Goal: Task Accomplishment & Management: Use online tool/utility

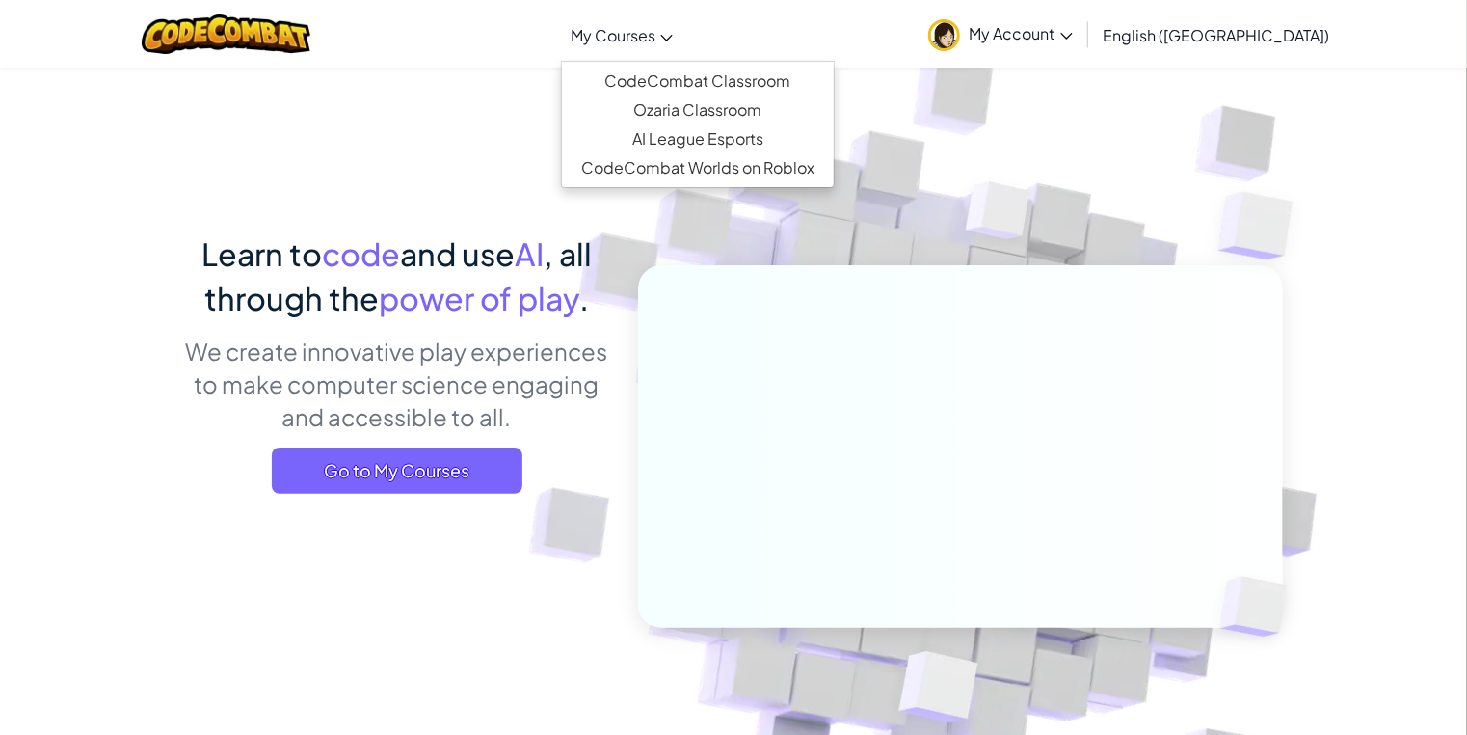
click at [656, 27] on span "My Courses" at bounding box center [613, 35] width 85 height 20
click at [730, 74] on link "CodeCombat Classroom" at bounding box center [698, 81] width 272 height 29
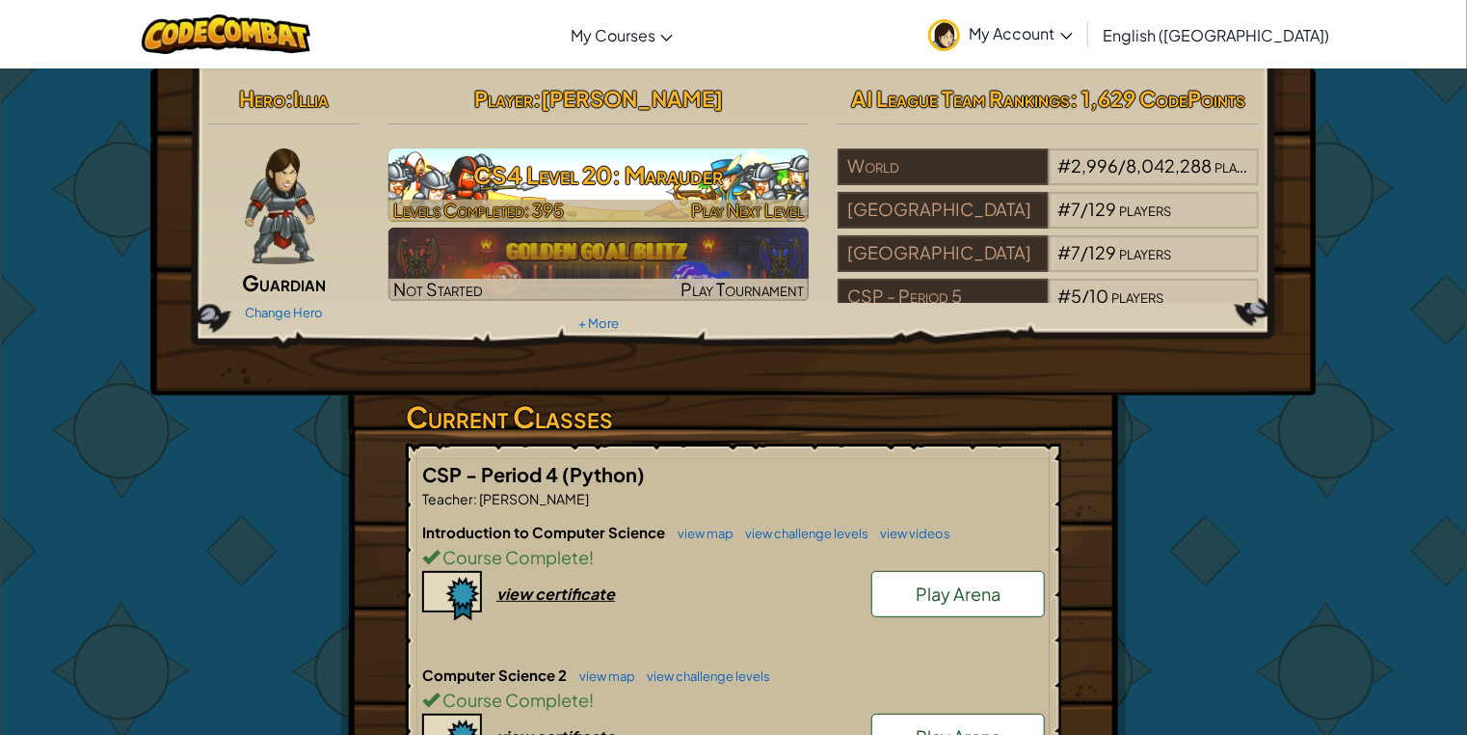
click at [552, 172] on h3 "CS4 Level 20: Marauder" at bounding box center [599, 174] width 421 height 43
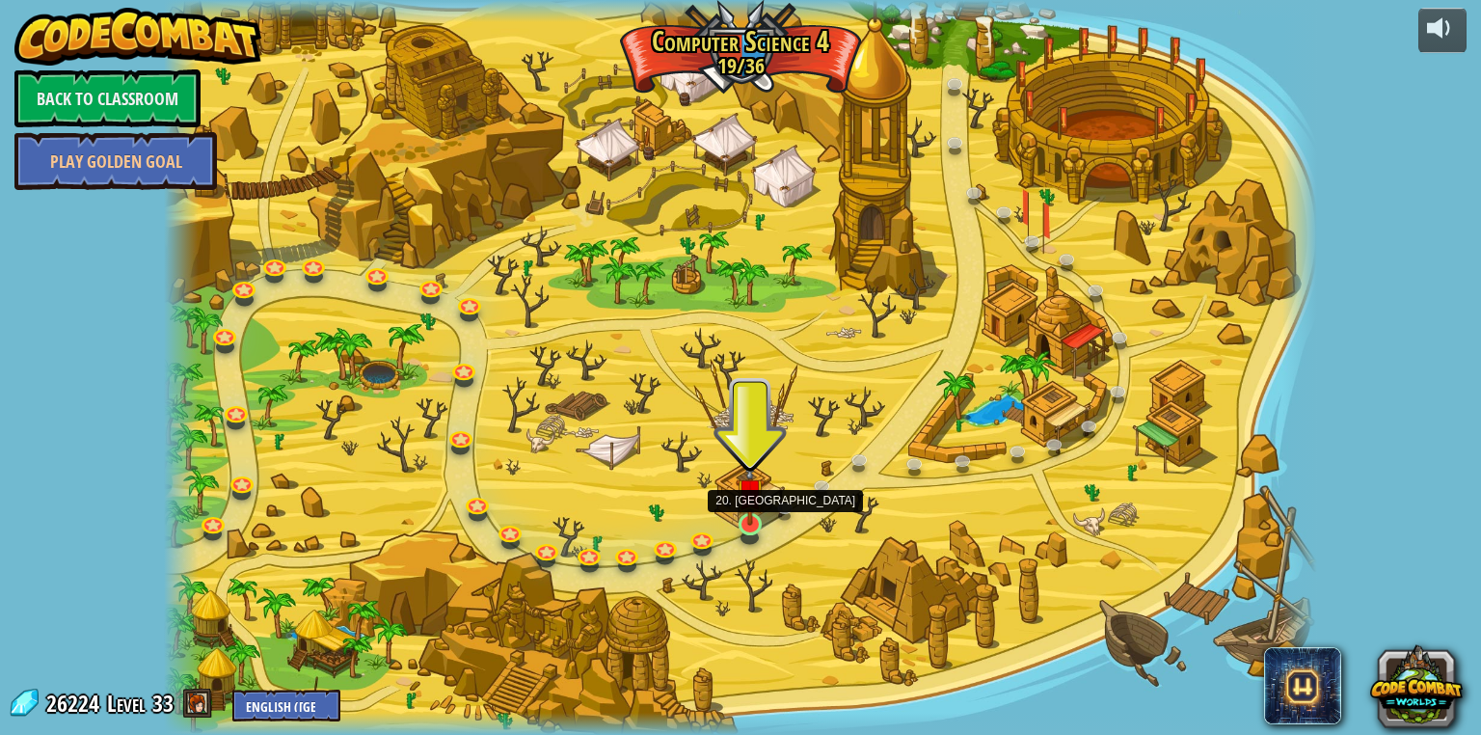
click at [756, 509] on img at bounding box center [750, 492] width 29 height 67
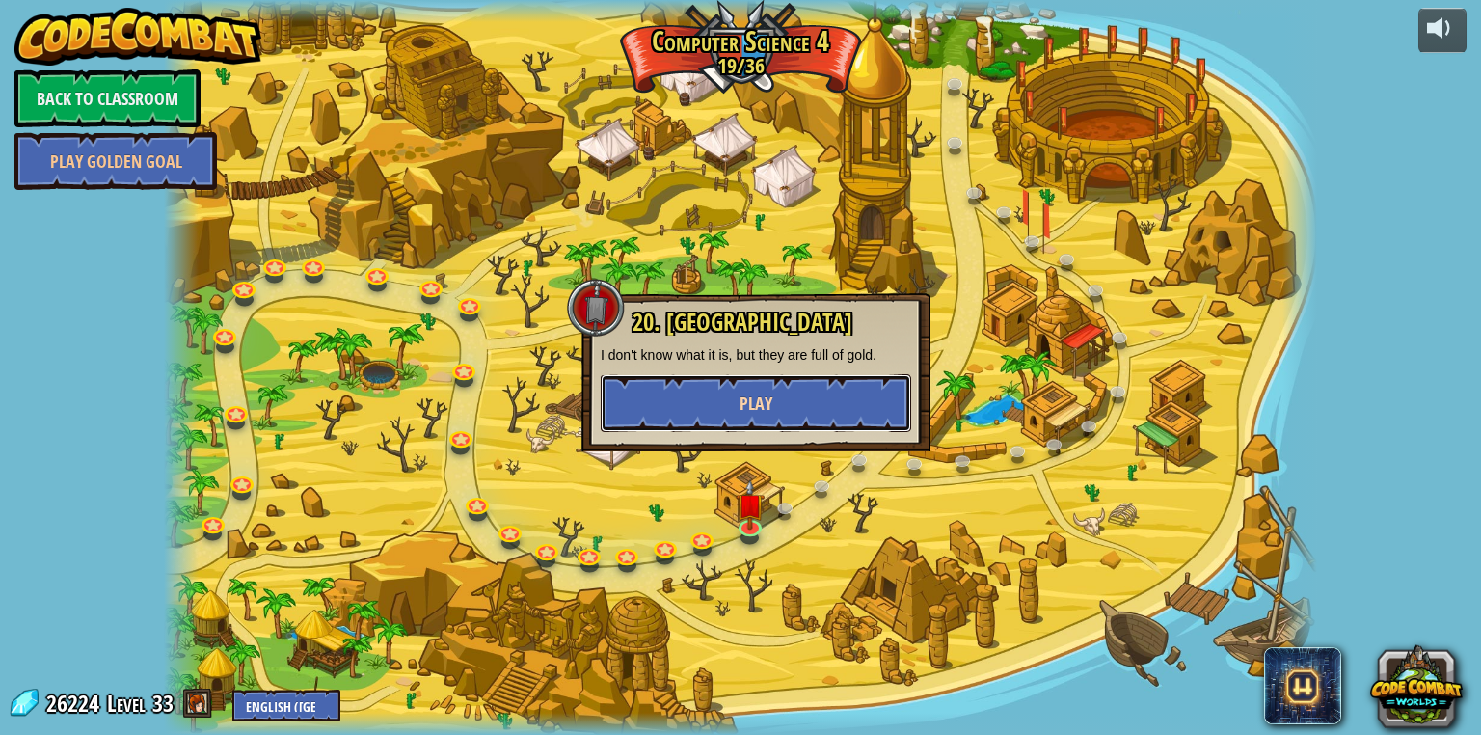
click at [759, 409] on span "Play" at bounding box center [756, 403] width 33 height 24
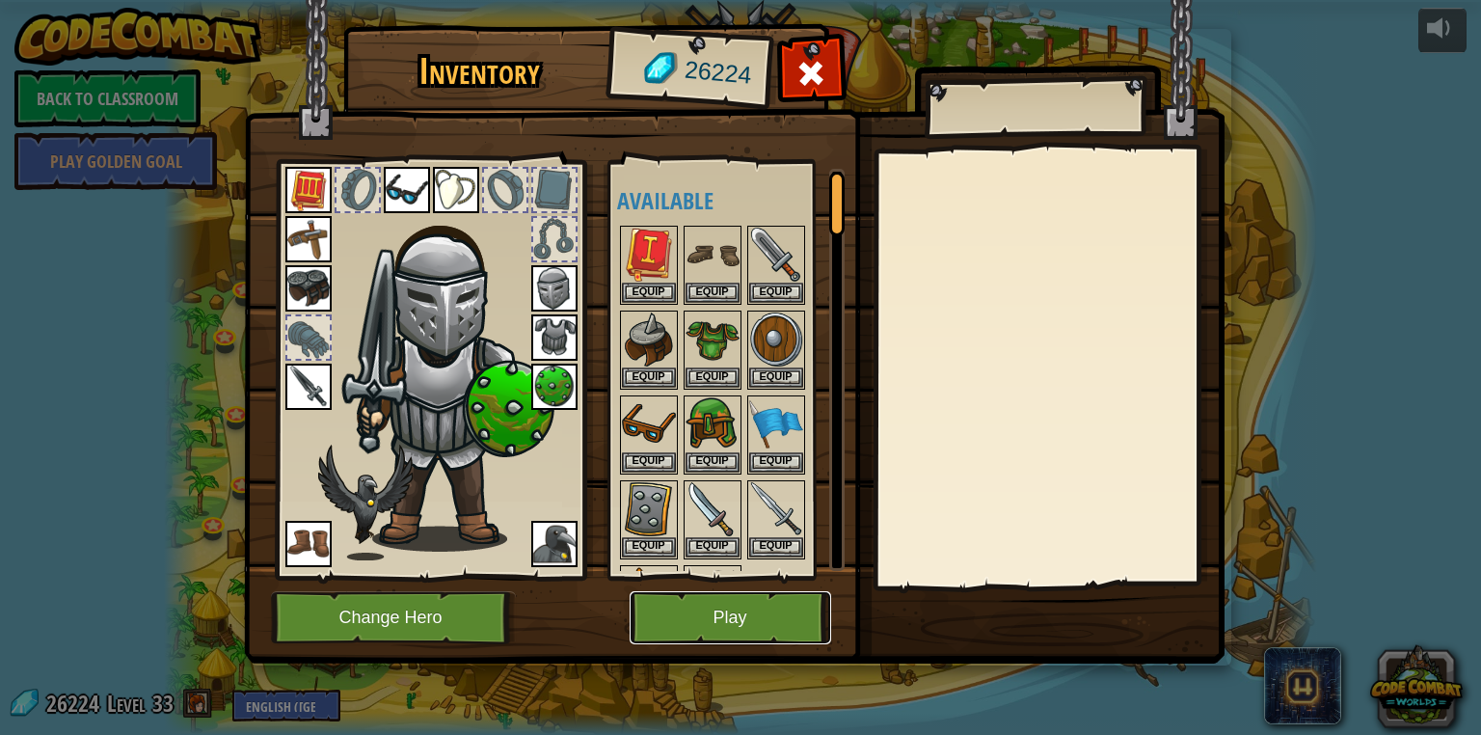
click at [780, 605] on button "Play" at bounding box center [731, 617] width 202 height 53
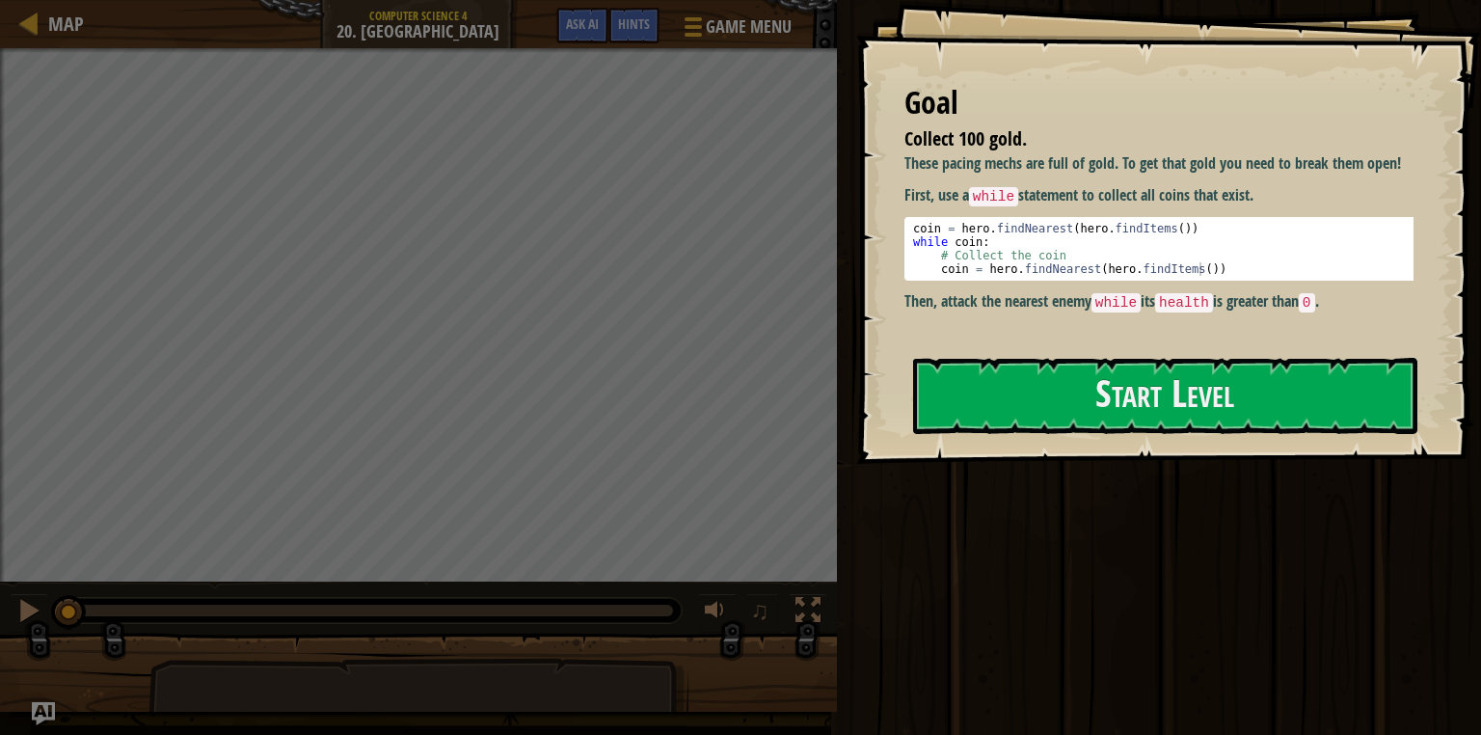
click at [955, 435] on div "Goal Collect 100 gold. These pacing mechs are full of gold. To get that gold yo…" at bounding box center [1168, 232] width 625 height 464
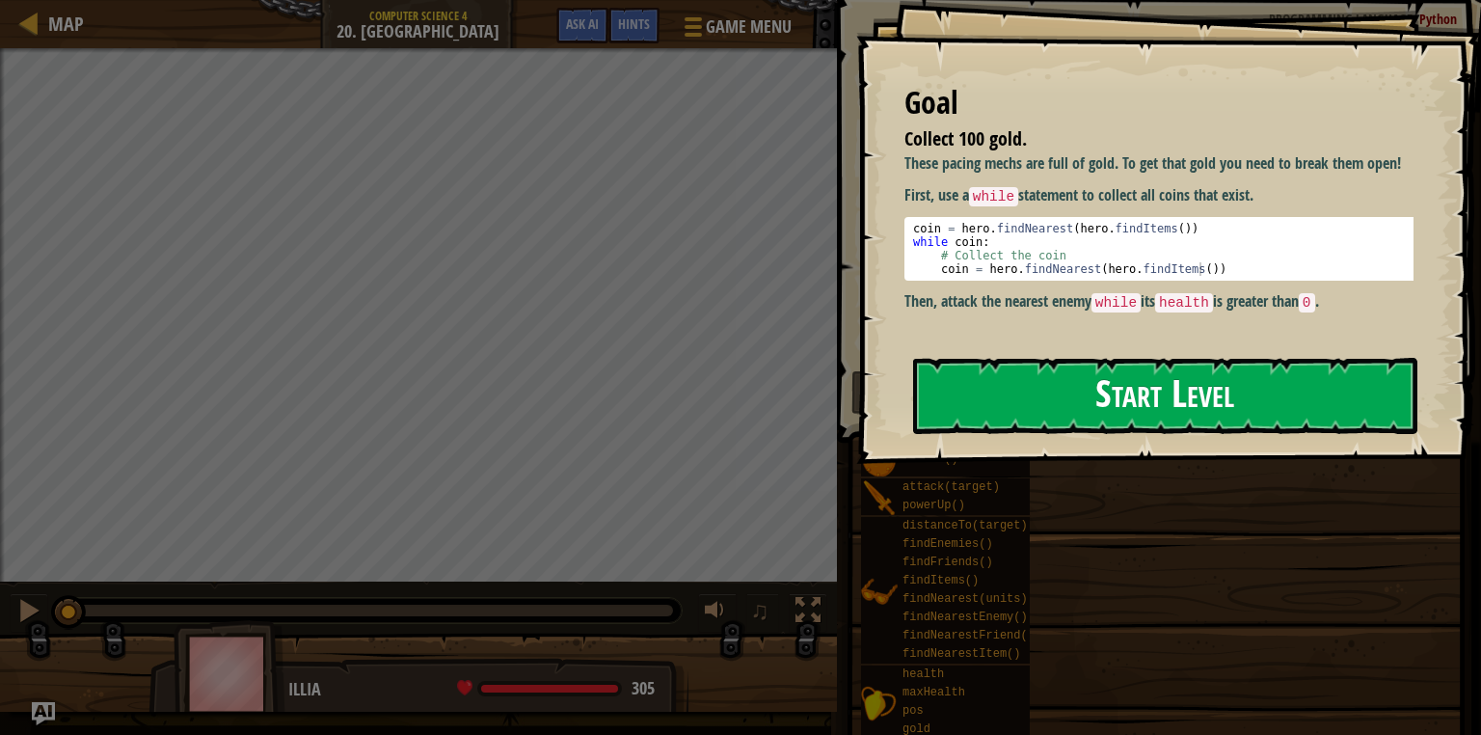
drag, startPoint x: 956, startPoint y: 410, endPoint x: 945, endPoint y: 416, distance: 12.9
click at [956, 411] on button "Start Level" at bounding box center [1165, 396] width 504 height 76
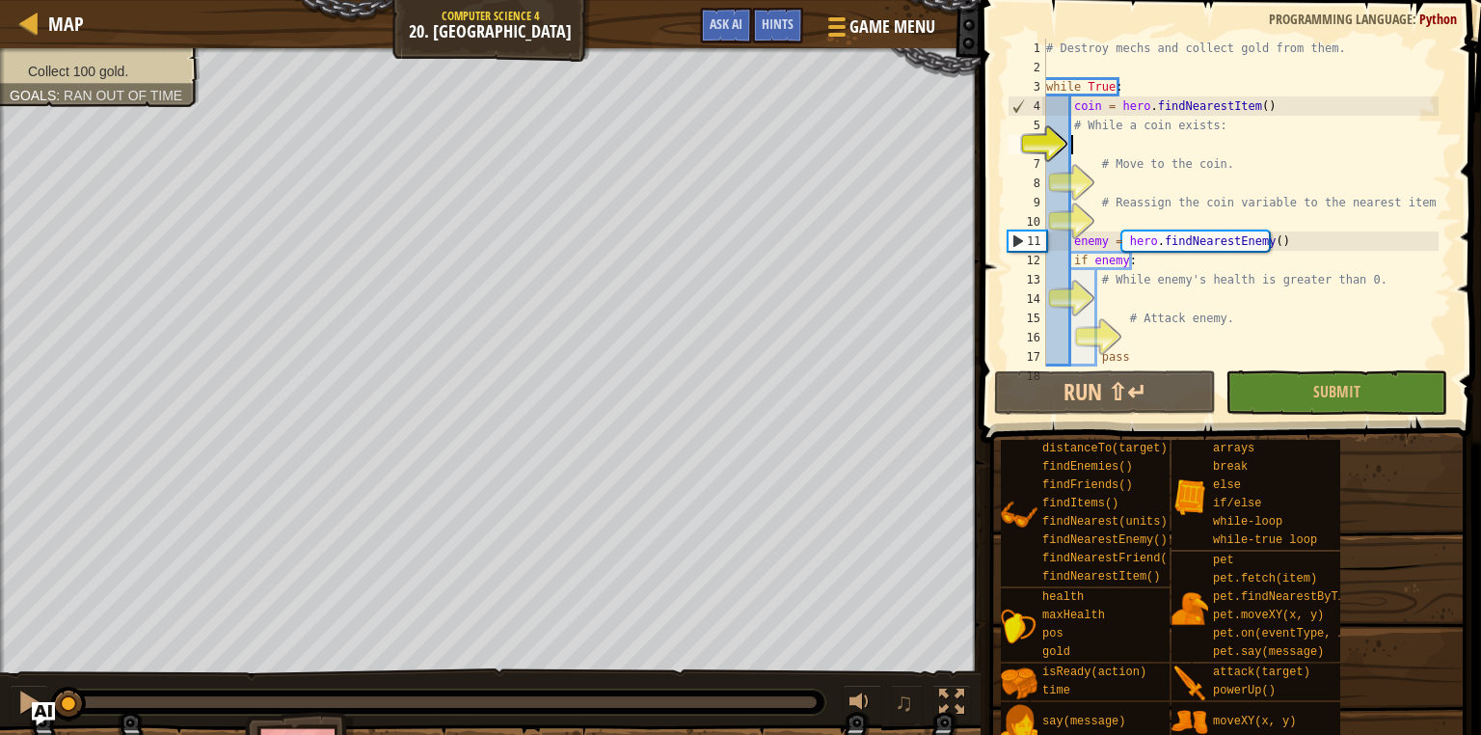
click at [1137, 141] on div "# Destroy mechs and collect gold from them. while True : coin = hero . findNear…" at bounding box center [1240, 222] width 396 height 366
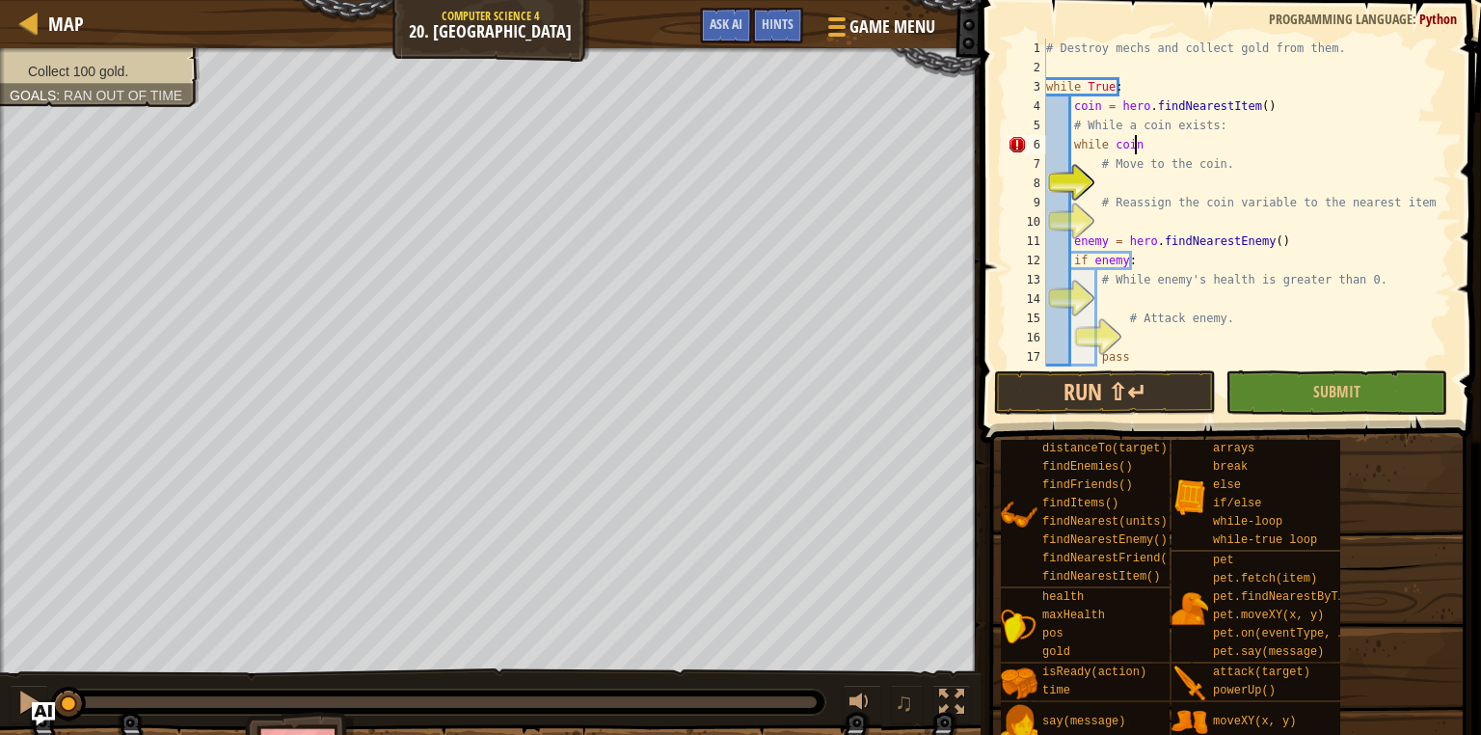
scroll to position [9, 6]
type textarea "while coin:"
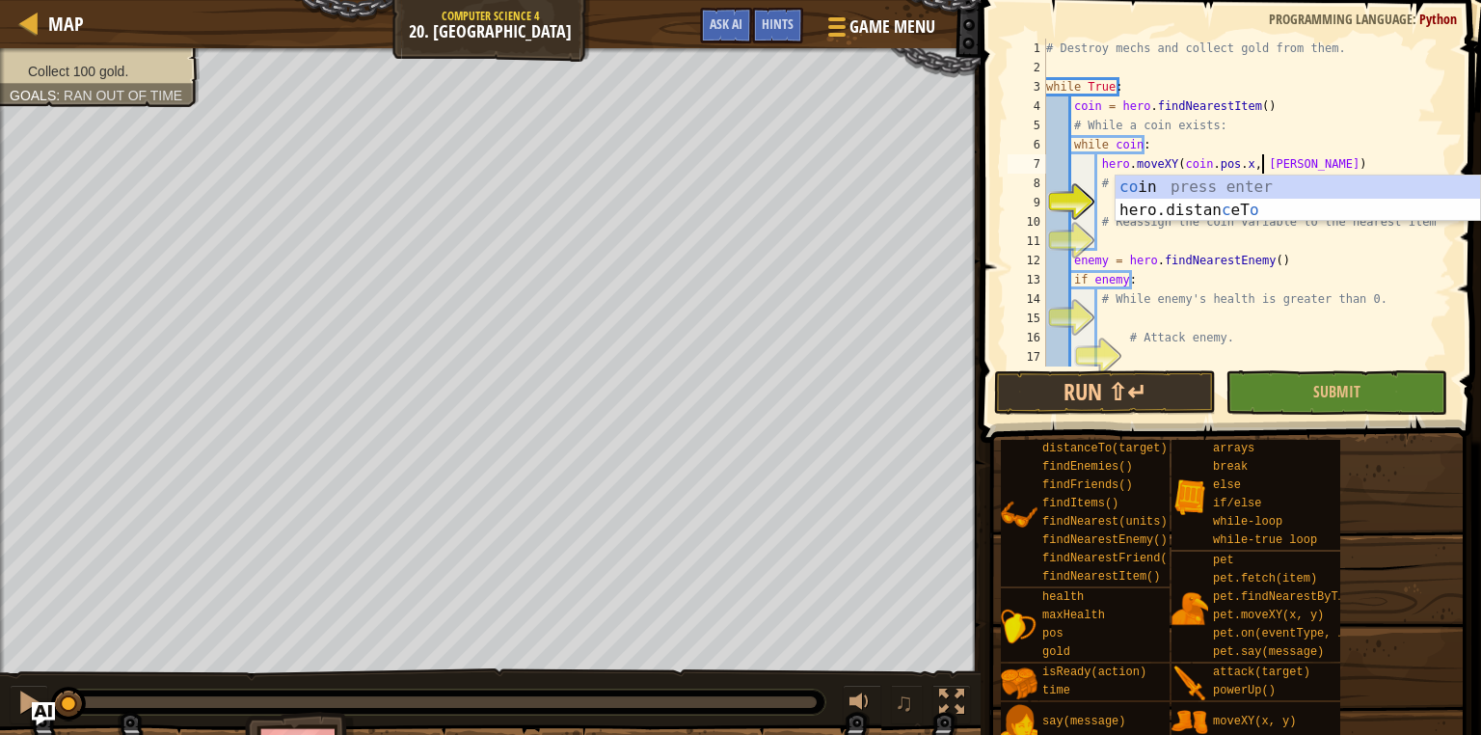
scroll to position [9, 18]
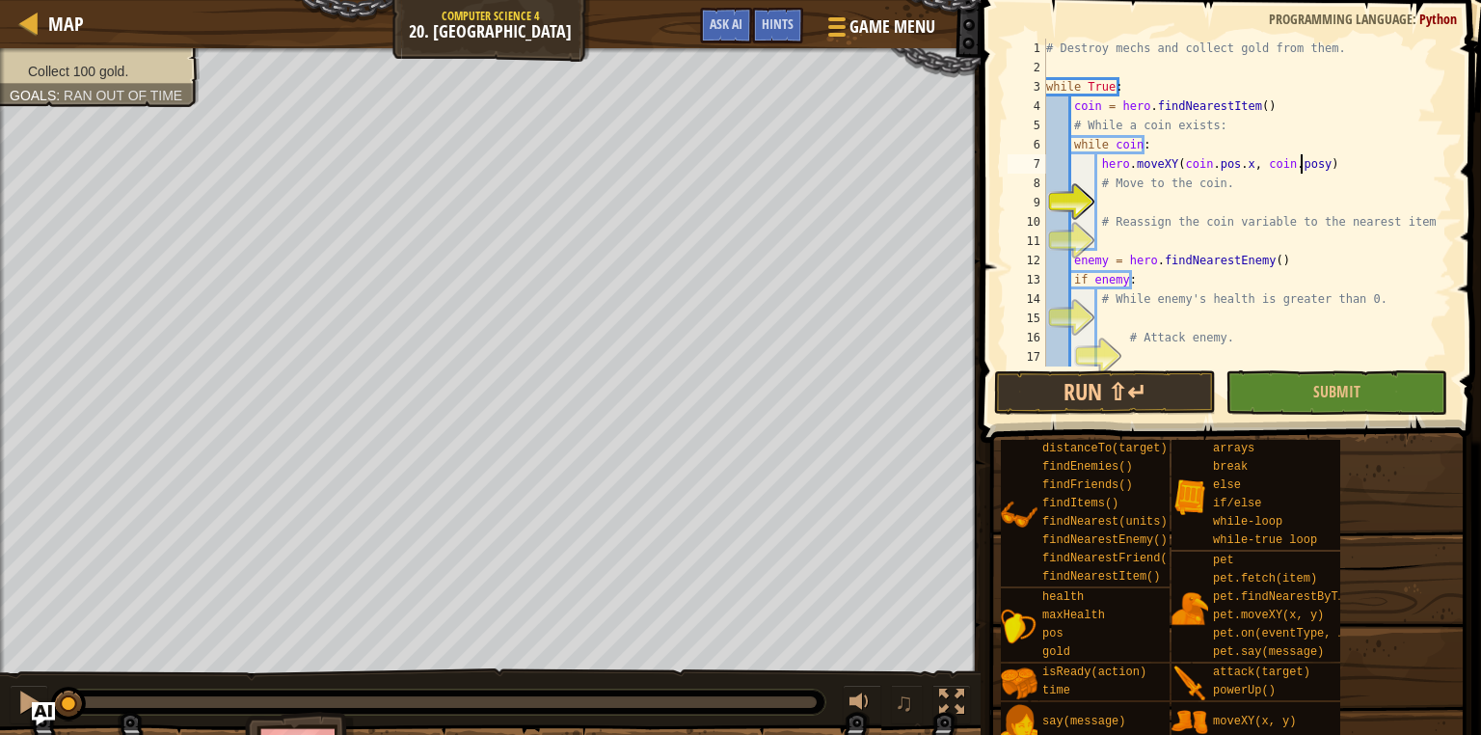
type textarea "hero.moveXY(coin.pos.x, coin.pos.y)"
drag, startPoint x: 1098, startPoint y: 166, endPoint x: 1318, endPoint y: 168, distance: 219.8
click at [1318, 168] on div "# Destroy mechs and collect gold from them. while True : coin = hero . findNear…" at bounding box center [1240, 222] width 396 height 366
click at [1185, 200] on div "# Destroy mechs and collect gold from them. while True : coin = hero . findNear…" at bounding box center [1240, 222] width 396 height 366
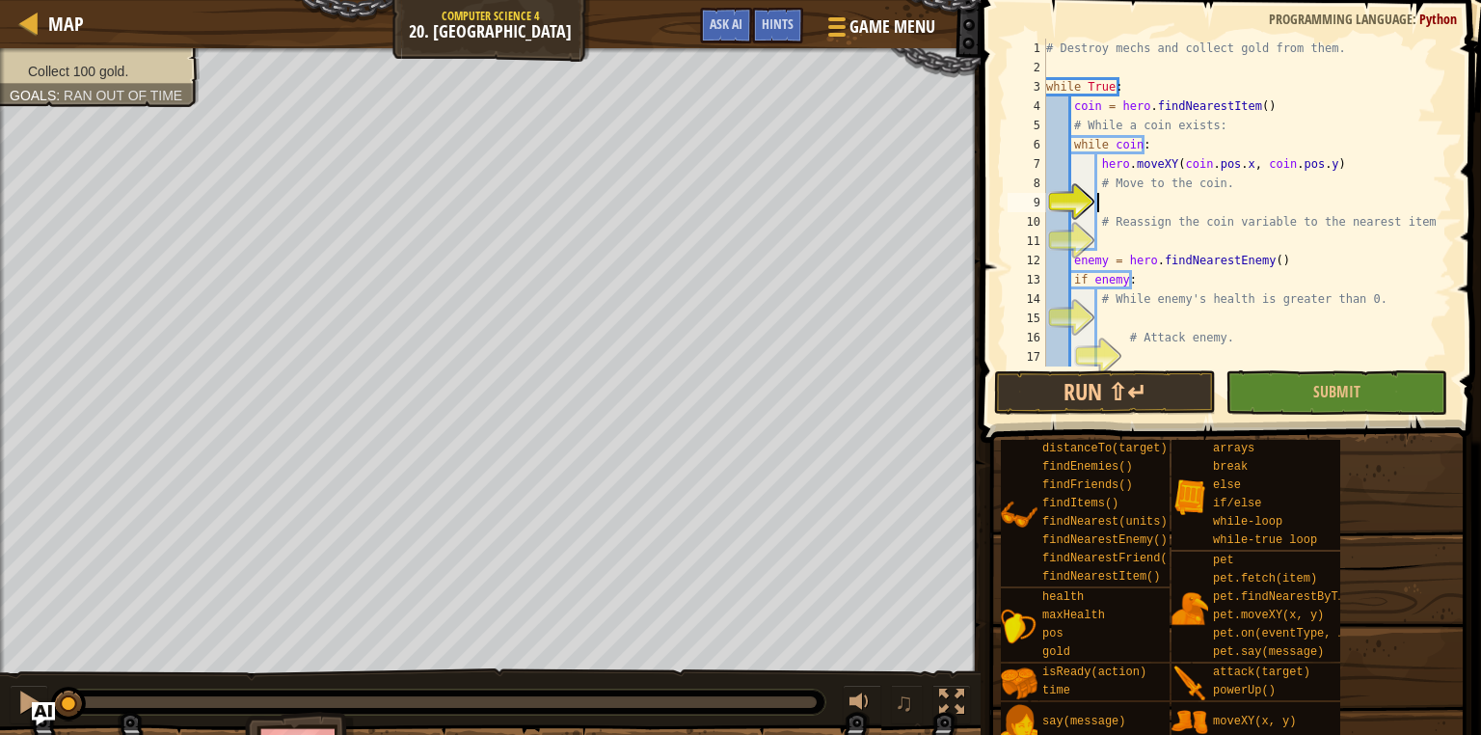
scroll to position [9, 3]
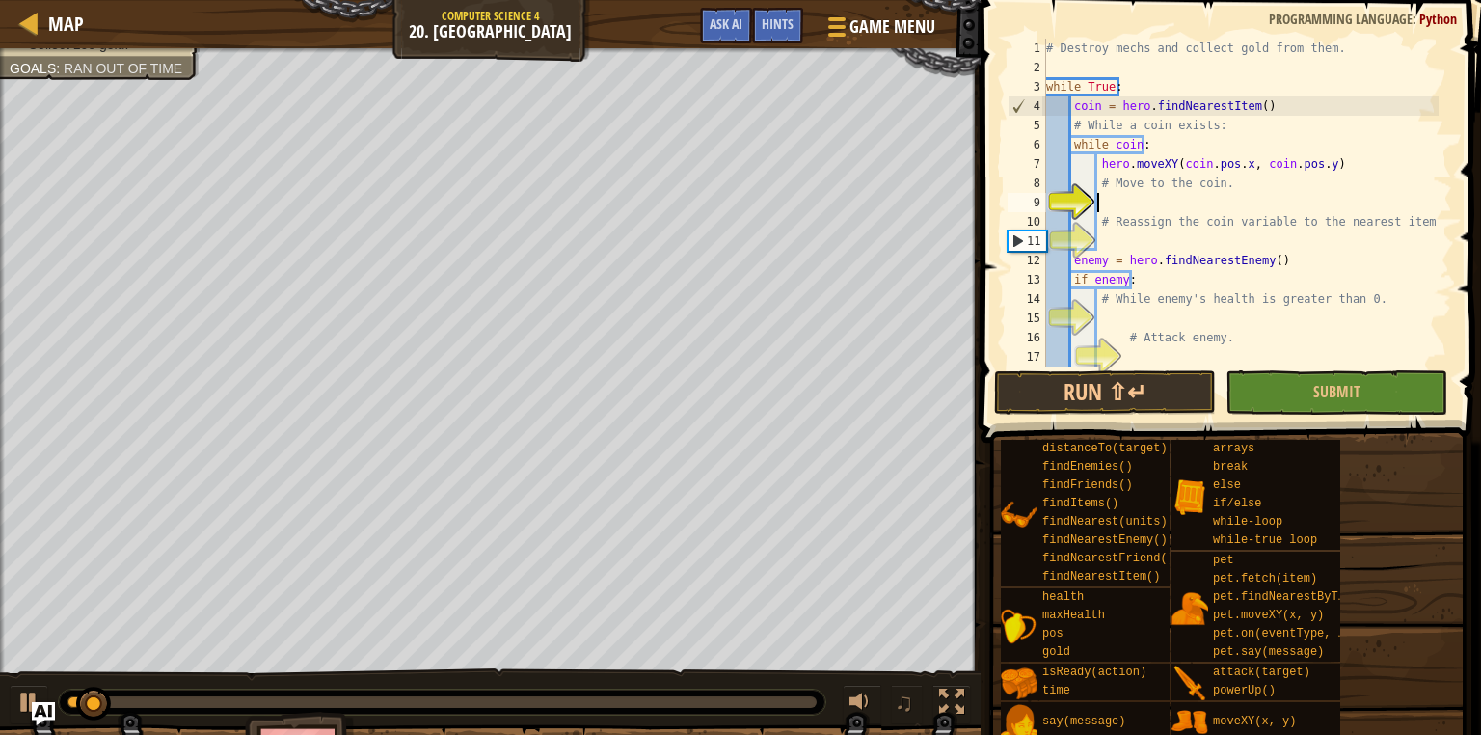
click at [1134, 193] on div "# Destroy mechs and collect gold from them. while True : coin = hero . findNear…" at bounding box center [1240, 222] width 396 height 366
click at [1127, 204] on div "# Destroy mechs and collect gold from them. while True : coin = hero . findNear…" at bounding box center [1240, 222] width 396 height 366
drag, startPoint x: 1098, startPoint y: 169, endPoint x: 1326, endPoint y: 164, distance: 227.6
click at [1324, 164] on div "# Destroy mechs and collect gold from them. while True : coin = hero . findNear…" at bounding box center [1240, 222] width 396 height 366
type textarea "hero.moveXY(coin.pos.x, coin.pos.y)"
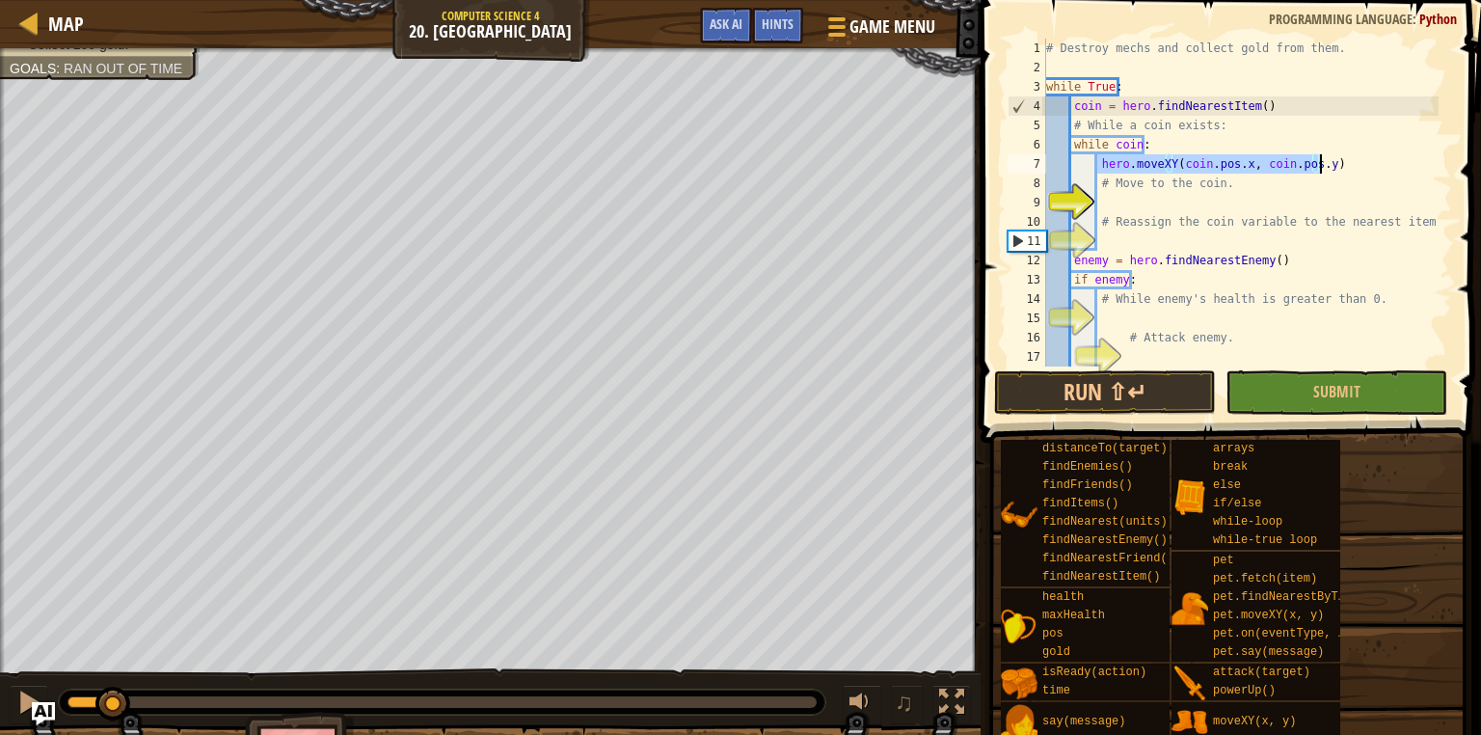
click at [1196, 211] on div "# Destroy mechs and collect gold from them. while True : coin = hero . findNear…" at bounding box center [1240, 222] width 396 height 366
paste textarea "hero.moveXY(coin.pos.x, coin.pos.y)"
type textarea "hero.moveXY(coin.pos.x, coin.pos.y)"
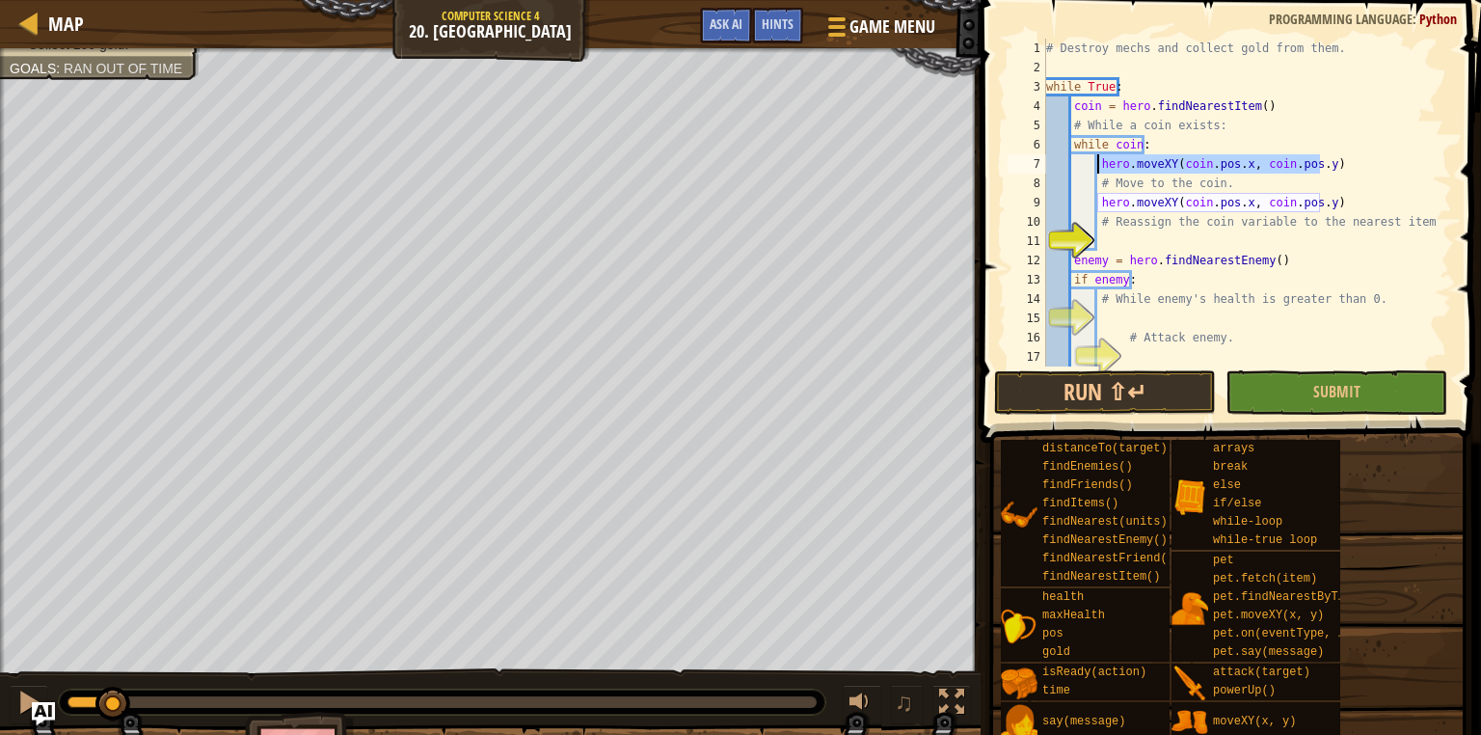
drag, startPoint x: 1315, startPoint y: 166, endPoint x: 1097, endPoint y: 169, distance: 217.9
click at [1097, 169] on div "# Destroy mechs and collect gold from them. while True : coin = hero . findNear…" at bounding box center [1240, 222] width 396 height 366
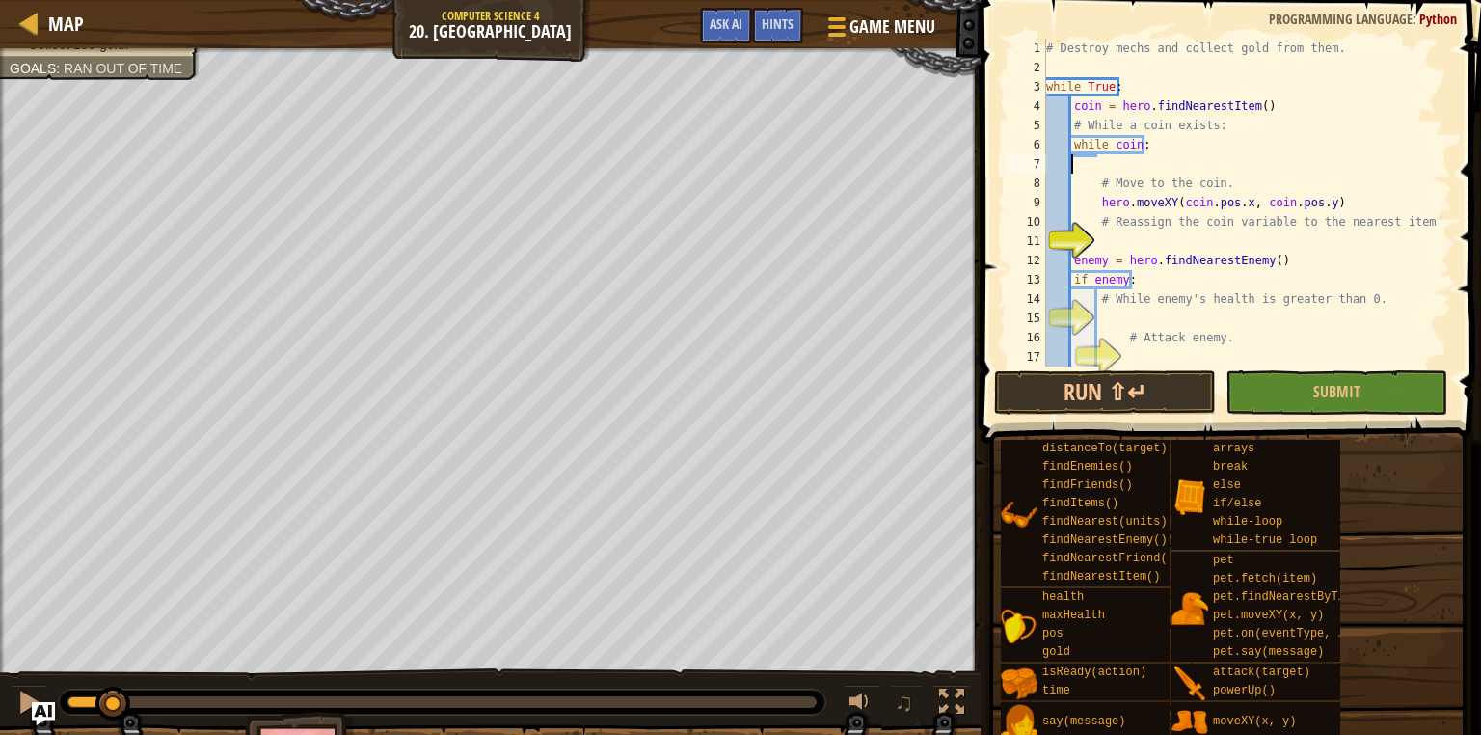
scroll to position [9, 0]
type textarea "while coin:"
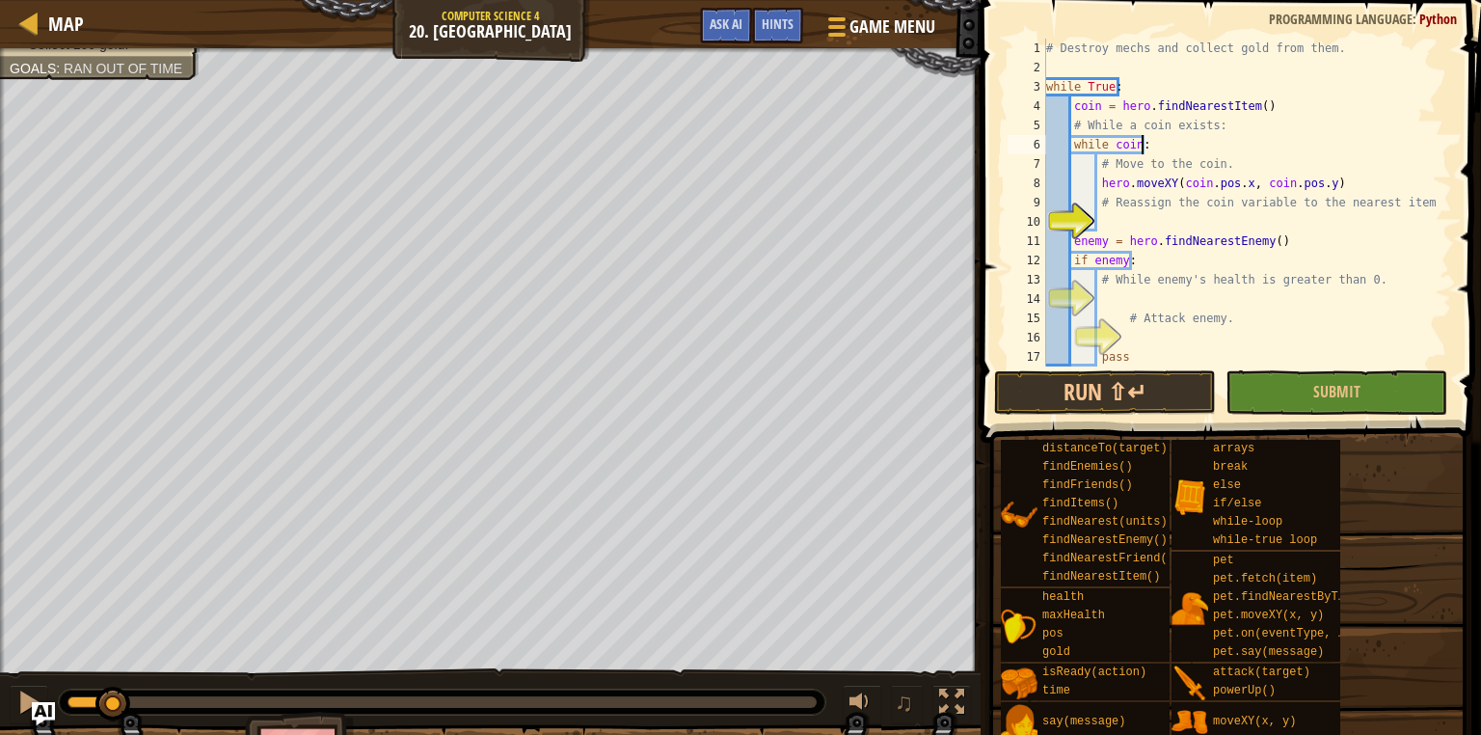
click at [1116, 223] on div "# Destroy mechs and collect gold from them. while True : coin = hero . findNear…" at bounding box center [1240, 222] width 396 height 366
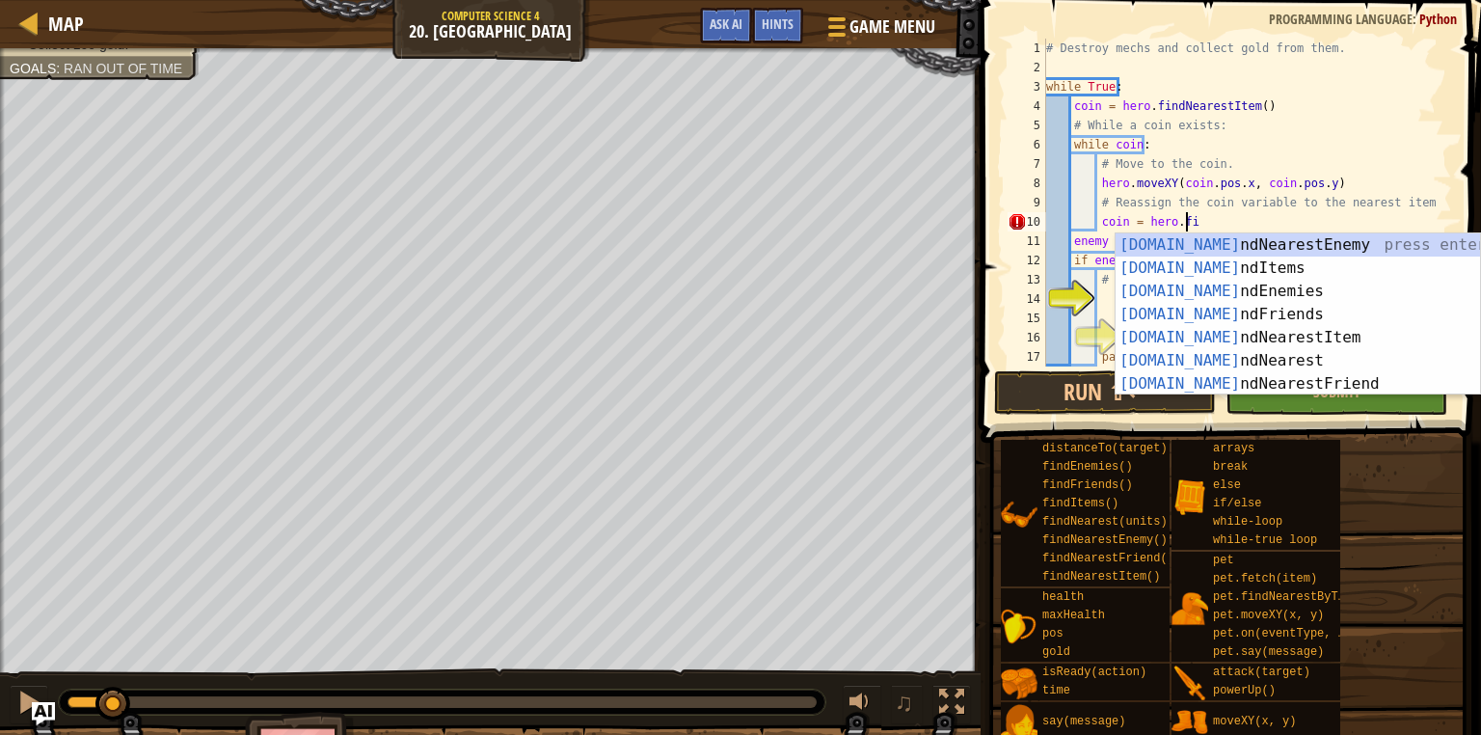
type textarea "coin = hero.find"
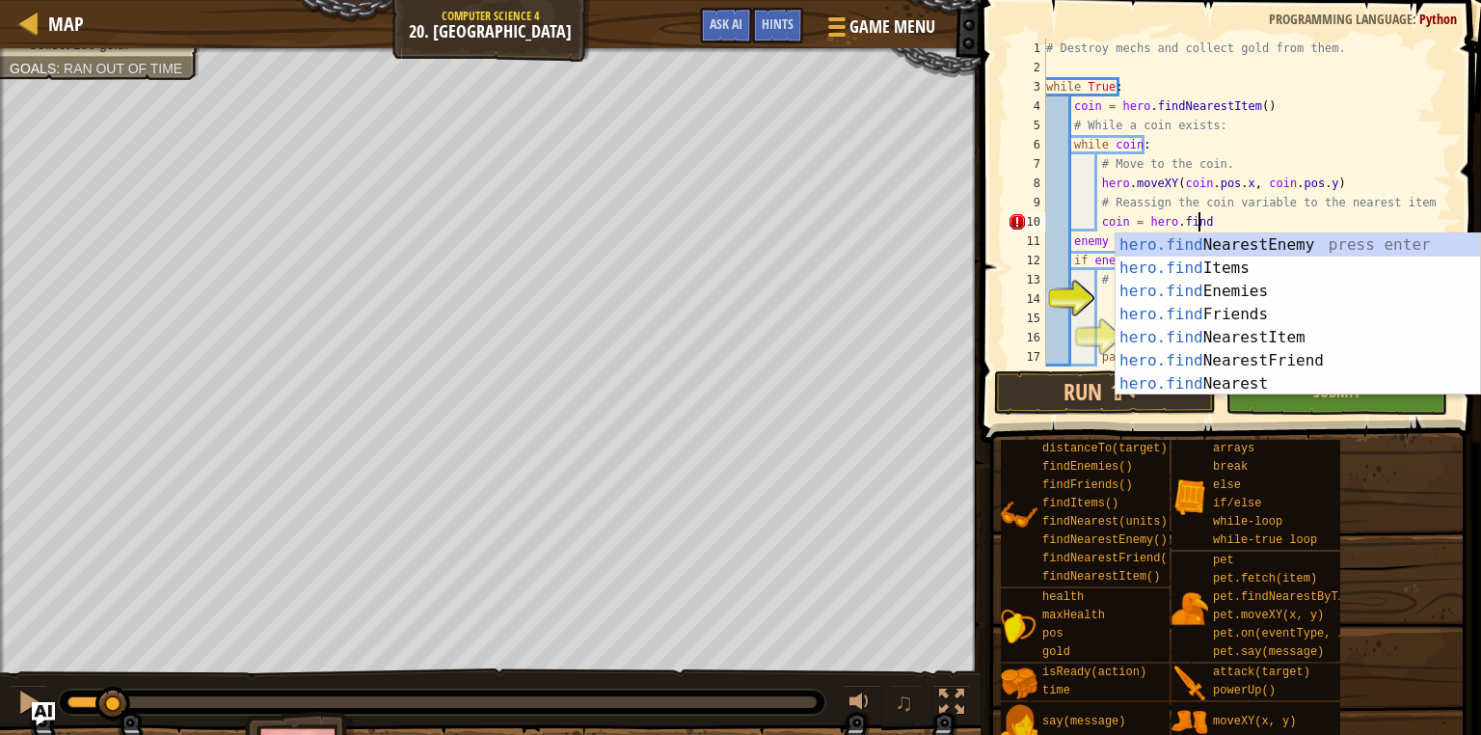
scroll to position [9, 12]
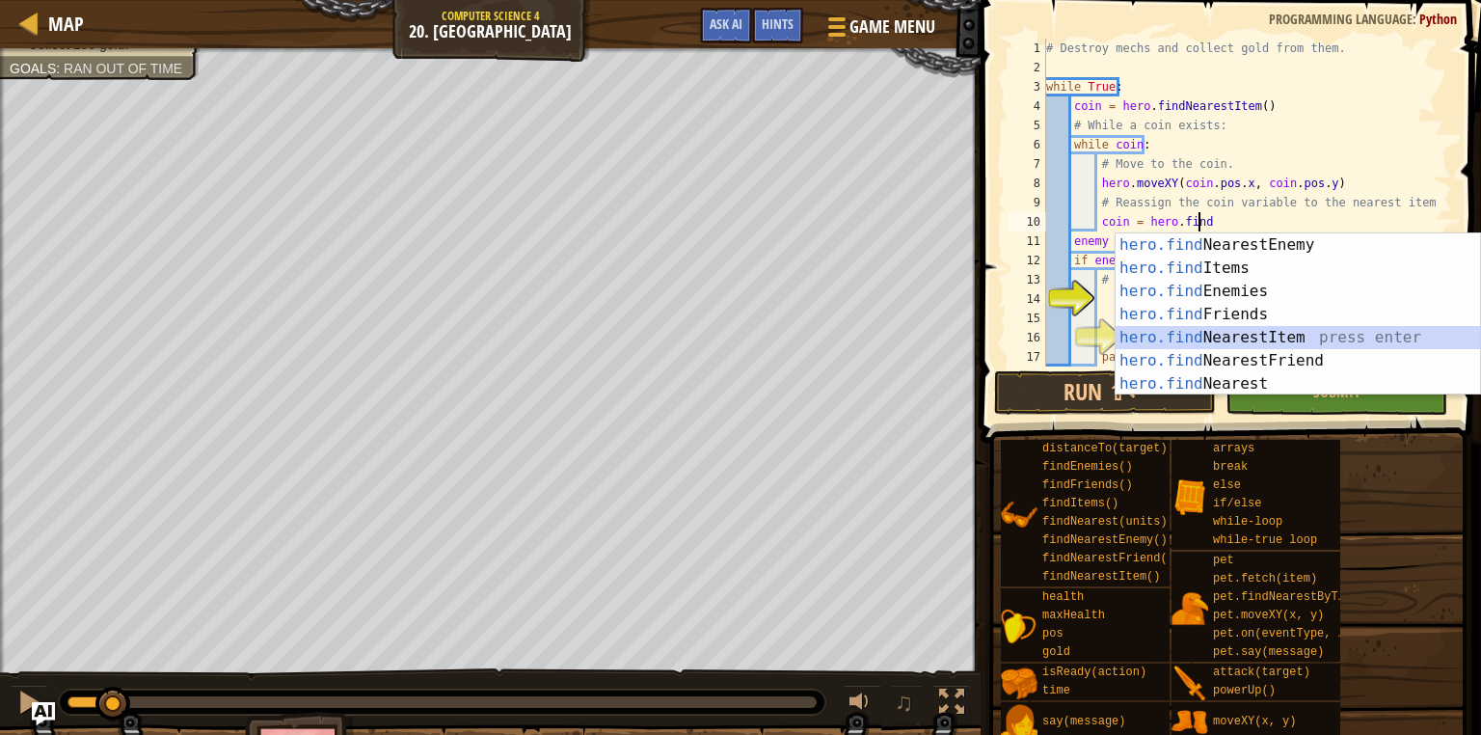
click at [1233, 332] on div "hero.find NearestEnemy press enter hero.find Items press enter hero.find Enemie…" at bounding box center [1298, 337] width 364 height 208
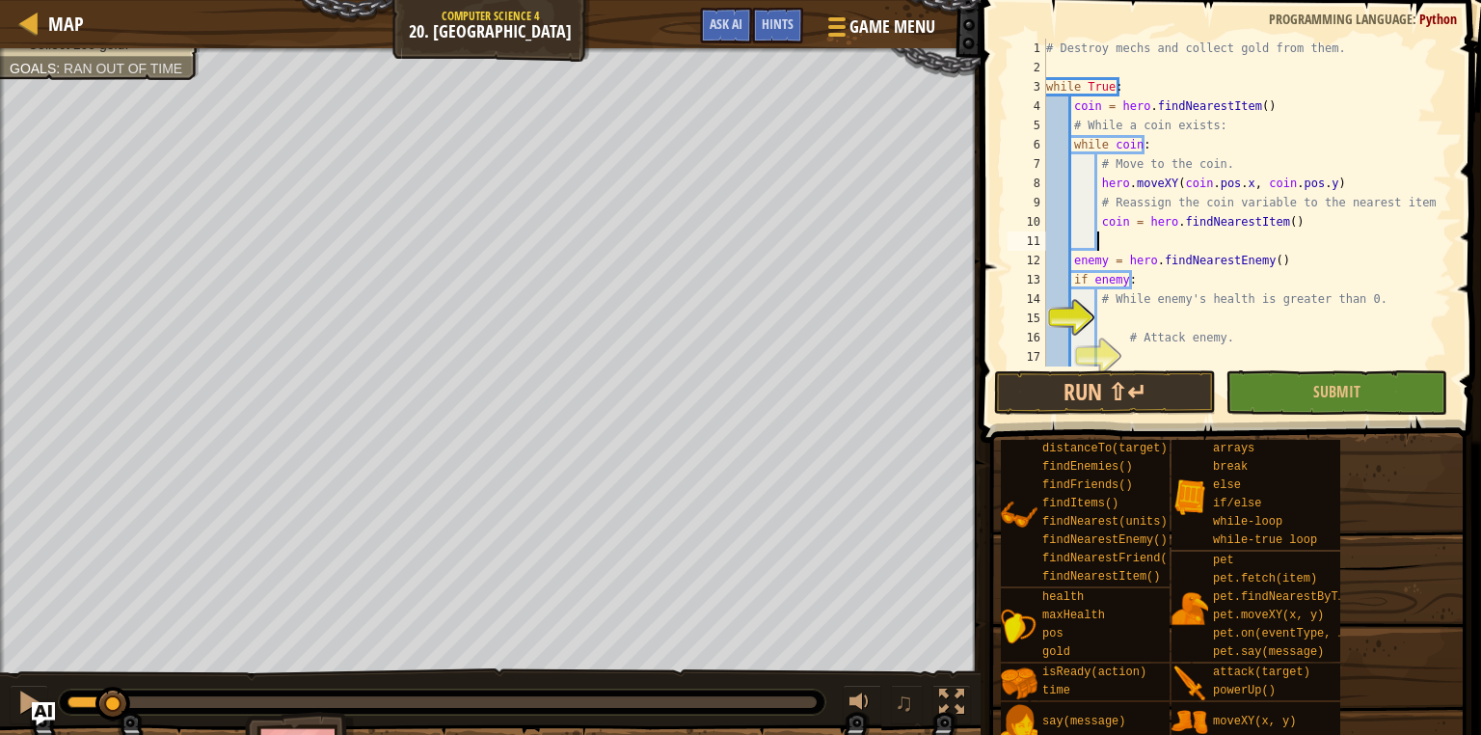
click at [1138, 317] on div "# Destroy mechs and collect gold from them. while True : coin = hero . findNear…" at bounding box center [1240, 222] width 396 height 366
type textarea "while [DOMAIN_NAME] > 0:"
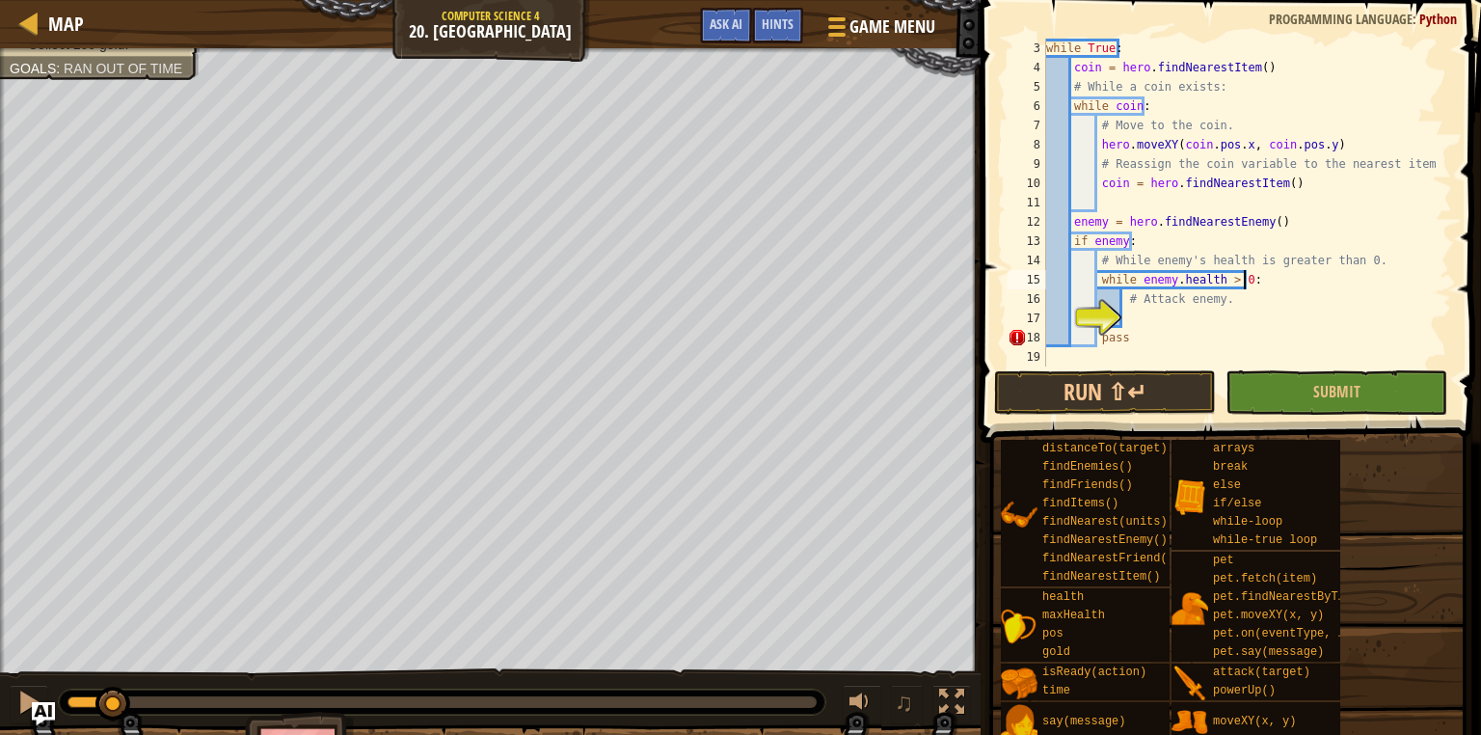
click at [1145, 310] on div "while True : coin = hero . findNearestItem ( ) # While a coin exists: while coi…" at bounding box center [1240, 222] width 396 height 366
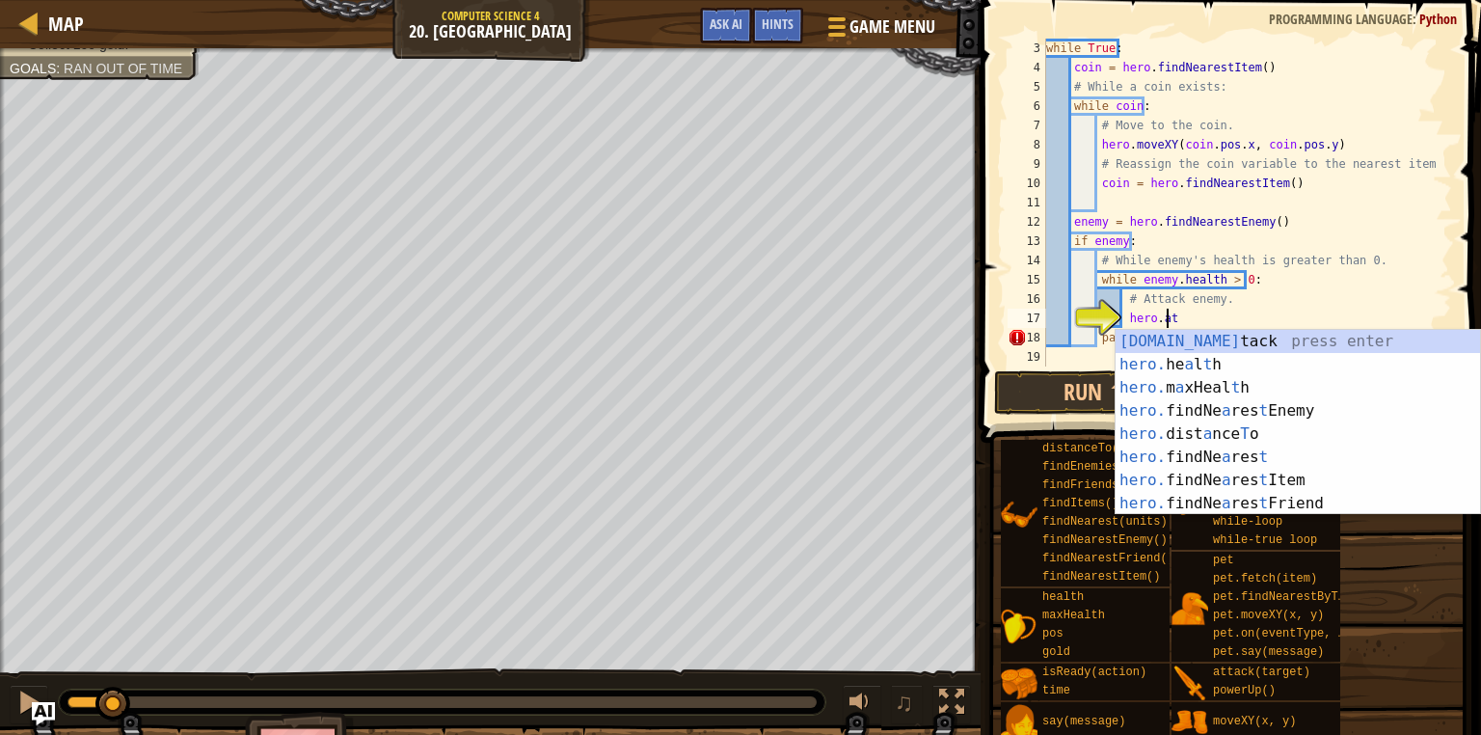
scroll to position [9, 9]
type textarea "hero.attack(enemy)"
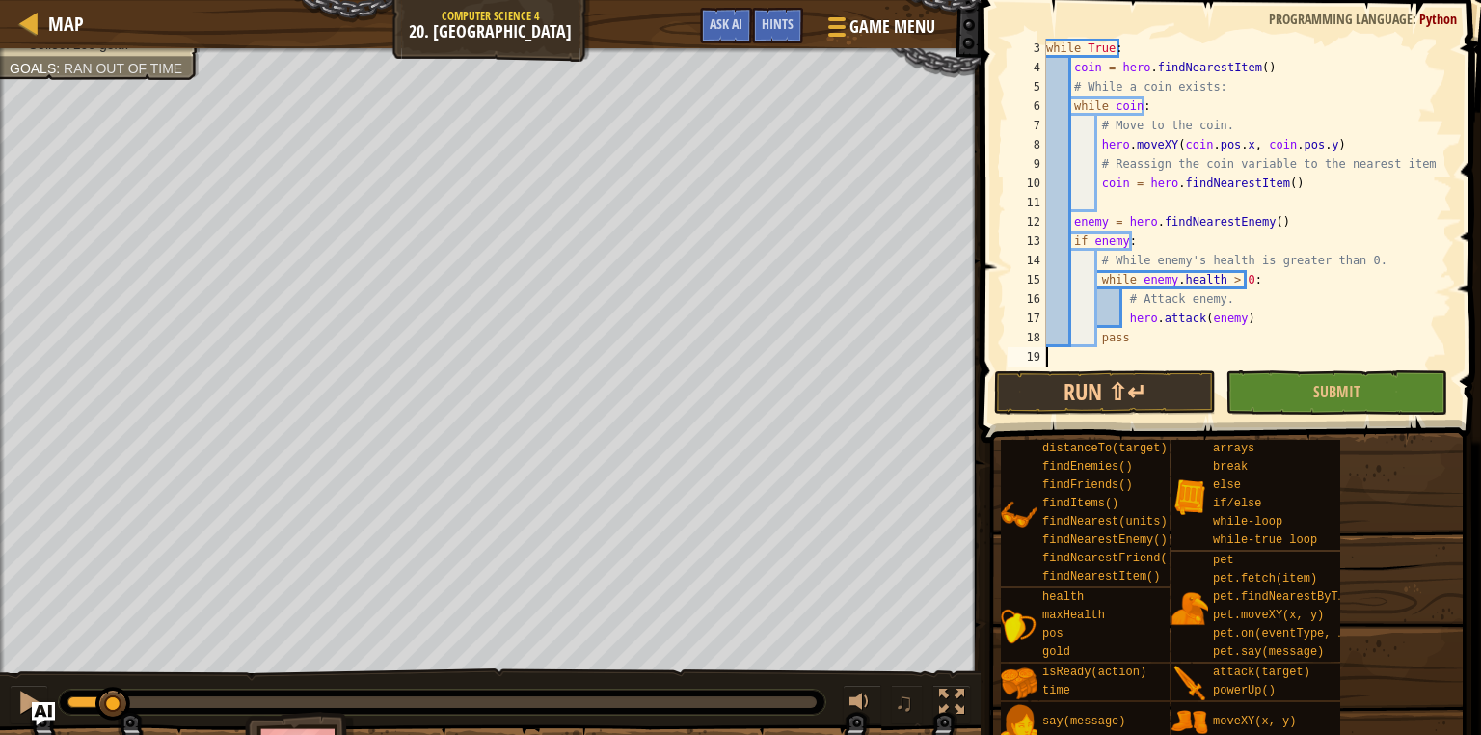
click at [1169, 351] on div "while True : coin = hero . findNearestItem ( ) # While a coin exists: while coi…" at bounding box center [1240, 222] width 396 height 366
click at [1131, 374] on button "Run ⇧↵" at bounding box center [1105, 392] width 222 height 44
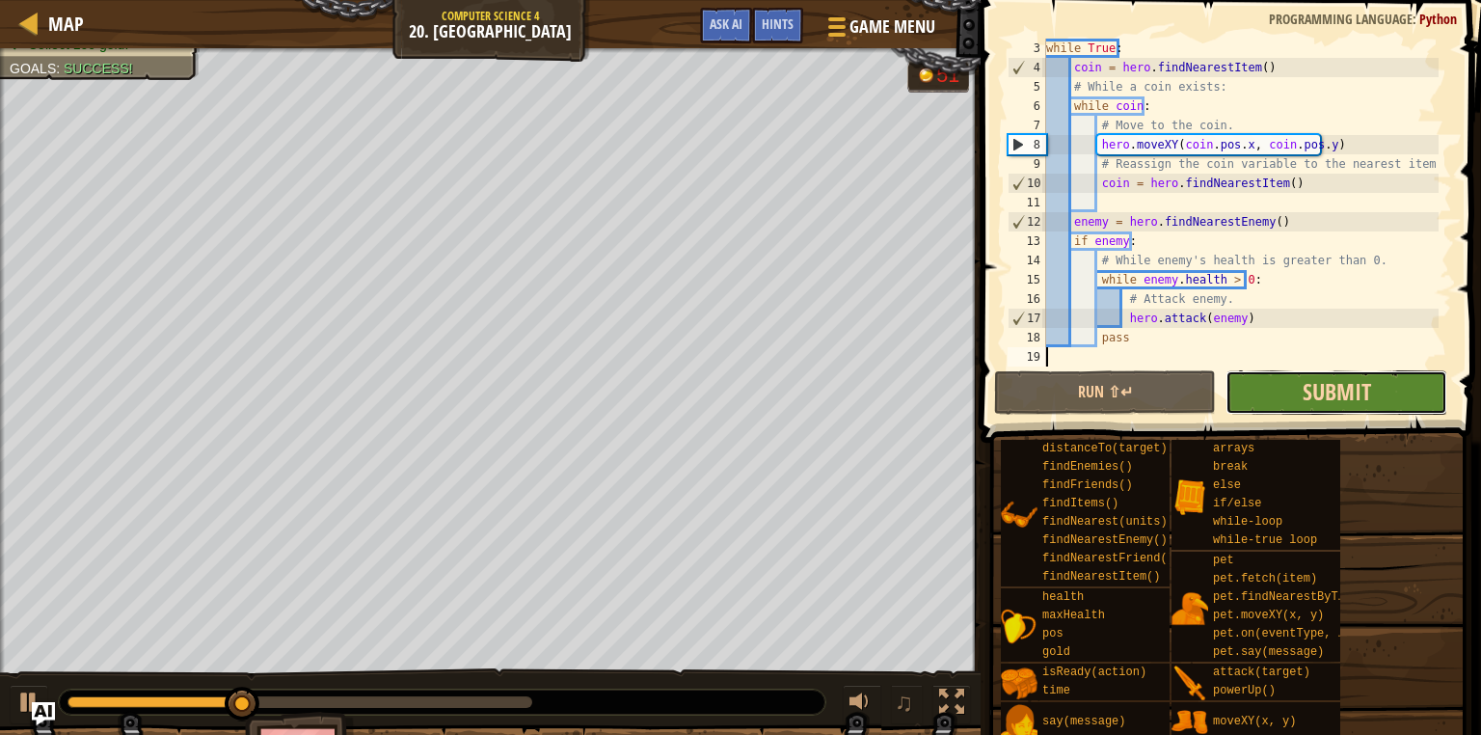
click at [1306, 393] on span "Submit" at bounding box center [1337, 391] width 68 height 31
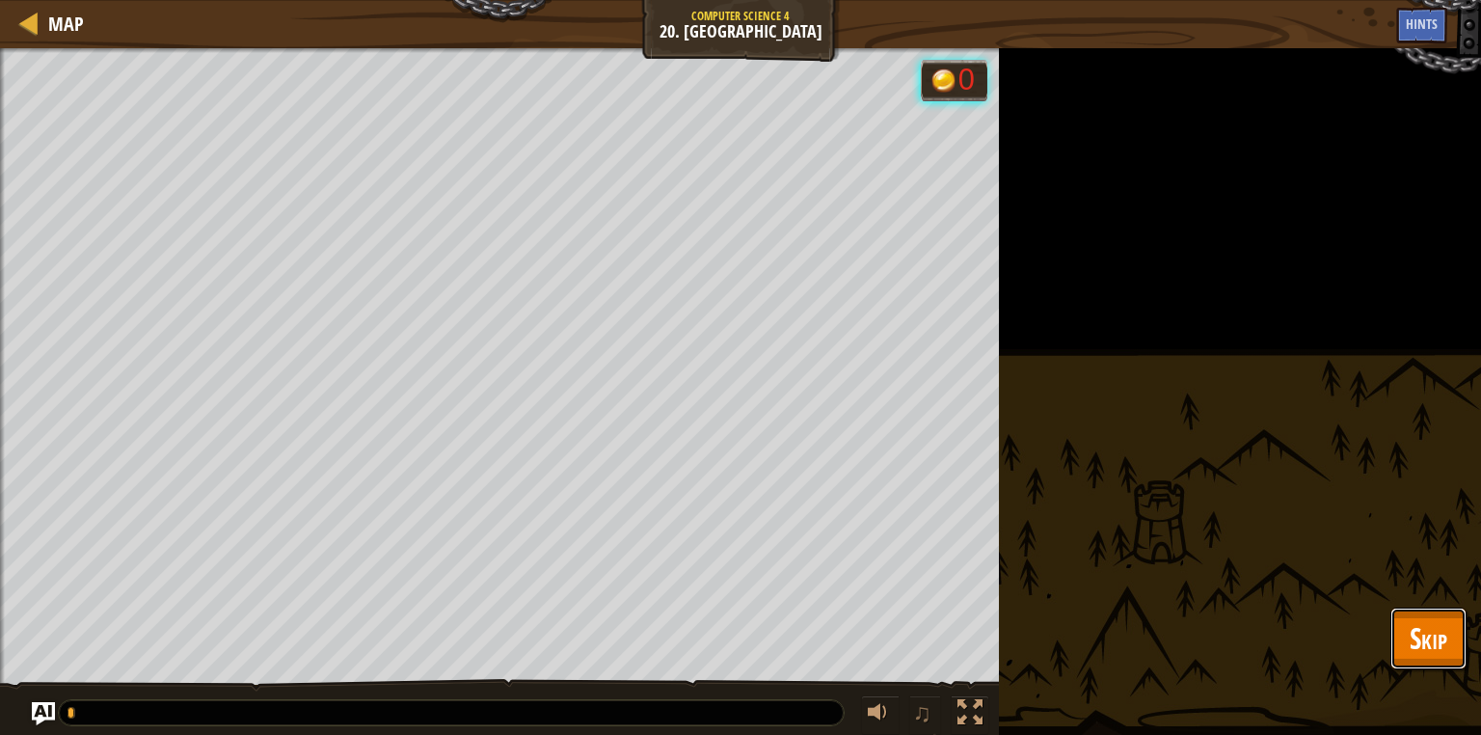
click at [1413, 632] on span "Skip" at bounding box center [1429, 638] width 38 height 40
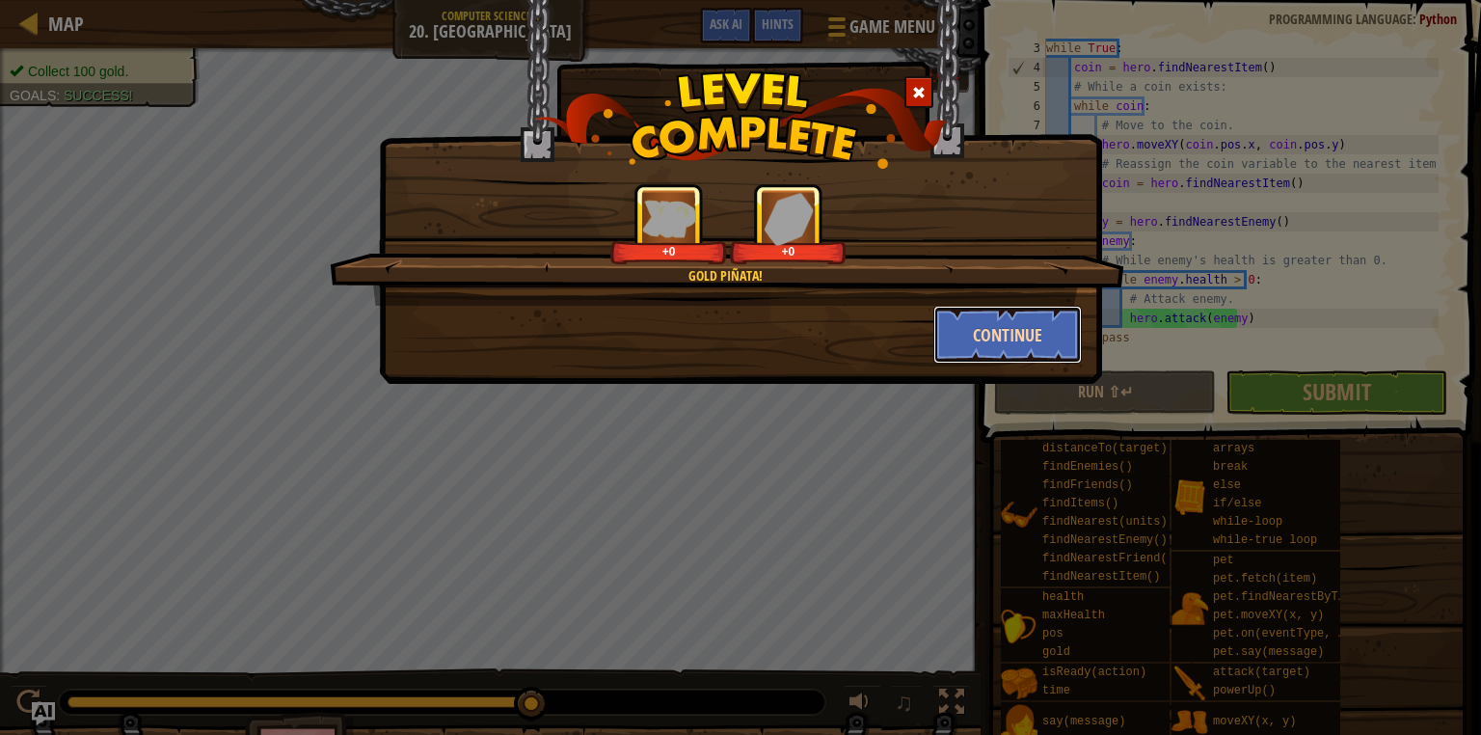
click at [1026, 336] on button "Continue" at bounding box center [1007, 335] width 149 height 58
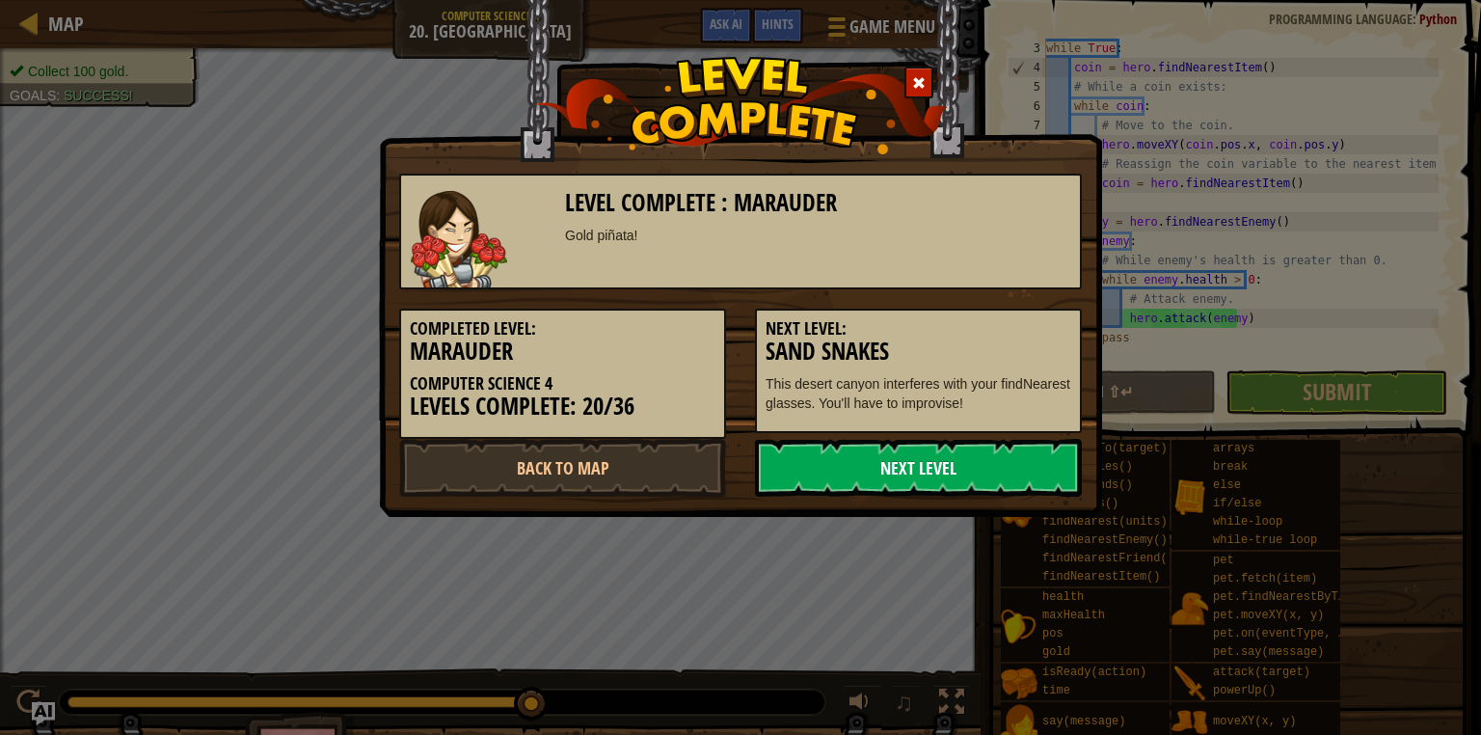
click at [988, 465] on link "Next Level" at bounding box center [918, 468] width 327 height 58
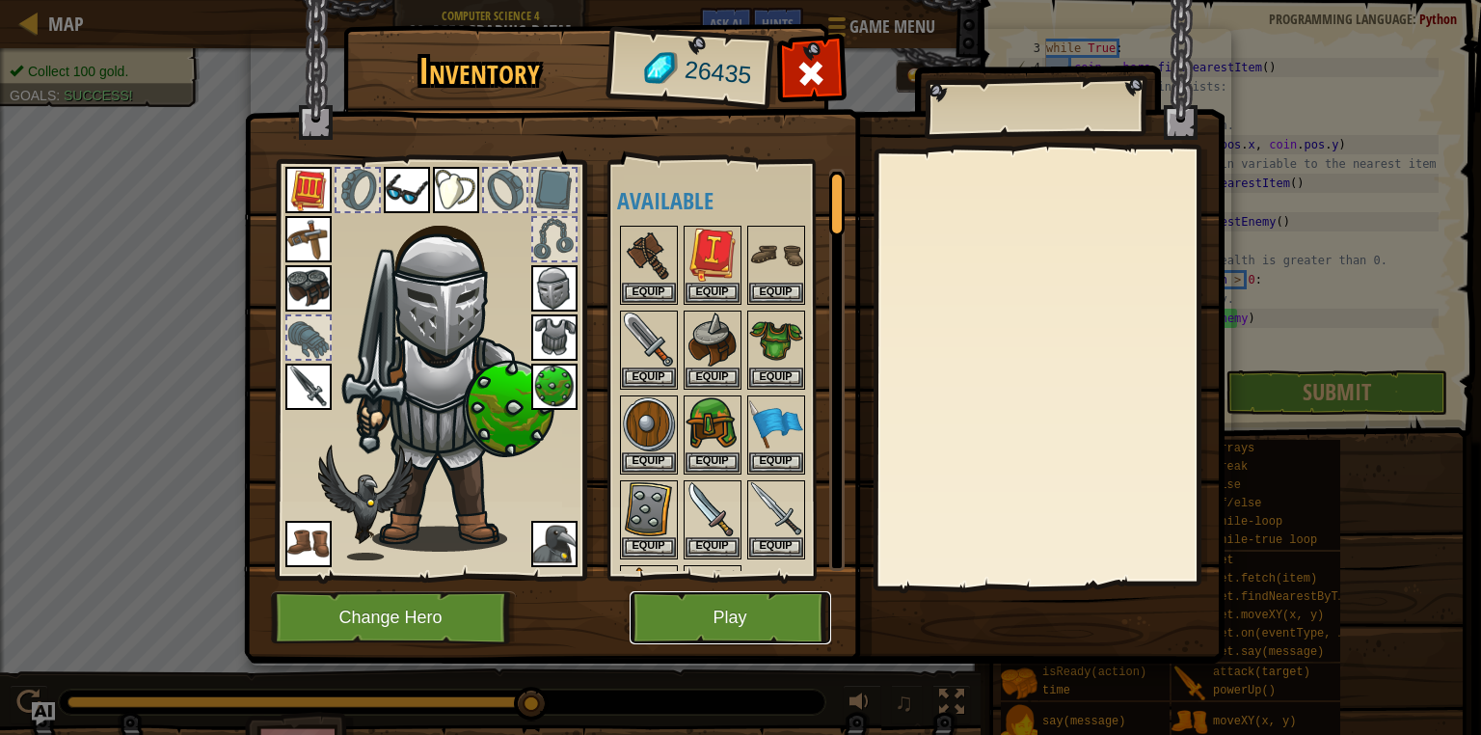
click at [752, 629] on button "Play" at bounding box center [731, 617] width 202 height 53
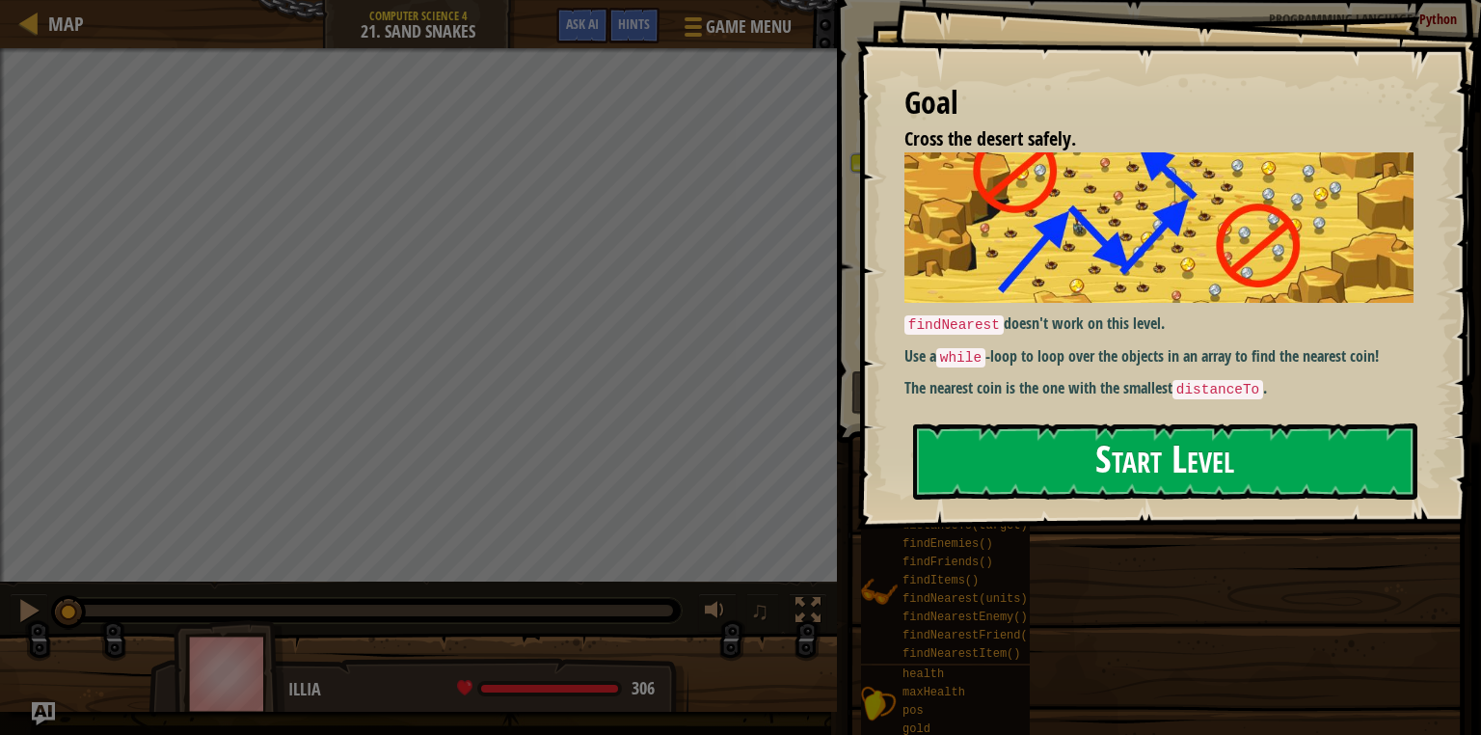
click at [1010, 423] on button "Start Level" at bounding box center [1165, 461] width 504 height 76
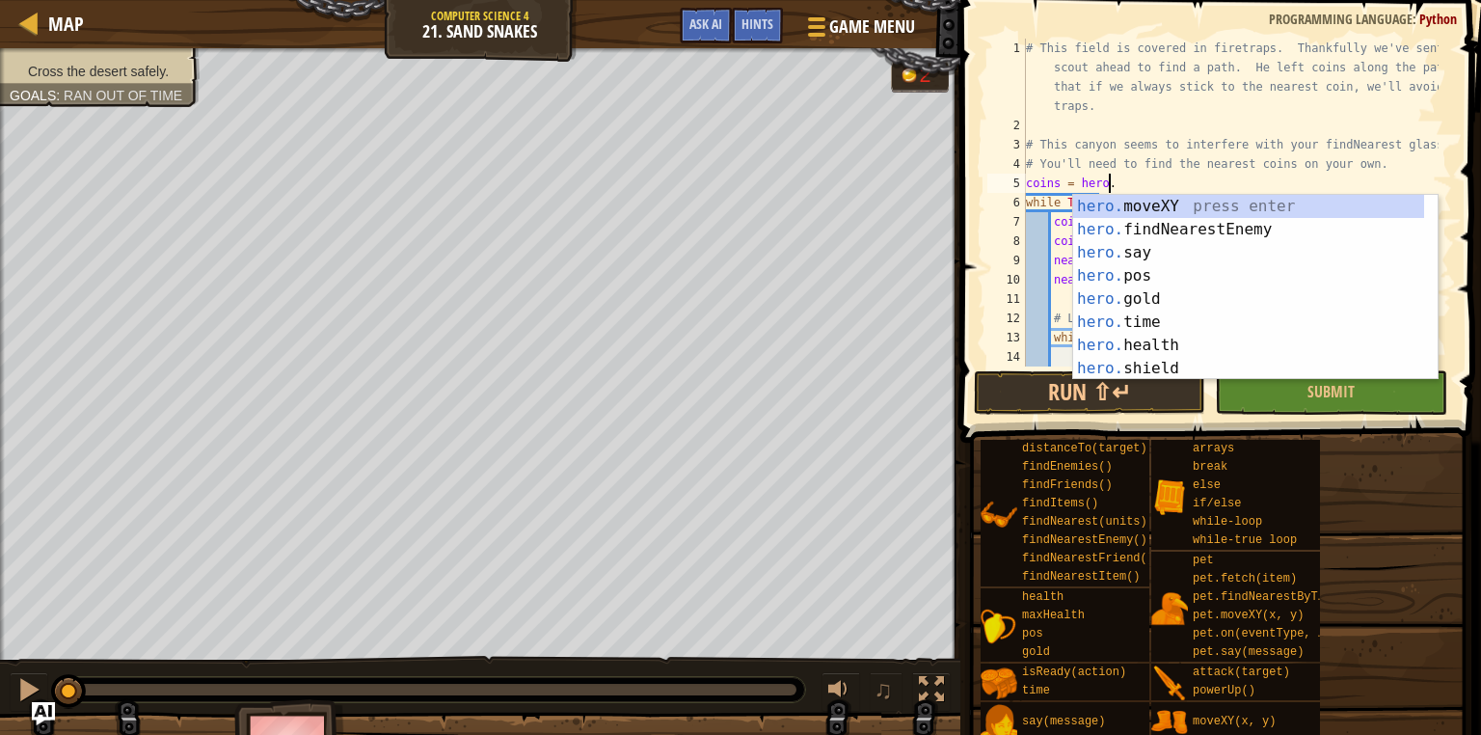
scroll to position [9, 7]
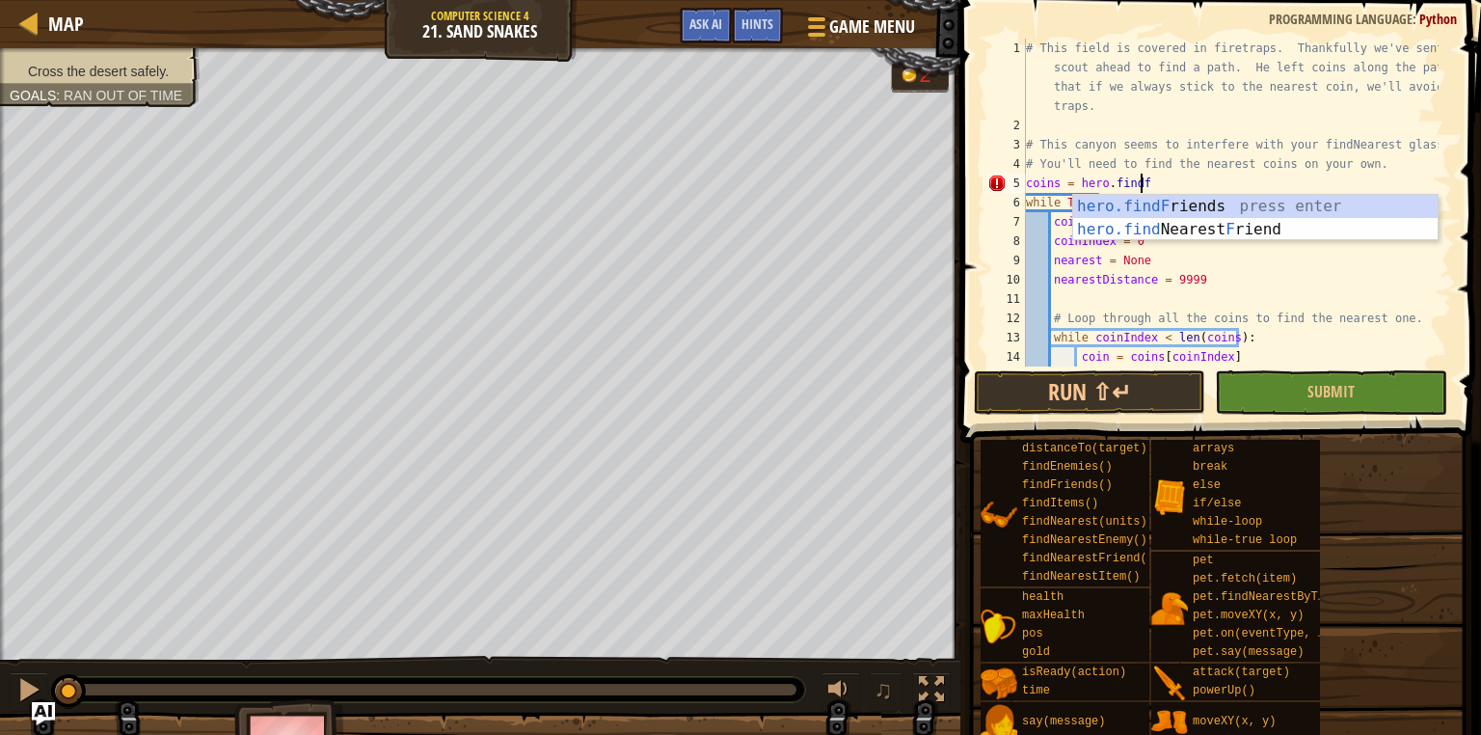
type textarea "coins = hero.find"
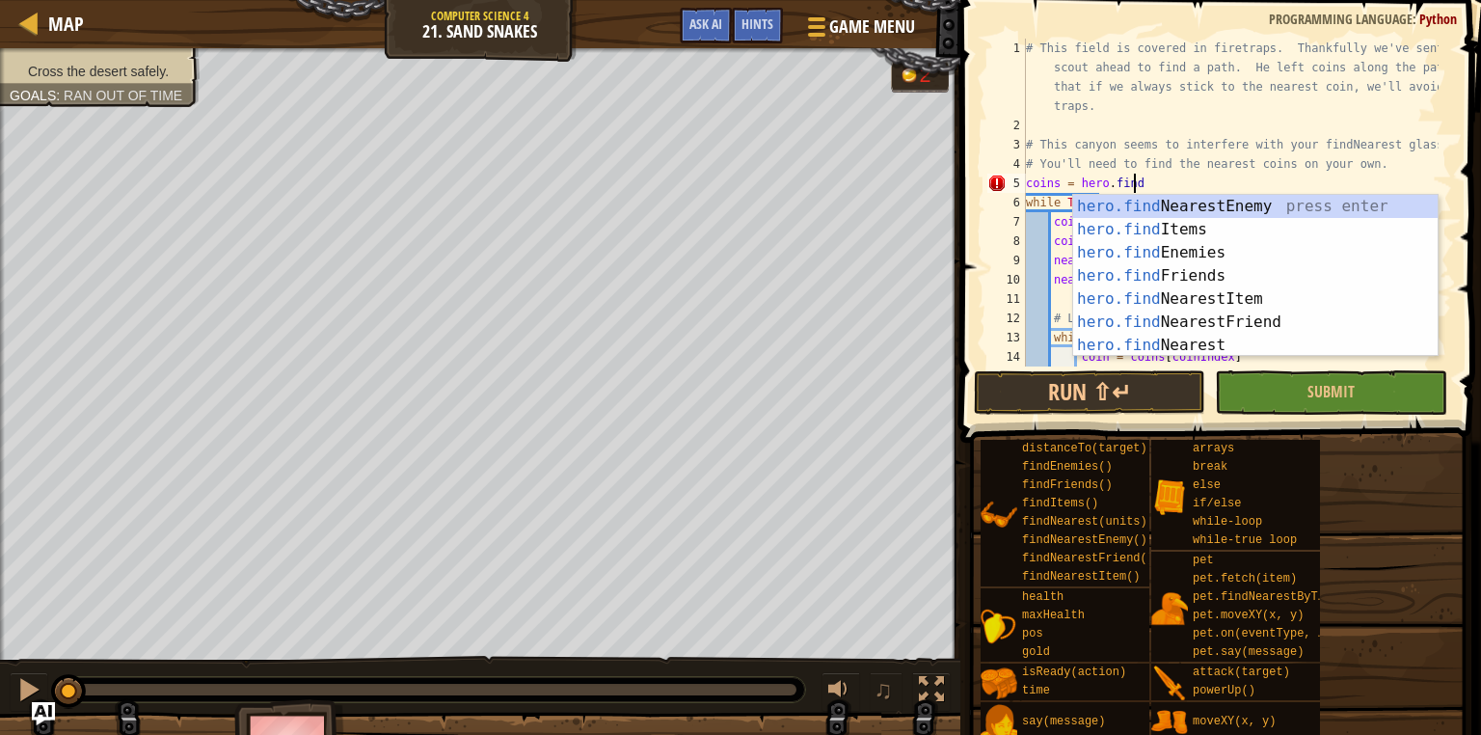
scroll to position [9, 8]
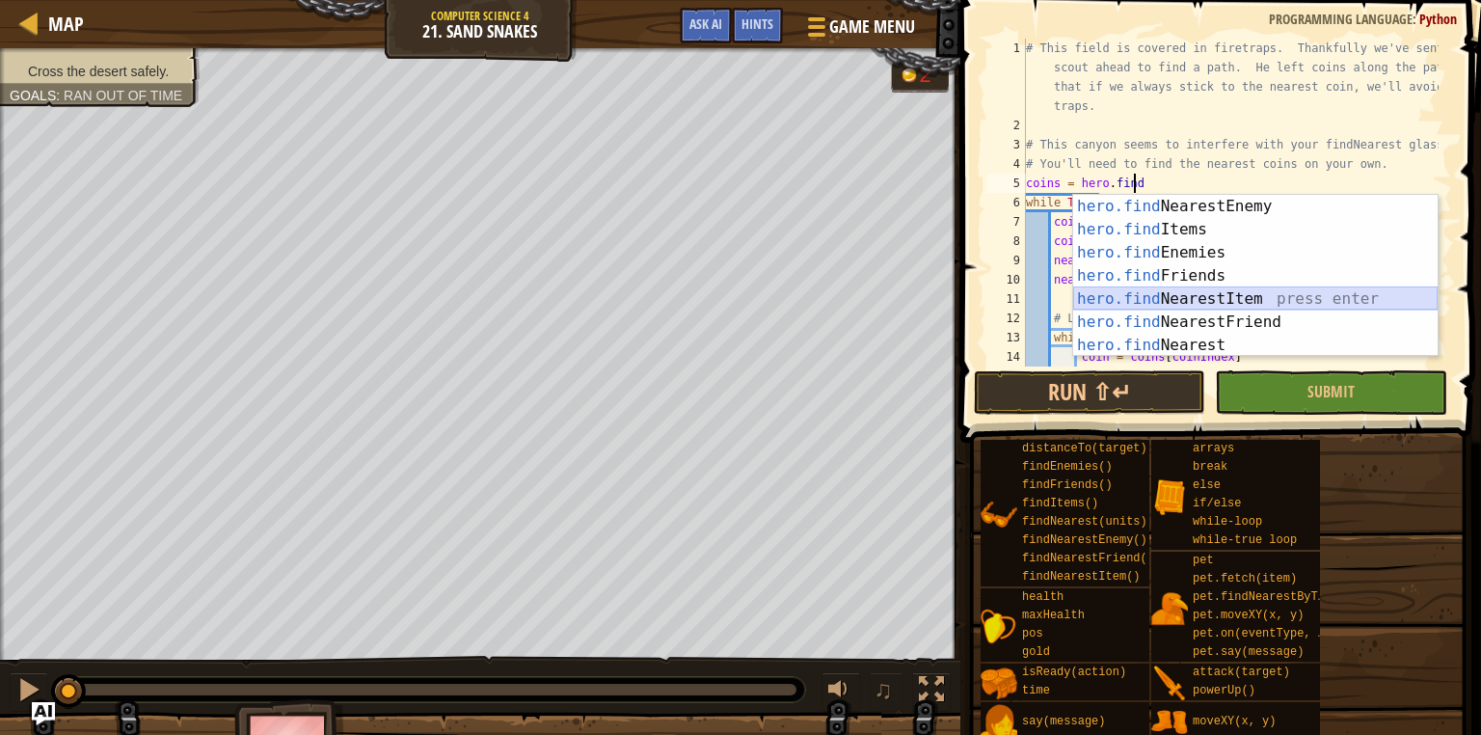
click at [1203, 292] on div "hero.find NearestEnemy press enter hero.find Items press enter hero.find Enemie…" at bounding box center [1255, 299] width 364 height 208
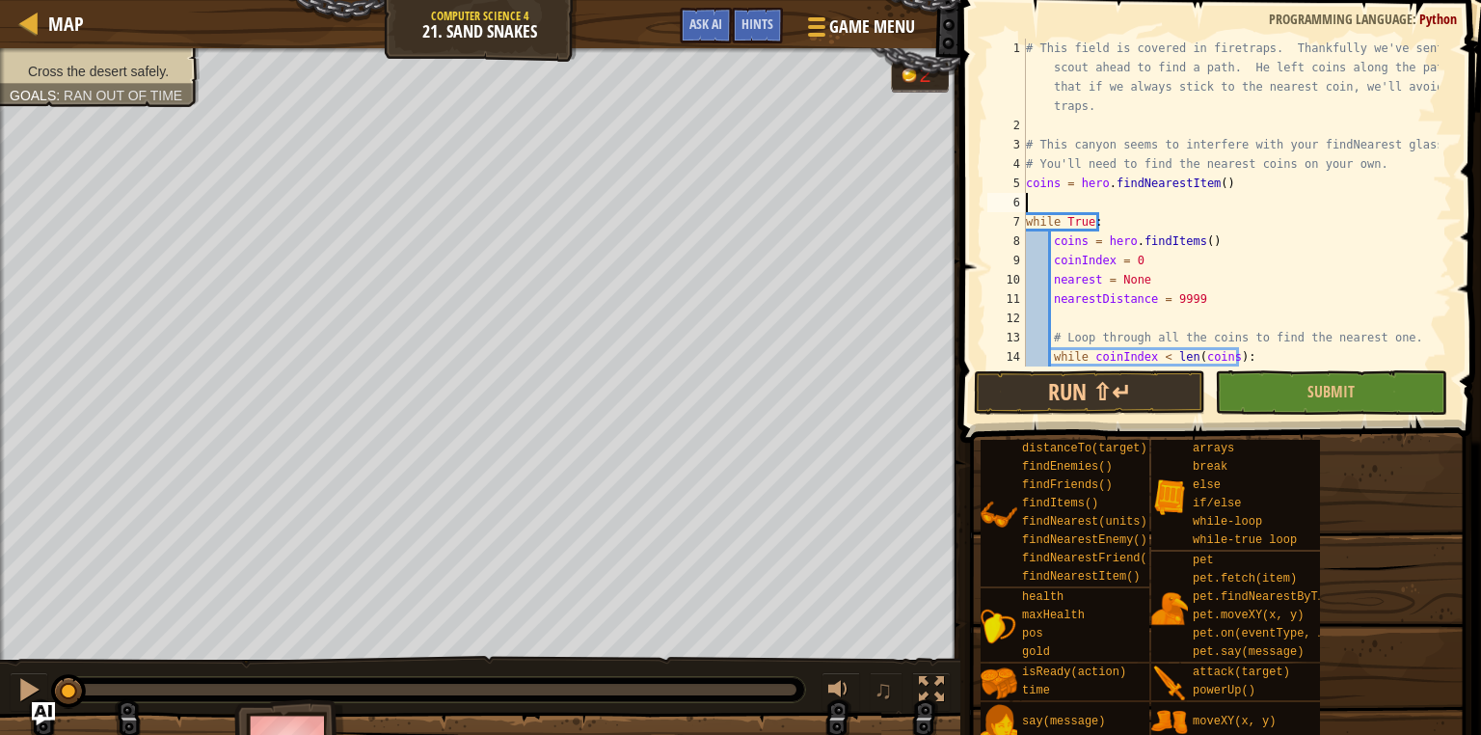
type textarea "coins = hero.findNearestItem()"
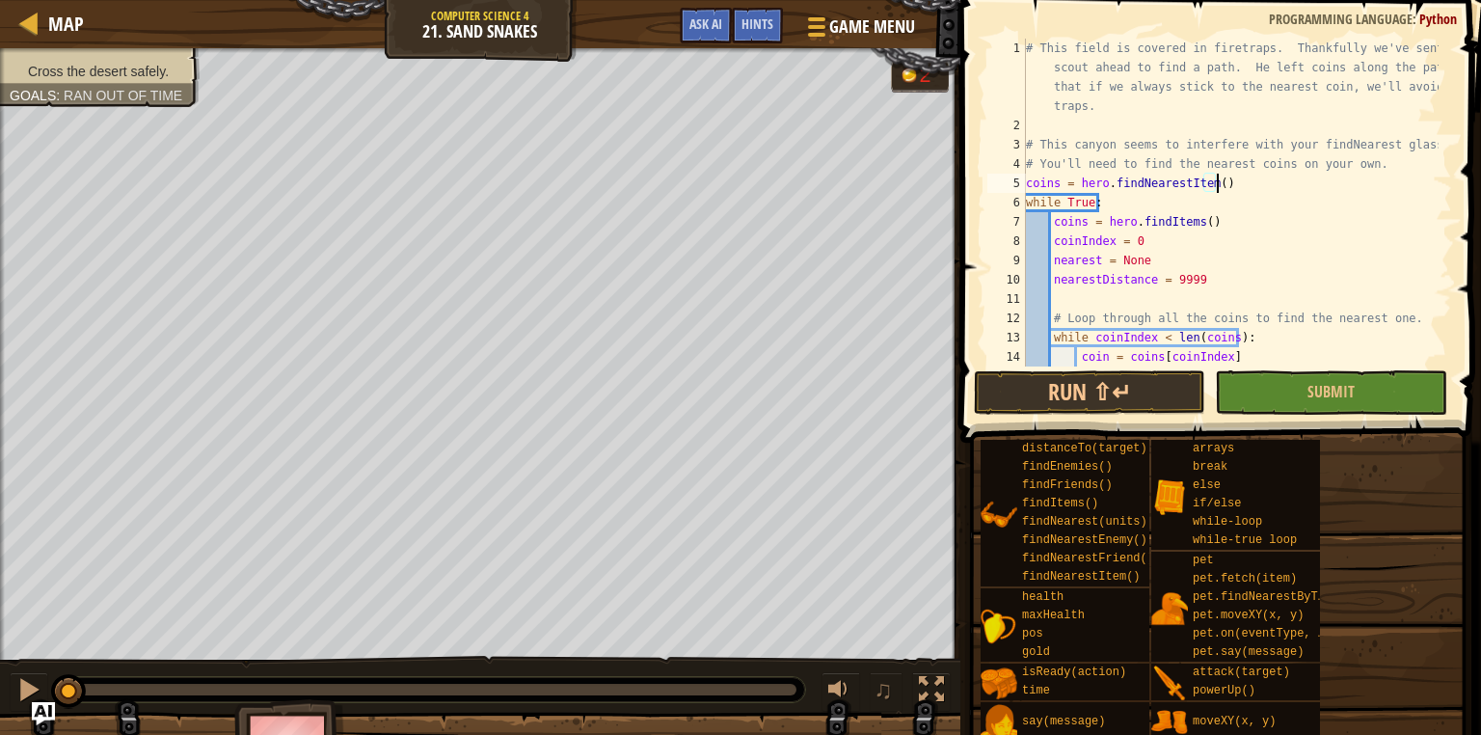
scroll to position [185, 0]
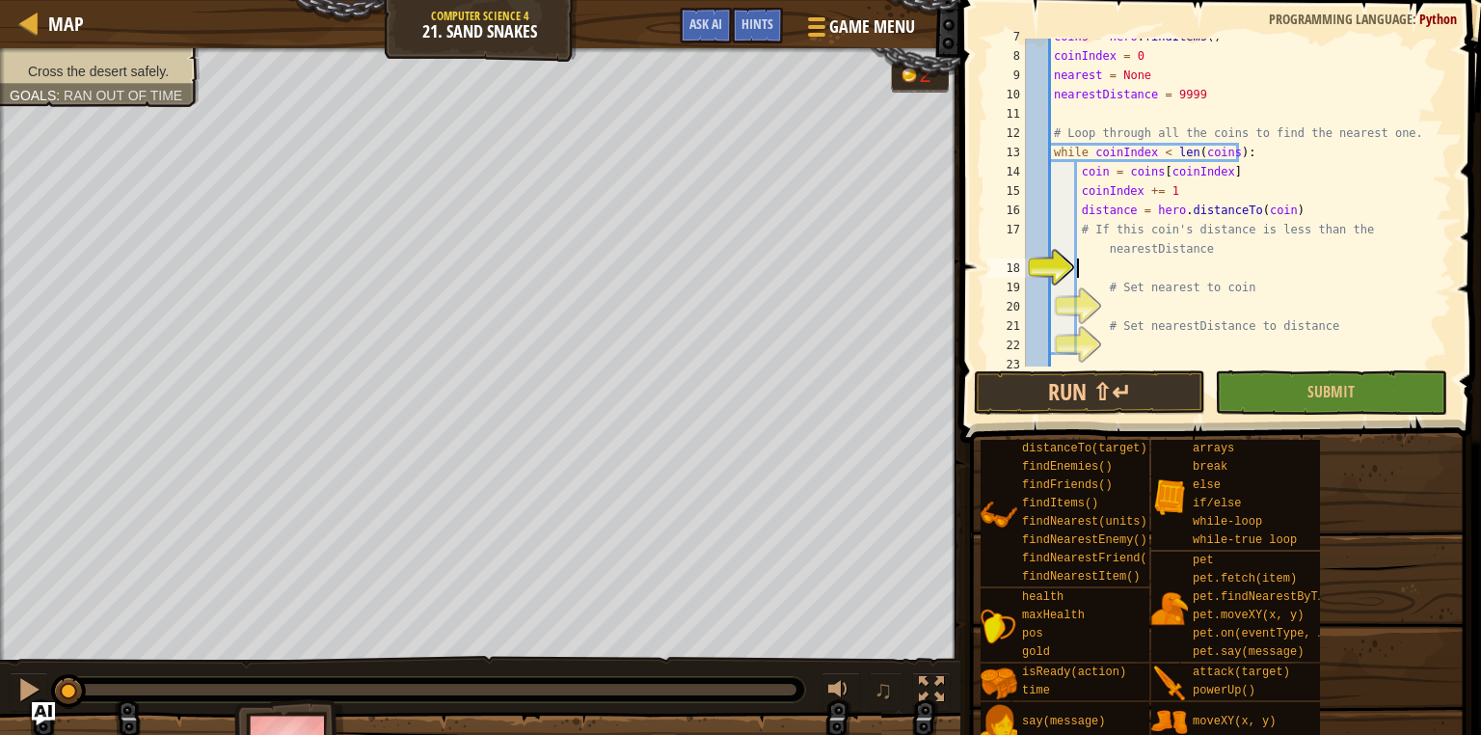
click at [1119, 266] on div "coins = hero . findItems ( ) coinIndex = 0 nearest = None nearestDistance = 999…" at bounding box center [1230, 210] width 417 height 366
click at [1272, 268] on div "coins = hero . findItems ( ) coinIndex = 0 nearest = None nearestDistance = 999…" at bounding box center [1230, 210] width 417 height 366
click at [1309, 273] on div "coins = hero . findItems ( ) coinIndex = 0 nearest = None nearestDistance = 999…" at bounding box center [1230, 210] width 417 height 366
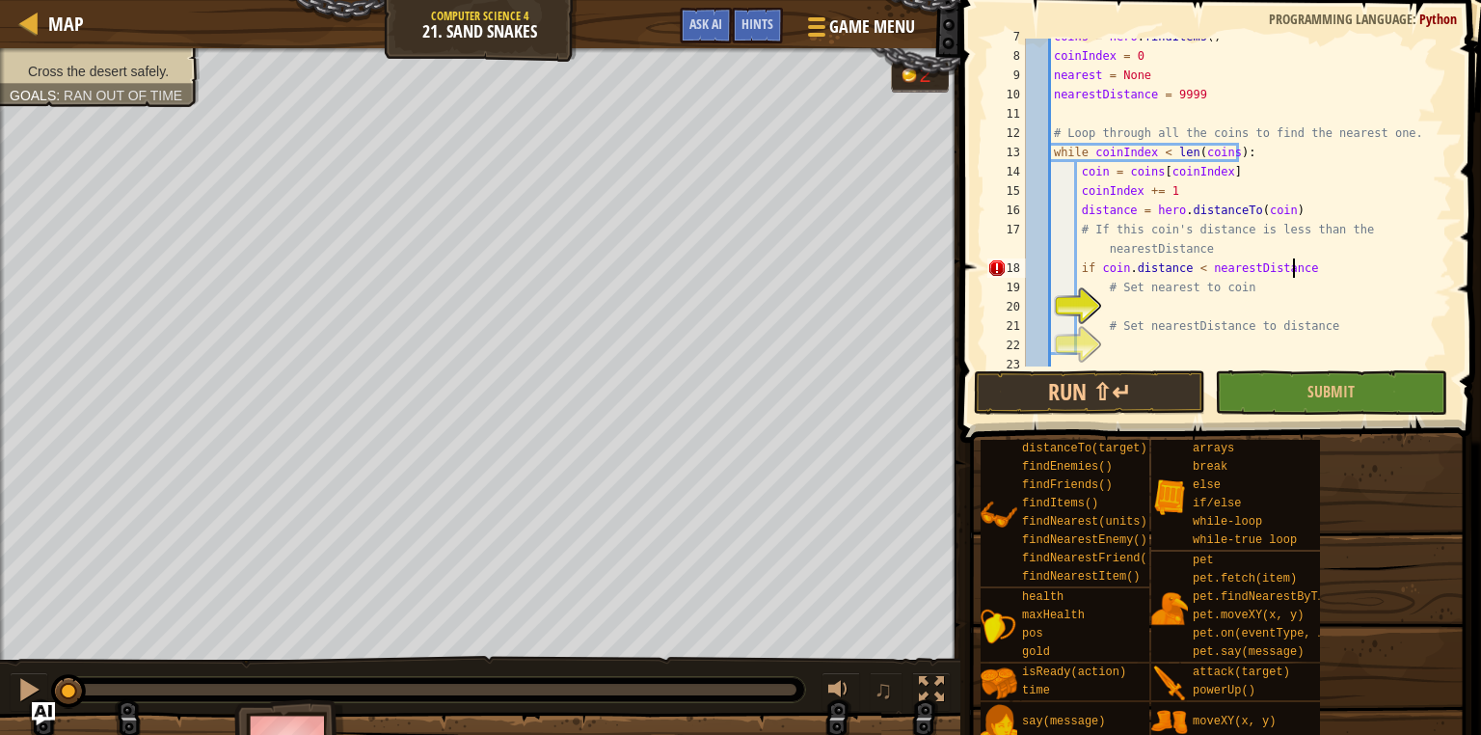
type textarea "if coin.distance < nearestDistance:"
click at [1142, 304] on div "coins = hero . findItems ( ) coinIndex = 0 nearest = None nearestDistance = 999…" at bounding box center [1230, 210] width 417 height 366
click at [773, 19] on div "Hints" at bounding box center [757, 26] width 51 height 36
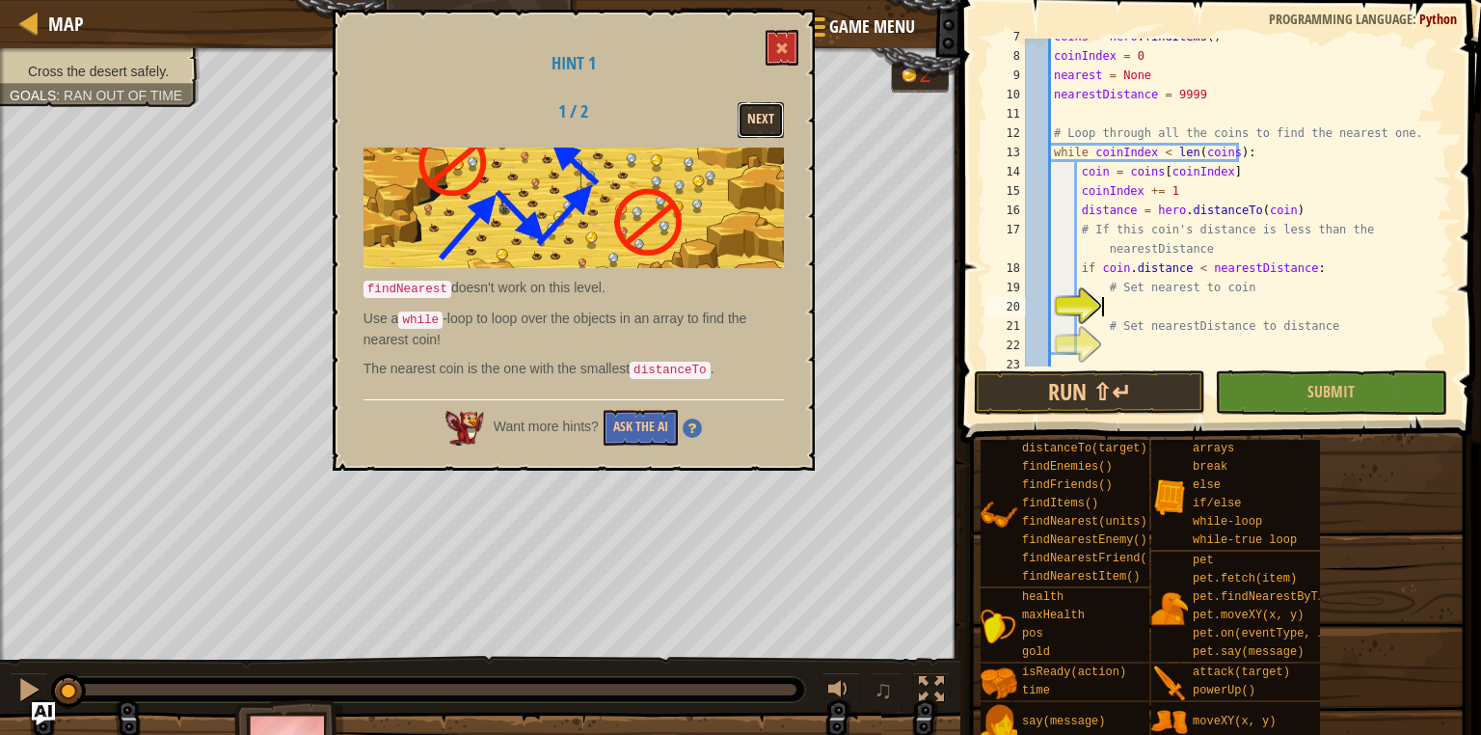
click at [759, 112] on button "Next" at bounding box center [761, 120] width 46 height 36
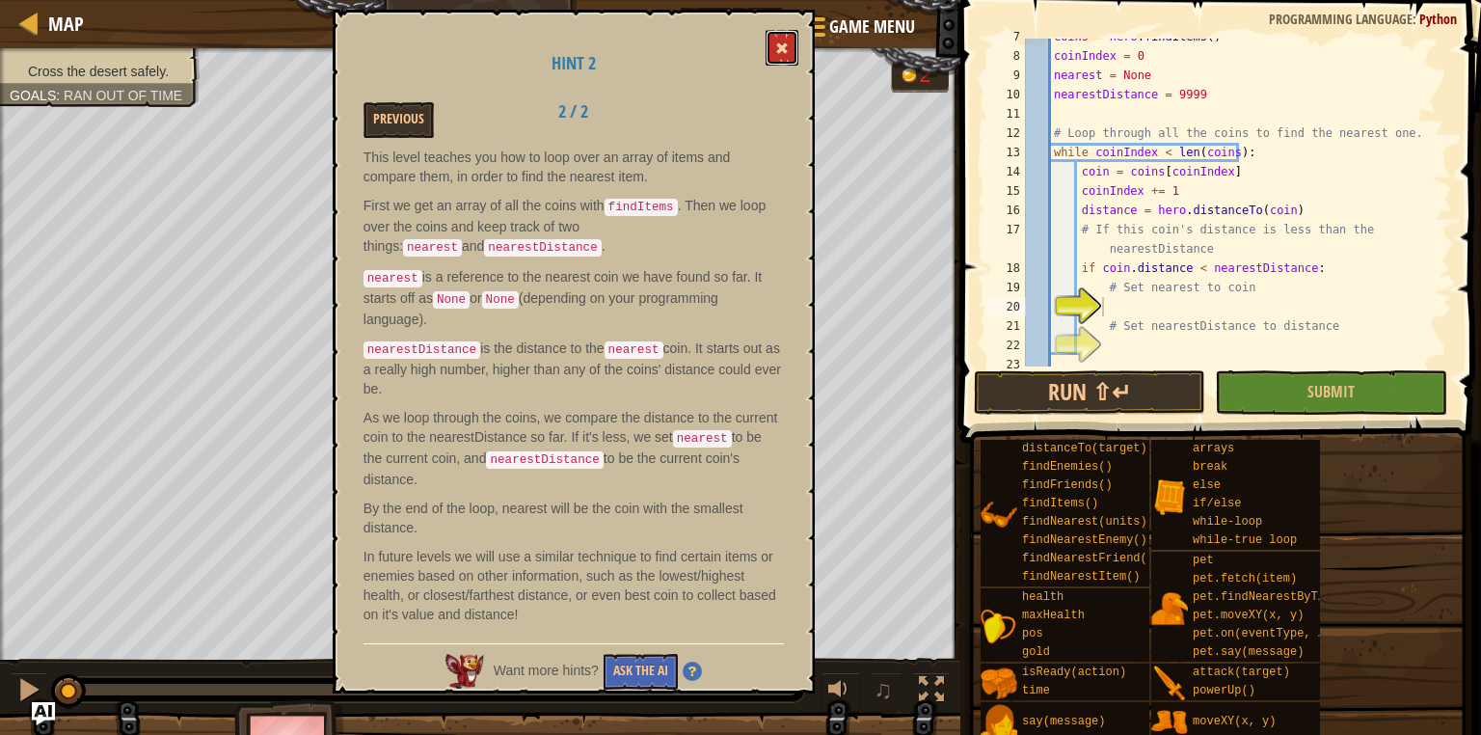
click at [779, 46] on span at bounding box center [781, 47] width 13 height 13
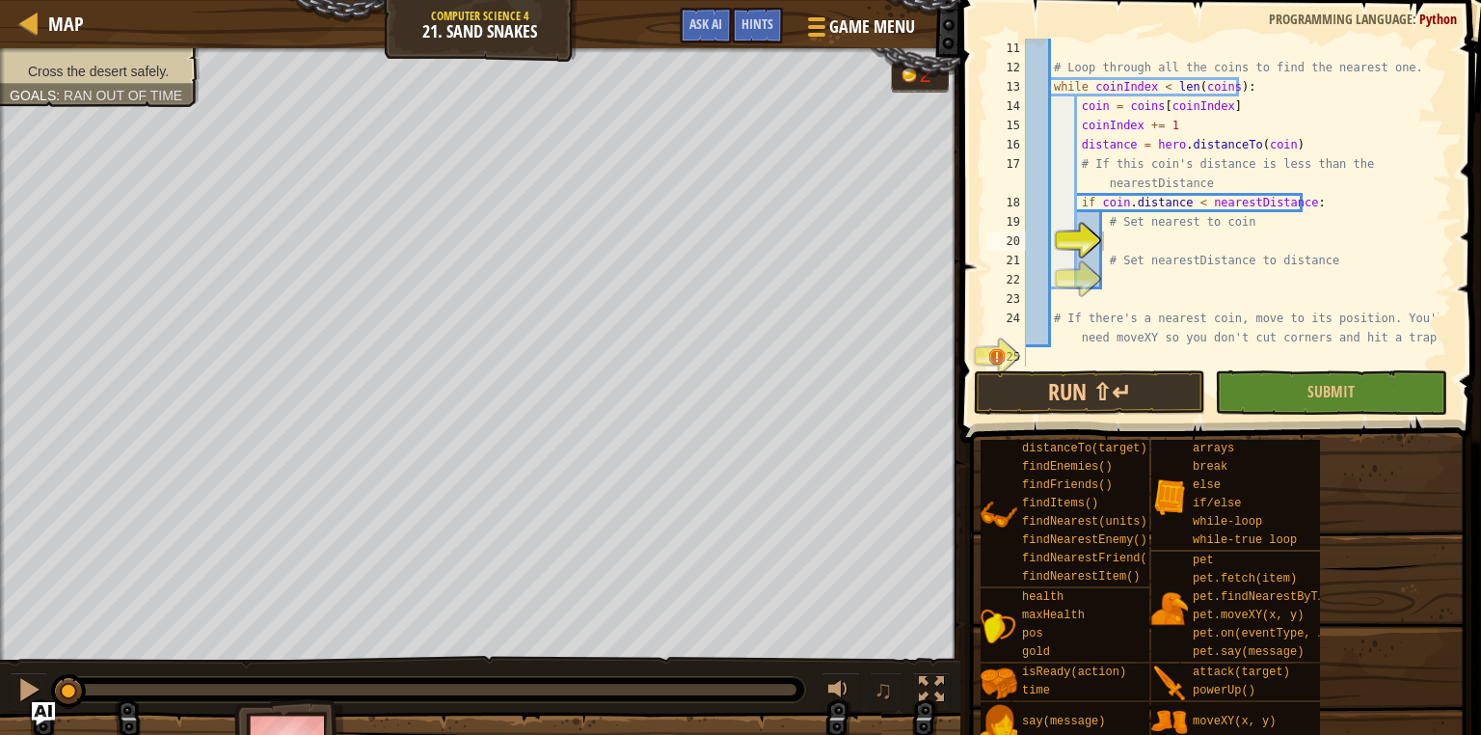
scroll to position [251, 0]
click at [1143, 246] on div "# Loop through all the coins to find the nearest one. while coinIndex < len ( c…" at bounding box center [1230, 222] width 417 height 366
click at [1145, 286] on div "# Loop through all the coins to find the nearest one. while coinIndex < len ( c…" at bounding box center [1230, 222] width 417 height 366
click at [1123, 243] on div "# Loop through all the coins to find the nearest one. while coinIndex < len ( c…" at bounding box center [1230, 222] width 417 height 366
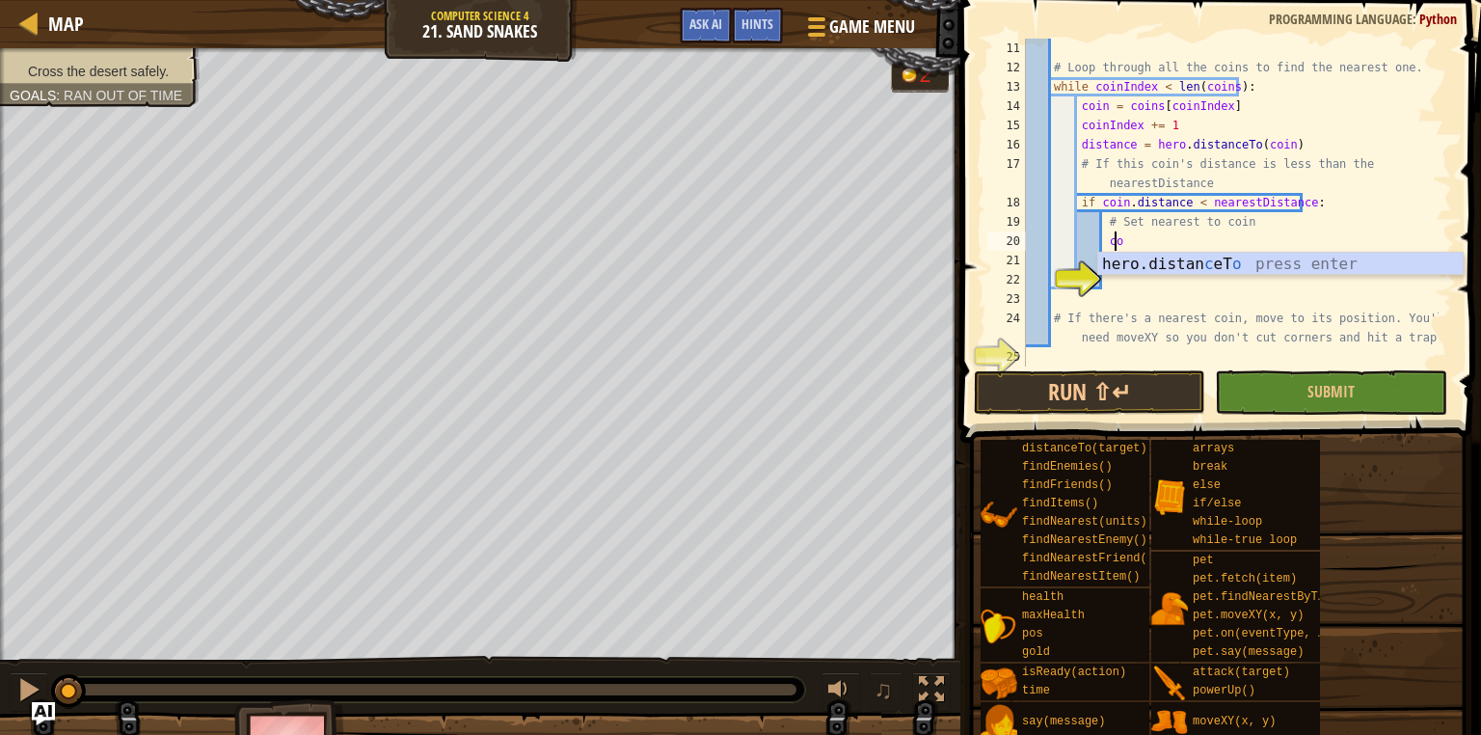
type textarea "c"
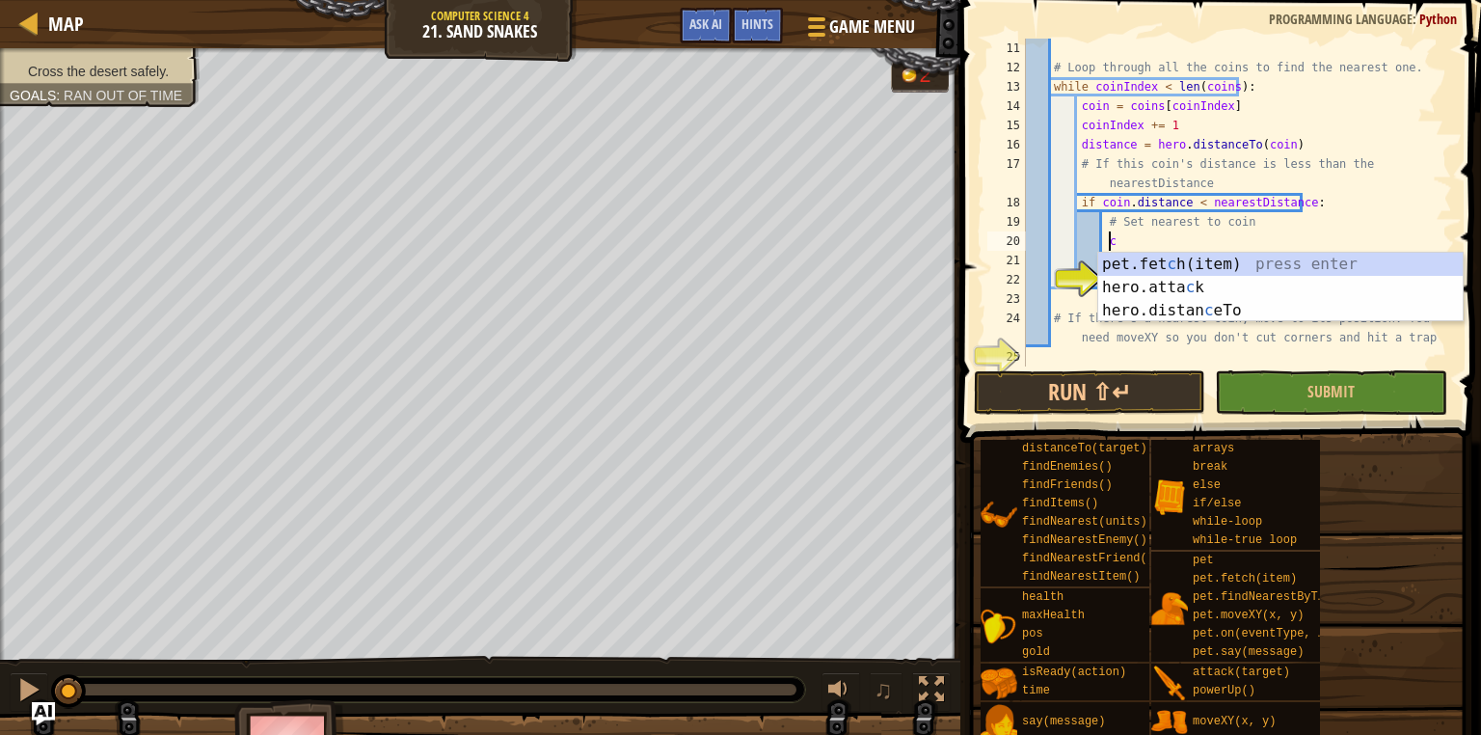
scroll to position [9, 5]
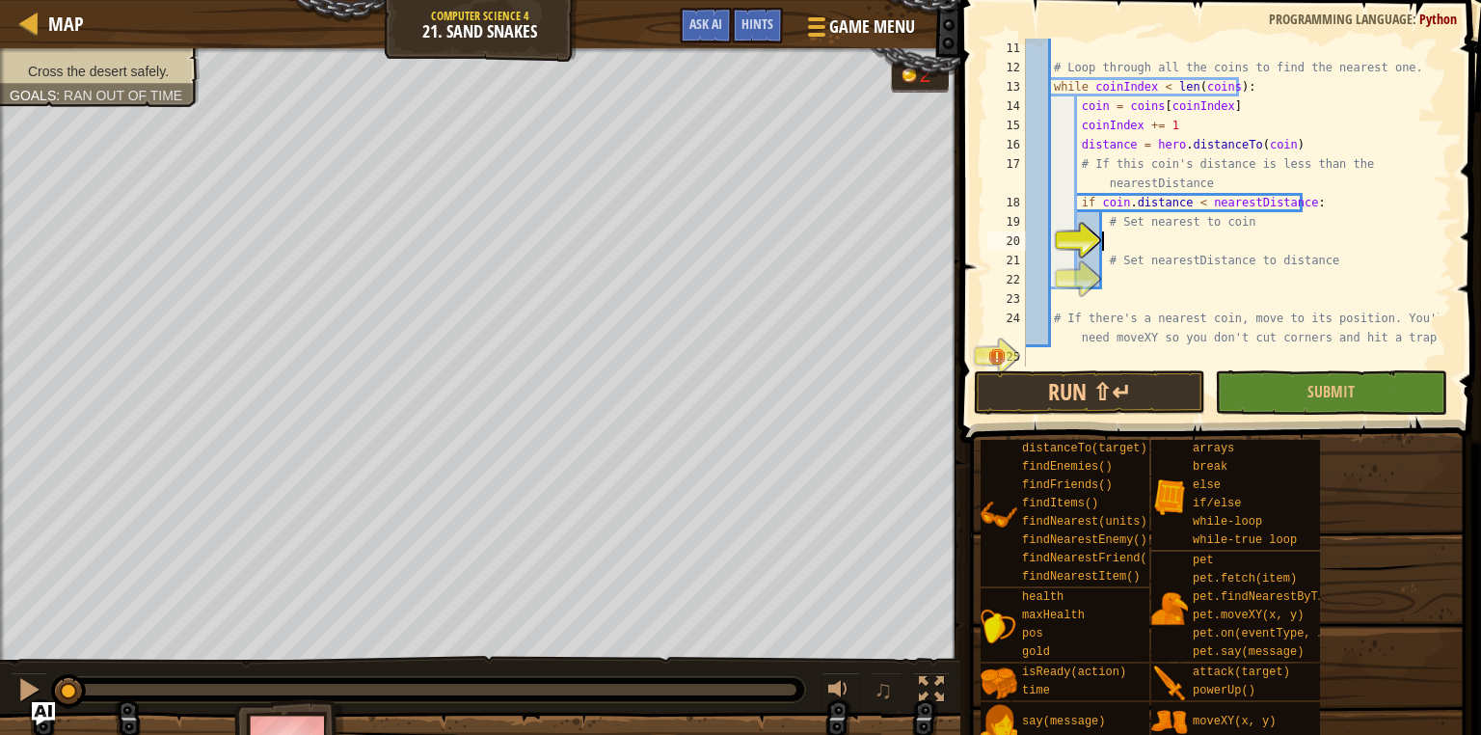
click at [1122, 236] on div "# Loop through all the coins to find the nearest one. while coinIndex < len ( c…" at bounding box center [1230, 222] width 417 height 366
click at [692, 26] on span "Ask AI" at bounding box center [705, 23] width 33 height 18
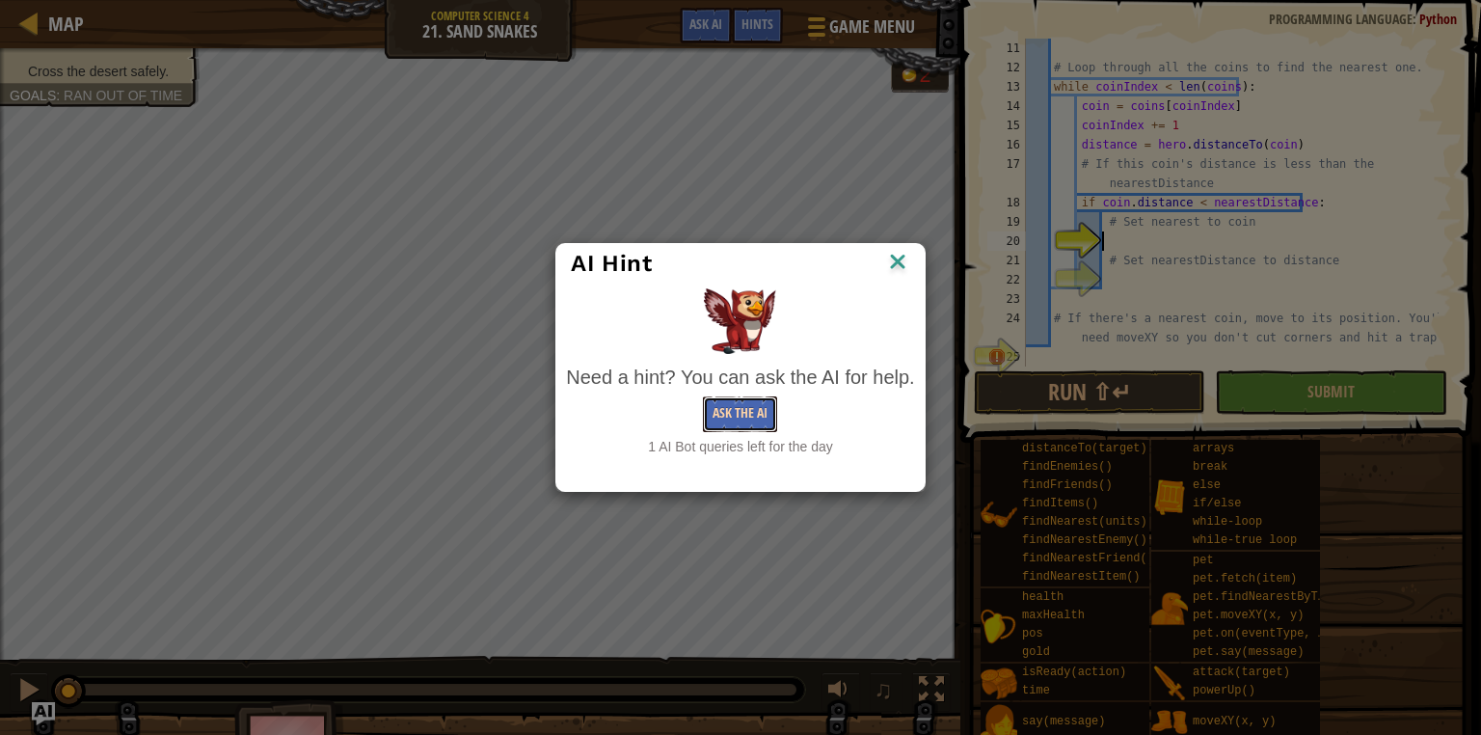
click at [755, 413] on button "Ask the AI" at bounding box center [740, 414] width 74 height 36
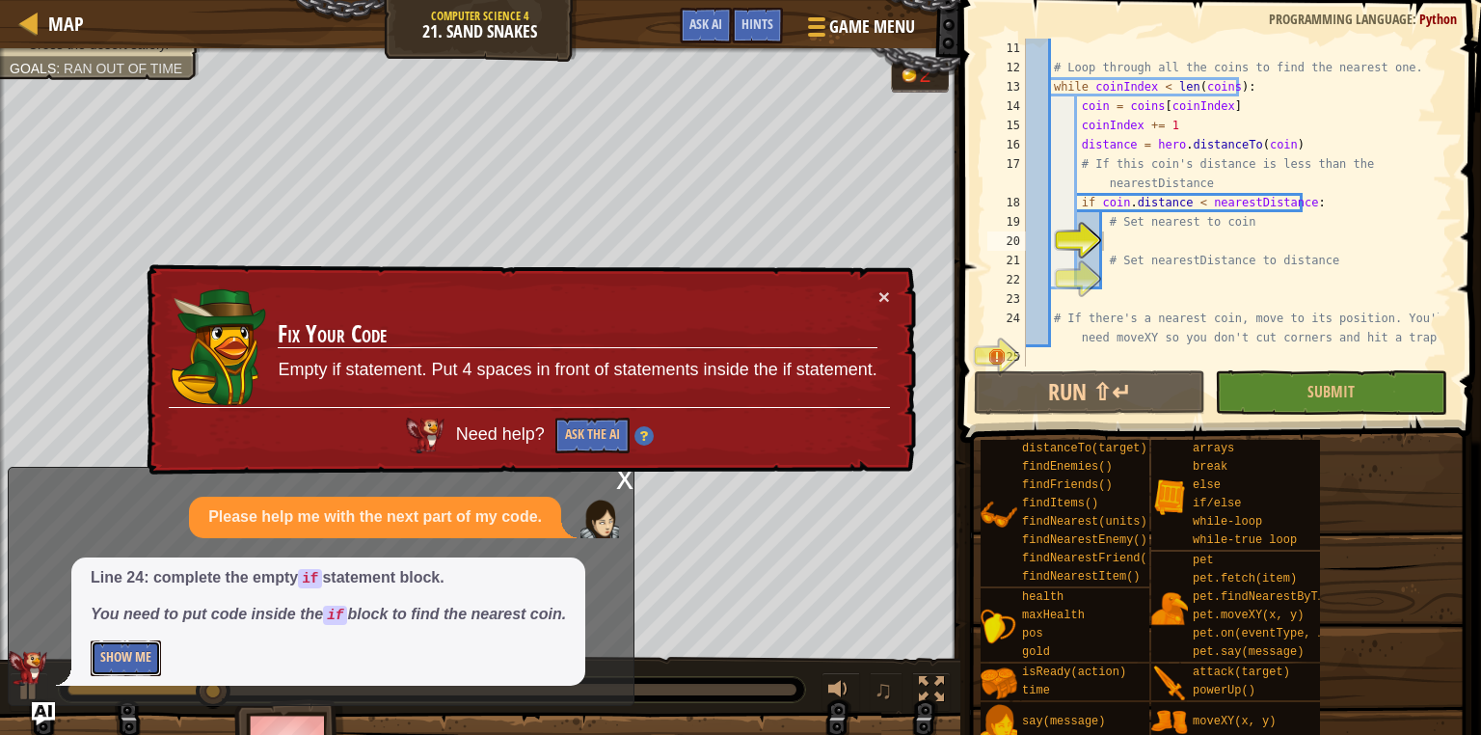
click at [151, 654] on button "Show Me" at bounding box center [126, 658] width 70 height 36
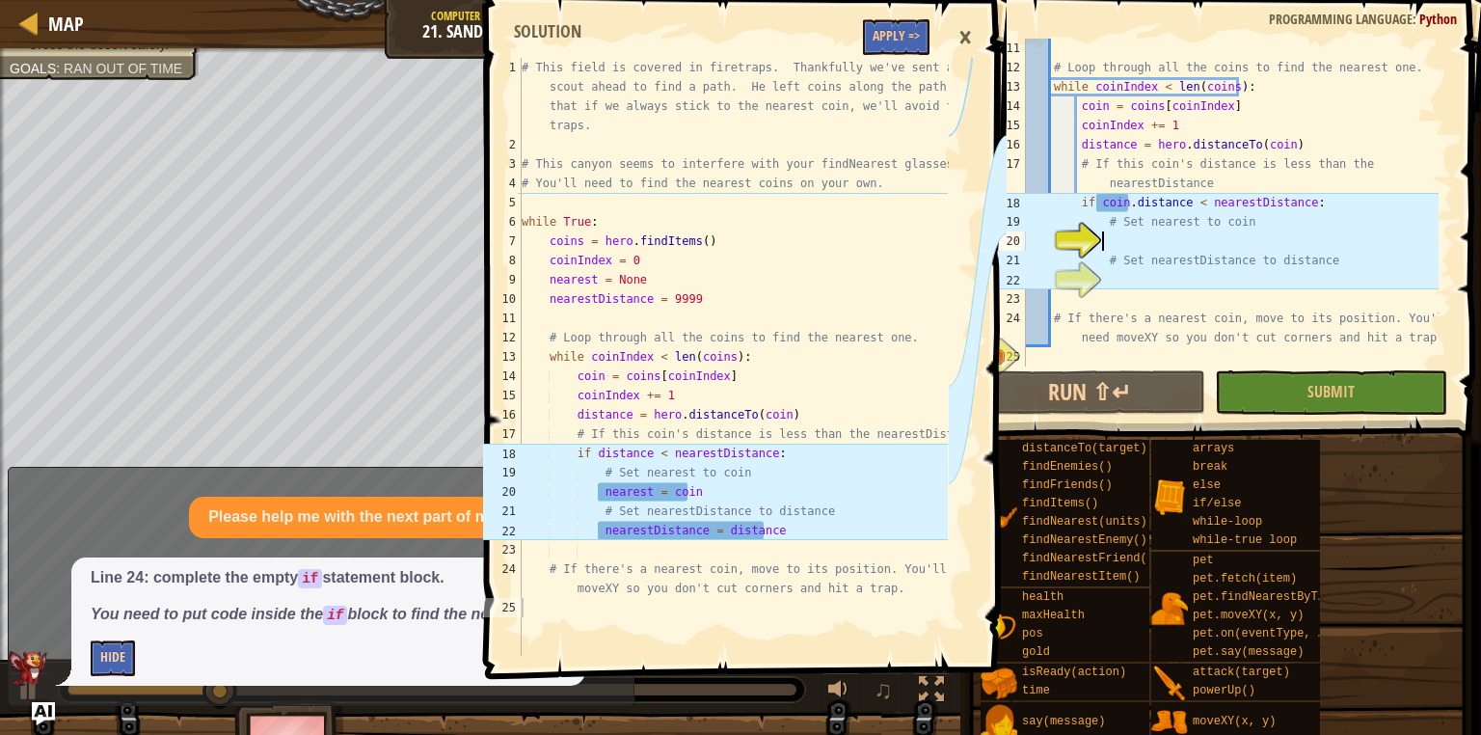
click at [151, 654] on p "Hide" at bounding box center [328, 658] width 475 height 36
click at [1126, 204] on div "# Loop through all the coins to find the nearest one. while coinIndex < len ( c…" at bounding box center [1230, 222] width 417 height 366
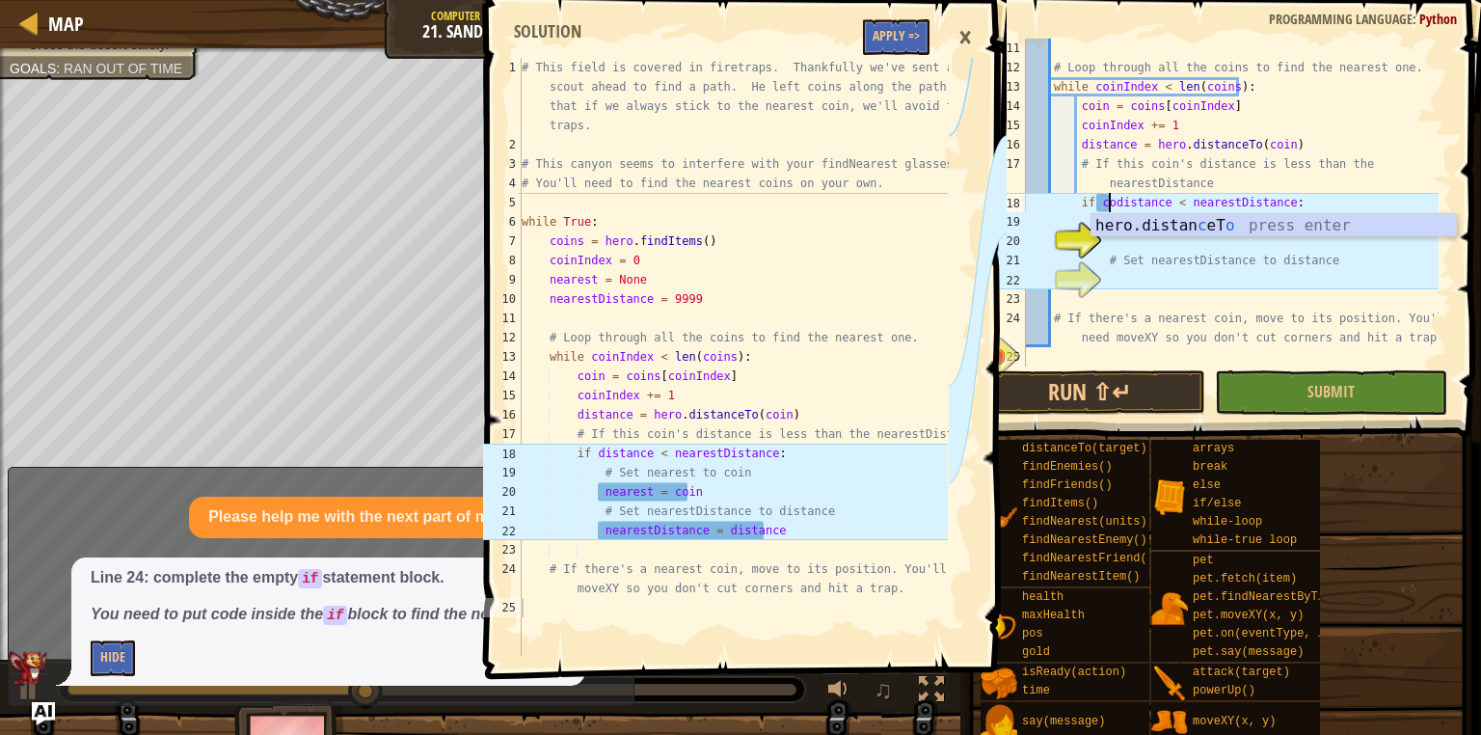
type textarea "if distance < nearestDistance:"
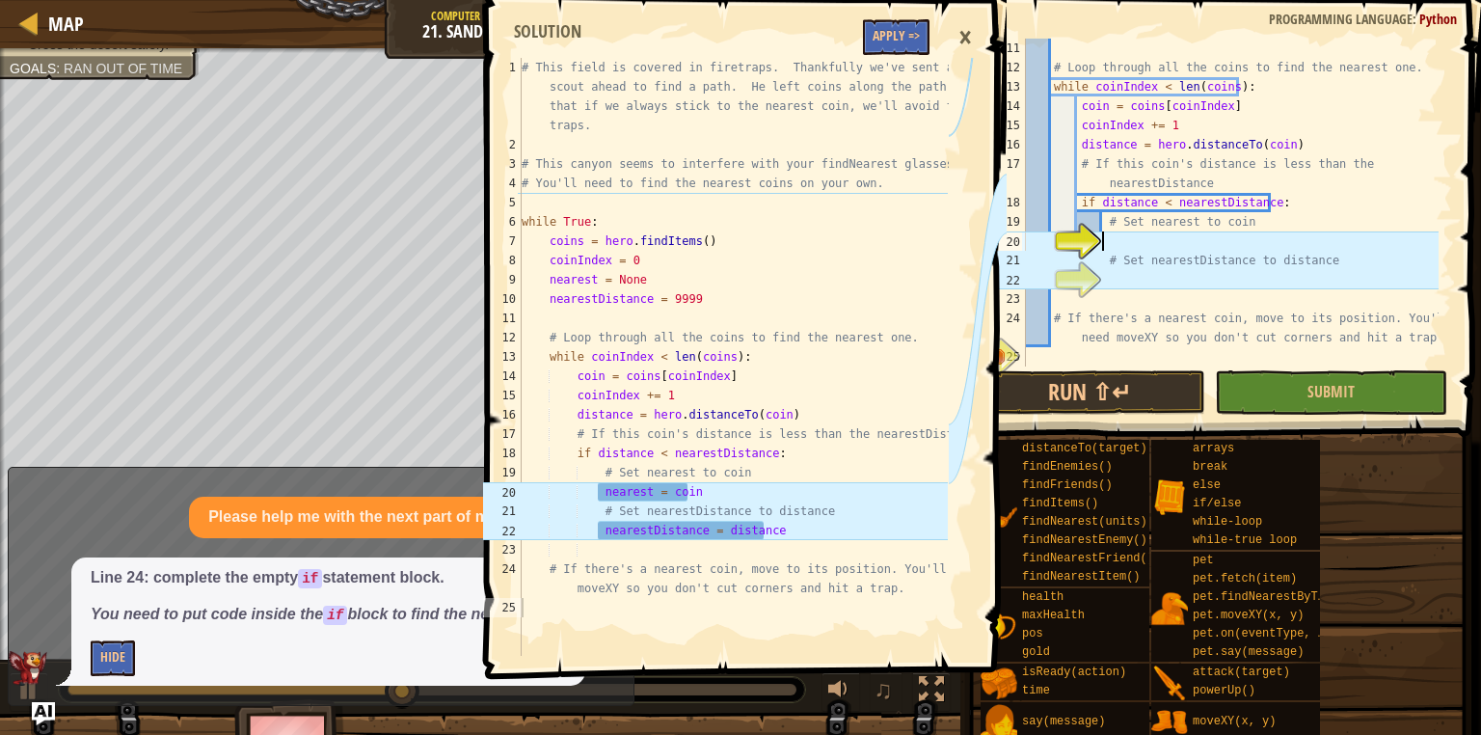
click at [1130, 249] on div "# Loop through all the coins to find the nearest one. while coinIndex < len ( c…" at bounding box center [1230, 222] width 417 height 366
click at [1141, 247] on div "# Loop through all the coins to find the nearest one. while coinIndex < len ( c…" at bounding box center [1230, 222] width 417 height 366
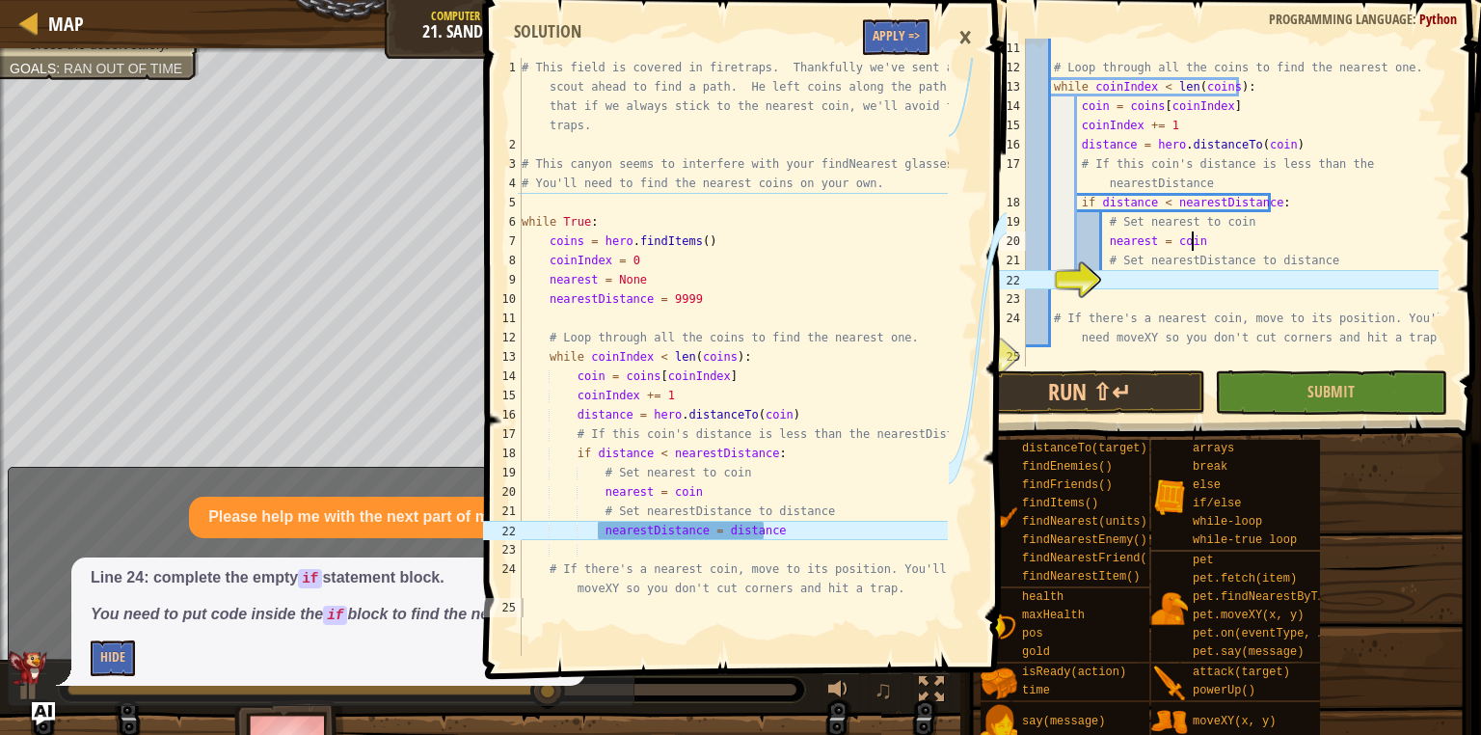
type textarea "# Set nearestDistance to distance"
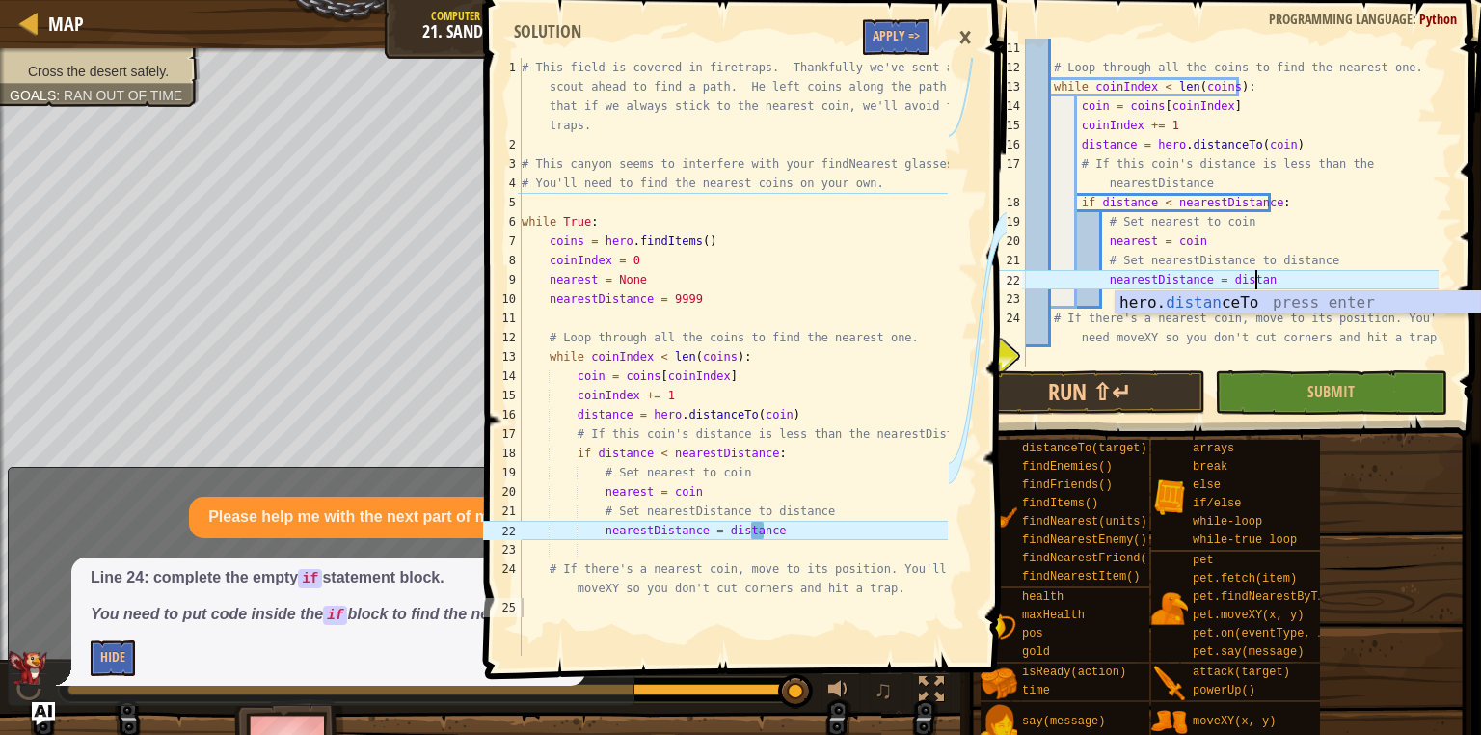
scroll to position [9, 18]
type textarea "nearestDistance = distance"
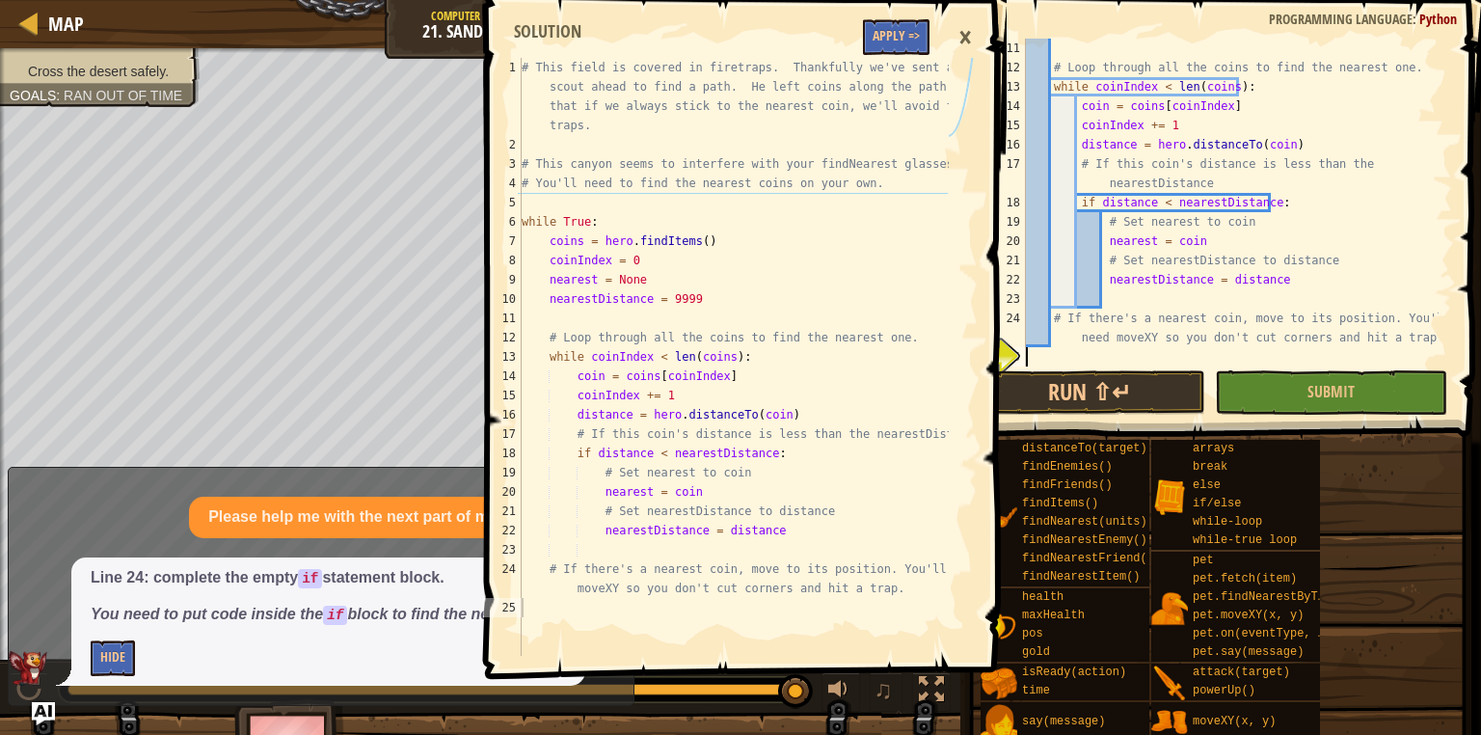
click at [1178, 350] on div "# Loop through all the coins to find the nearest one. while coinIndex < len ( c…" at bounding box center [1230, 222] width 417 height 366
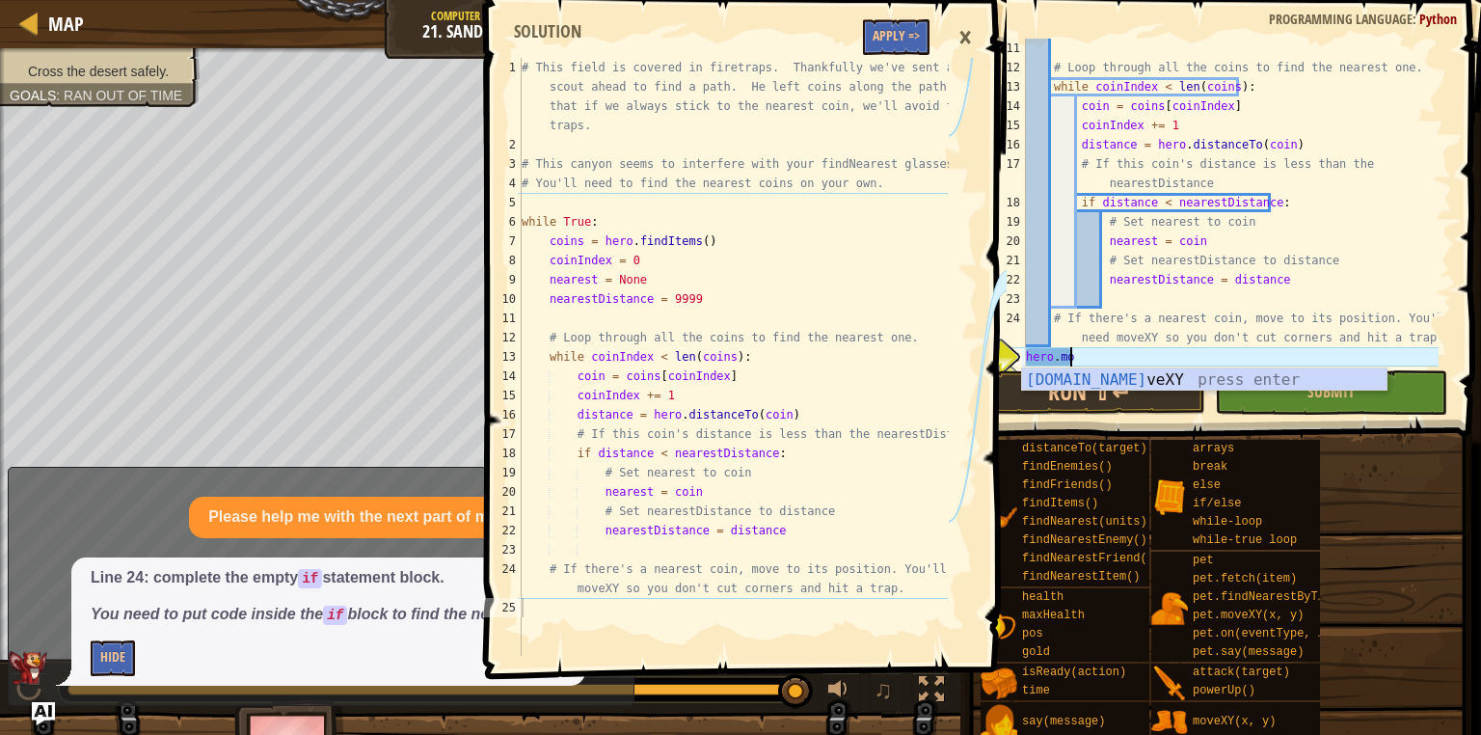
scroll to position [9, 2]
type textarea "hero.moveXY(, y)"
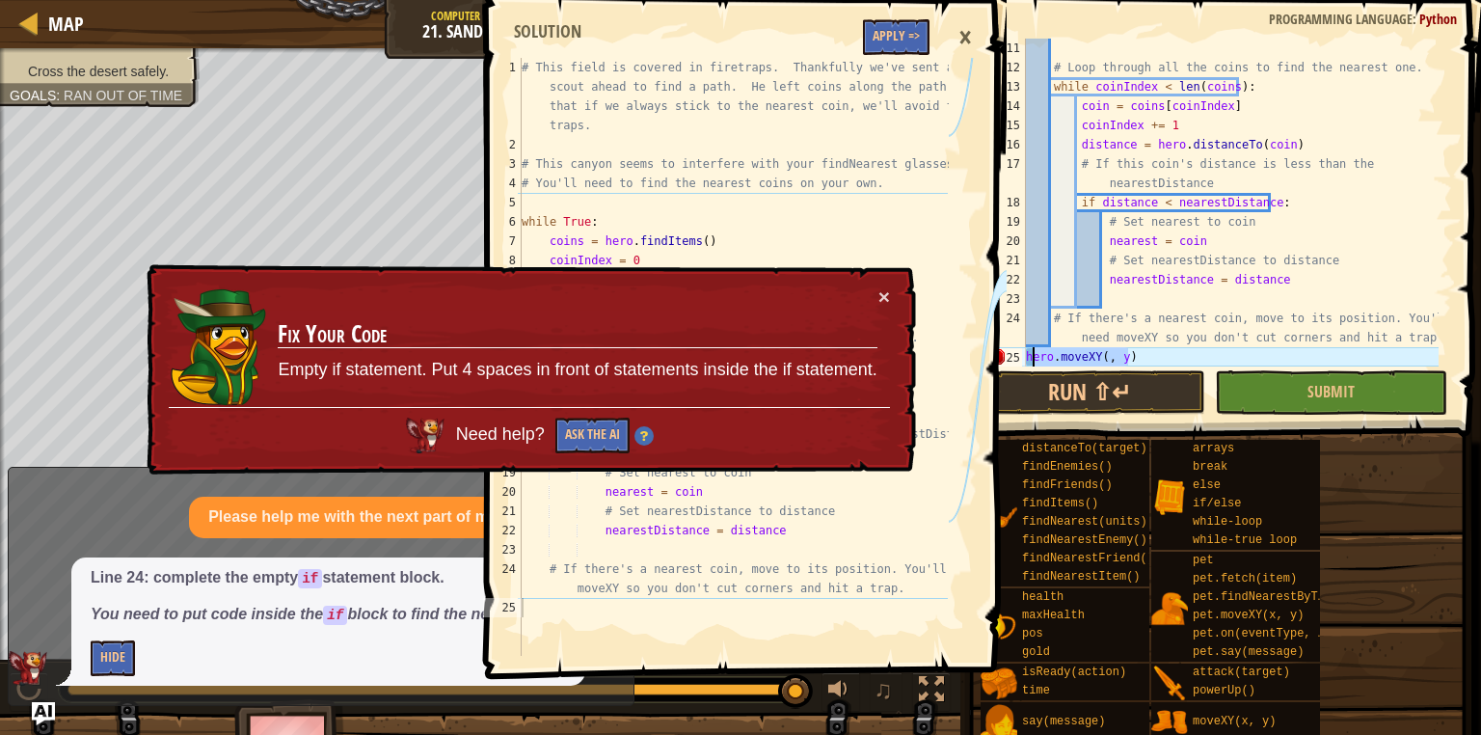
drag, startPoint x: 1153, startPoint y: 358, endPoint x: 955, endPoint y: 347, distance: 198.9
click at [959, 347] on div "Map Computer Science 4 21. Sand Snakes Game Menu Done Hints Ask AI 1 2 3 4 5 6 …" at bounding box center [740, 367] width 1481 height 735
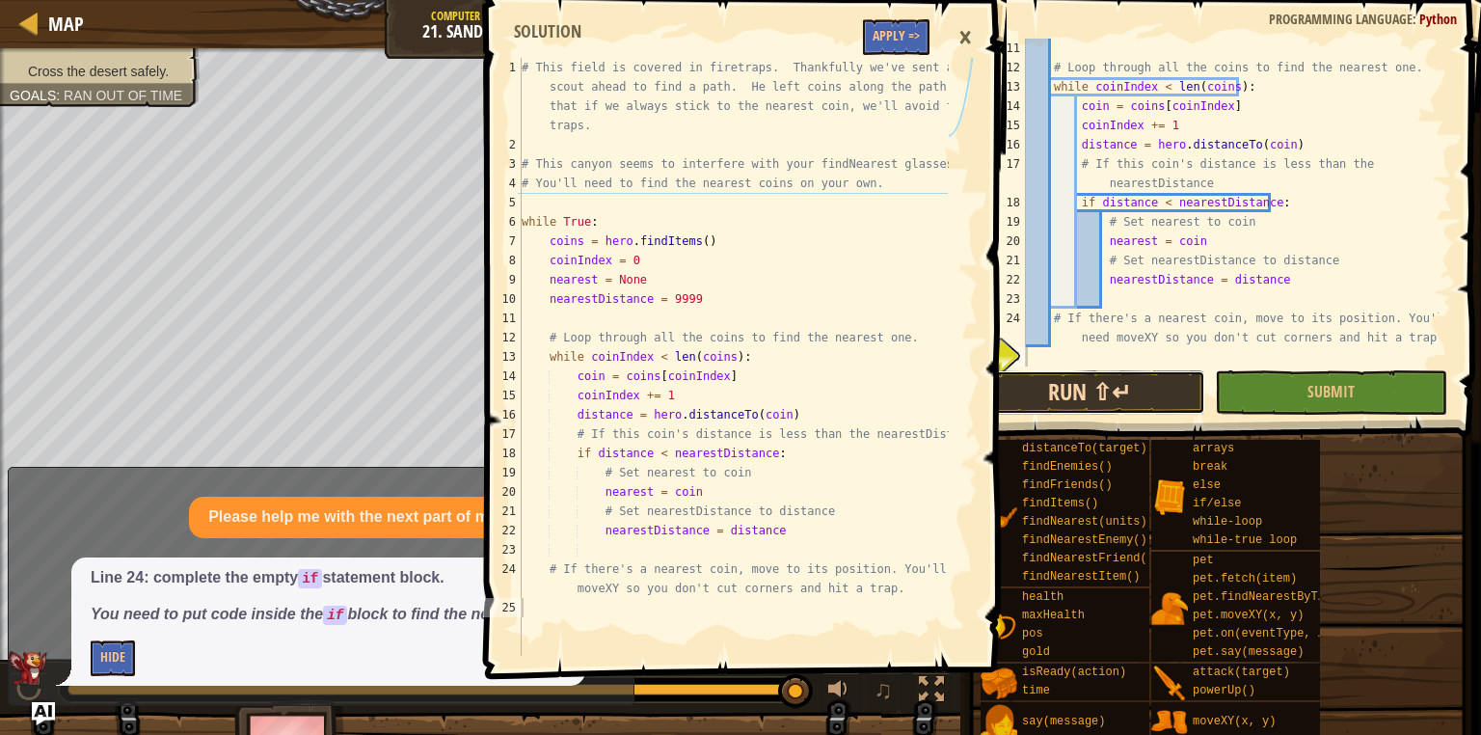
click at [1062, 395] on button "Run ⇧↵" at bounding box center [1089, 392] width 231 height 44
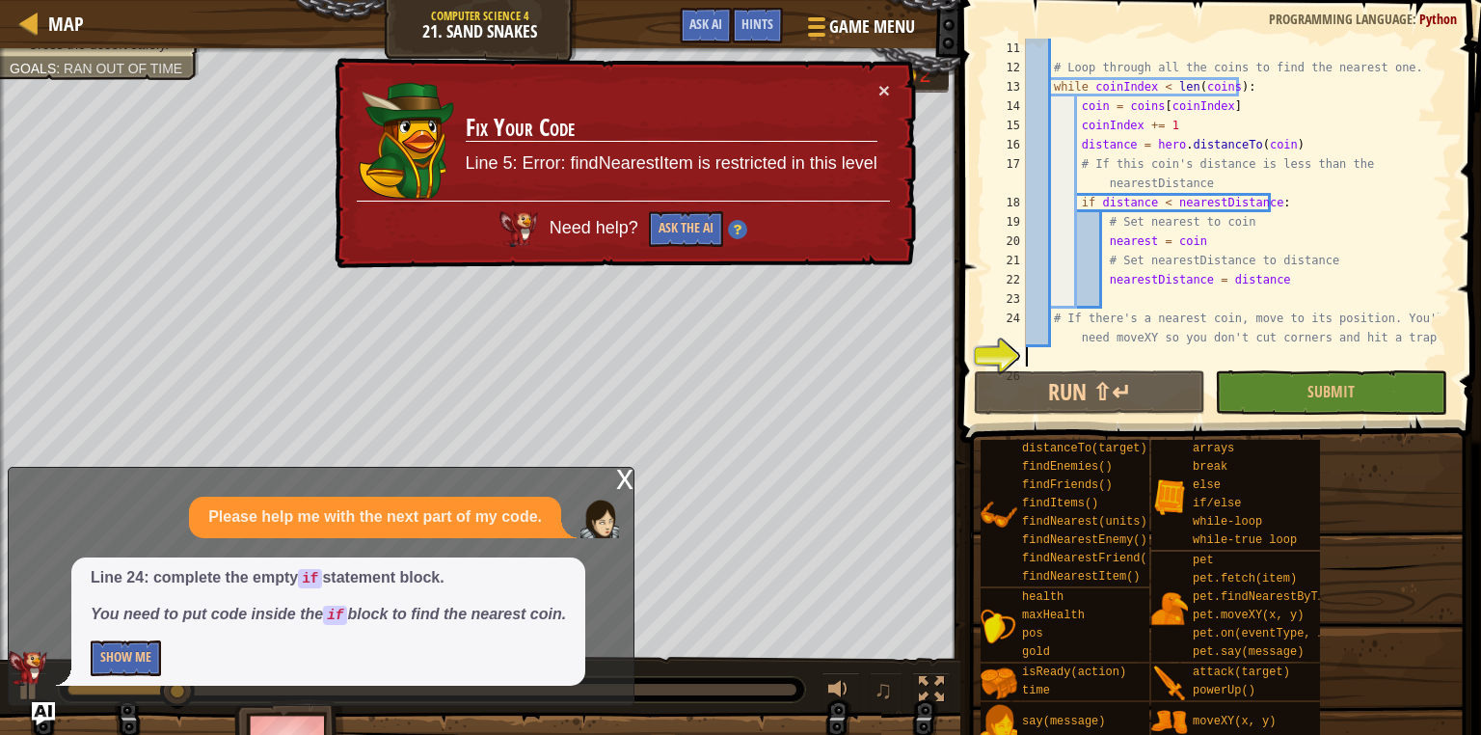
click at [1063, 355] on div "# Loop through all the coins to find the nearest one. while coinIndex < len ( c…" at bounding box center [1230, 222] width 417 height 366
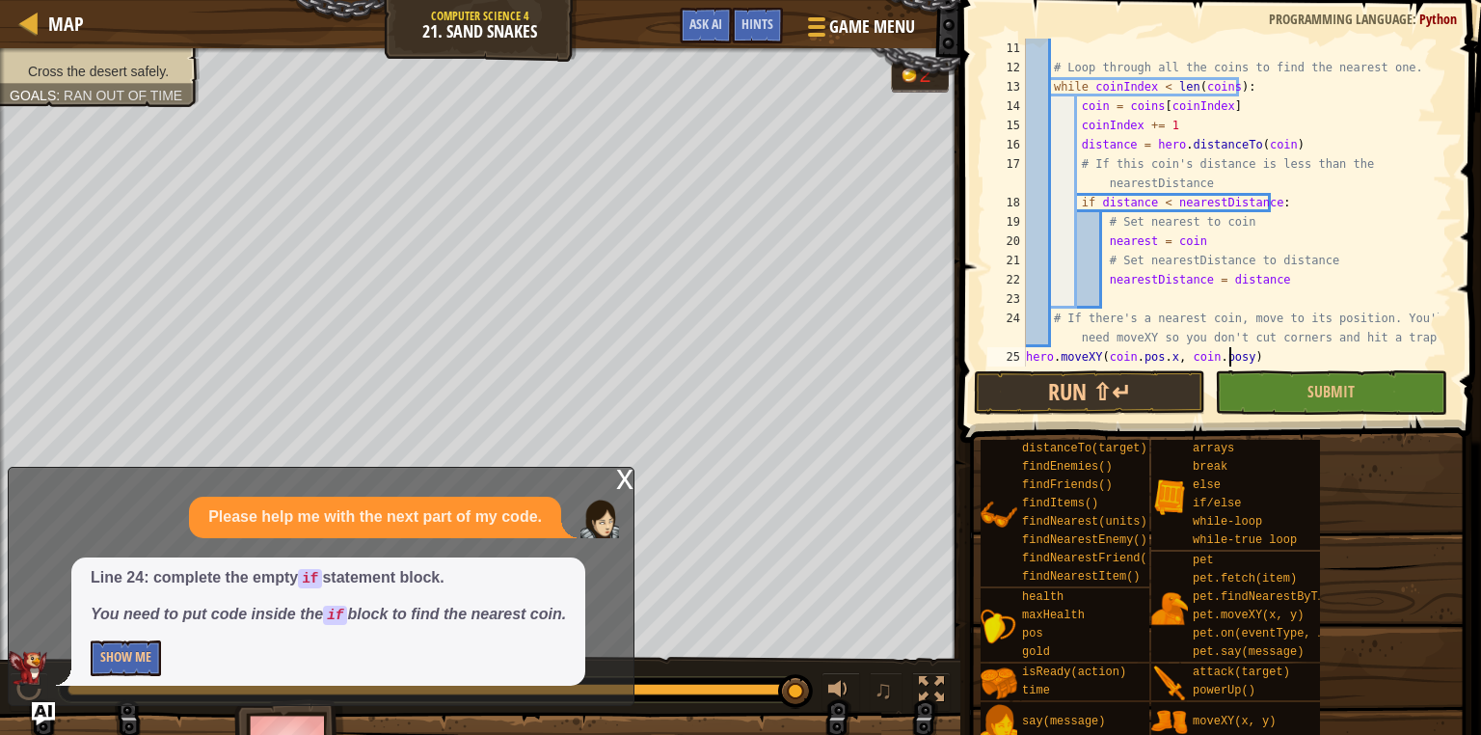
scroll to position [9, 16]
click at [1157, 377] on button "Run ⇧↵" at bounding box center [1089, 392] width 231 height 44
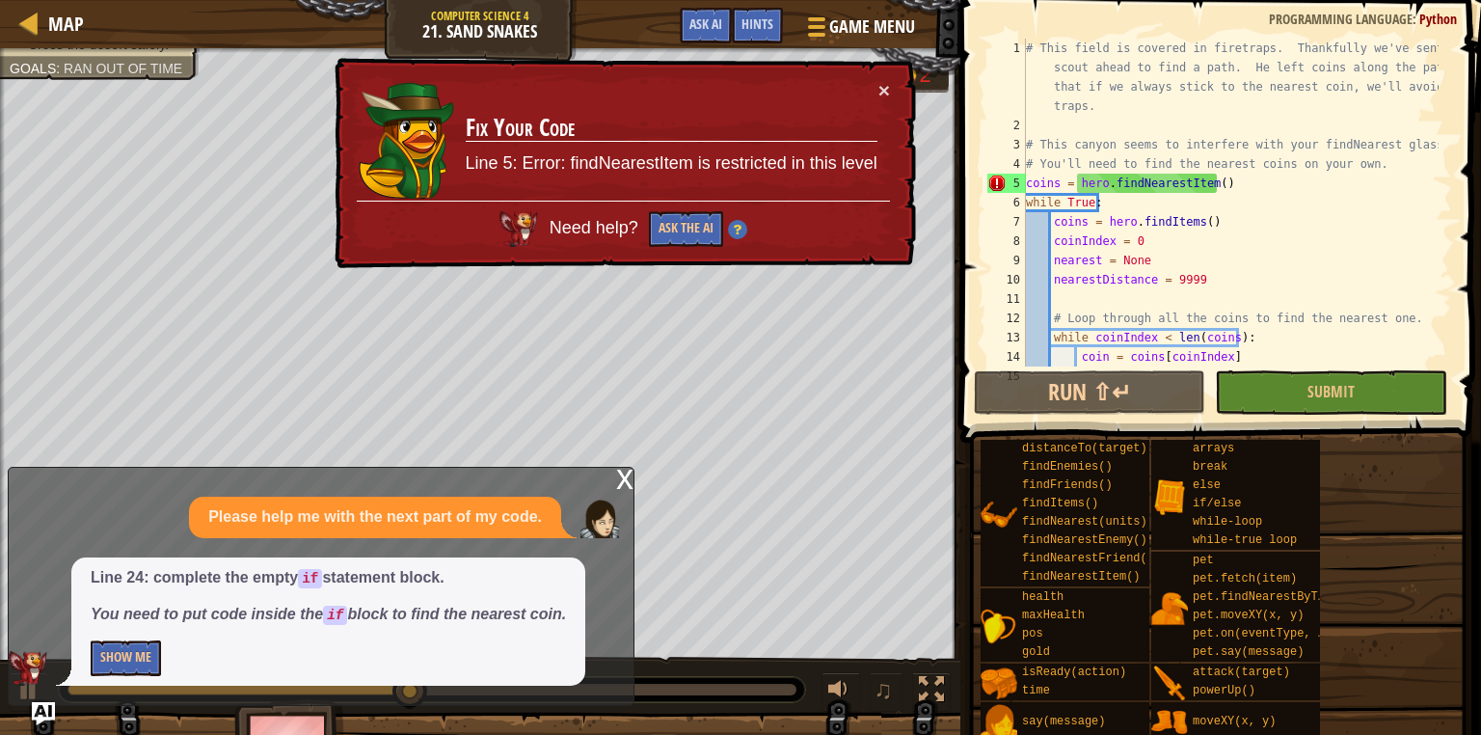
scroll to position [0, 0]
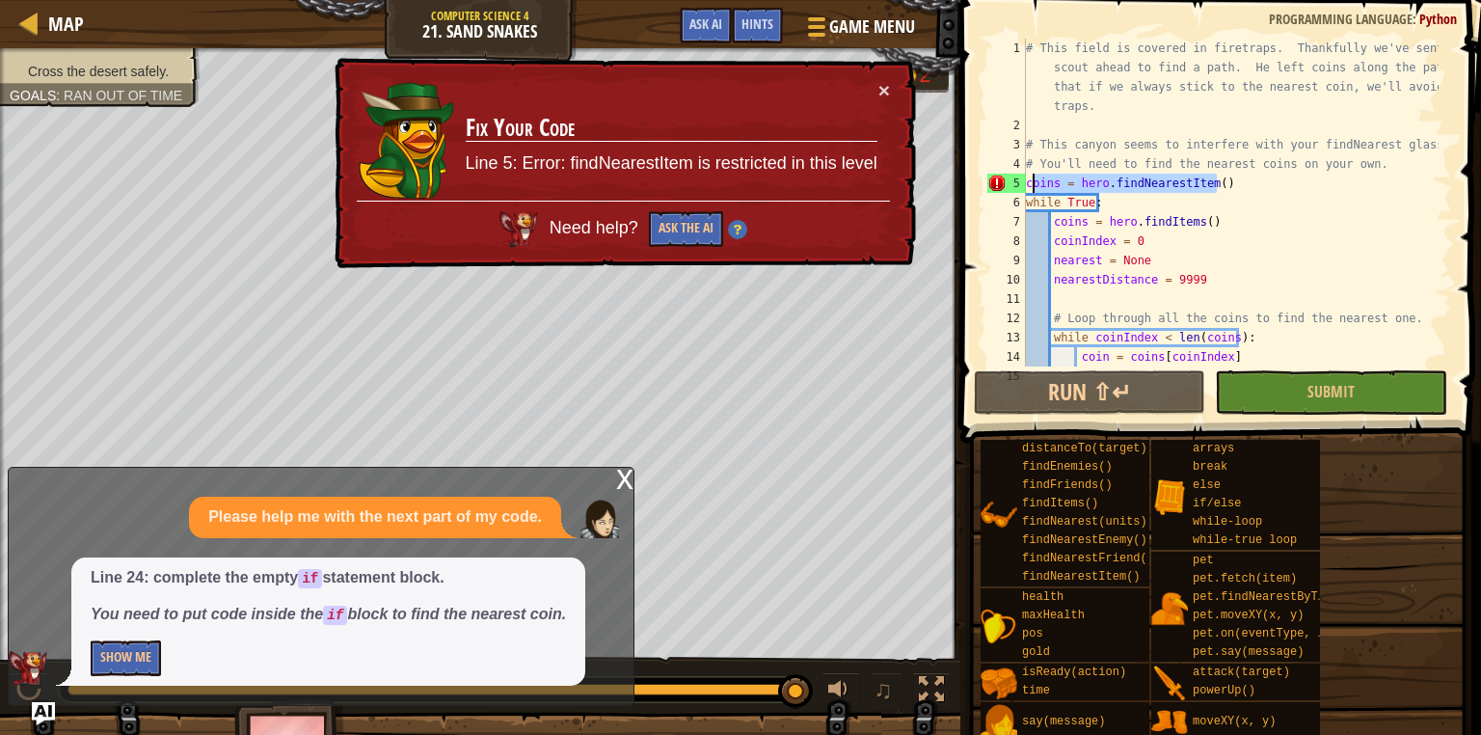
drag, startPoint x: 1219, startPoint y: 185, endPoint x: 1031, endPoint y: 188, distance: 188.0
click at [1031, 188] on div "# This field is covered in firetraps. Thankfully we've sent a scout ahead to fi…" at bounding box center [1230, 251] width 417 height 424
type textarea "c"
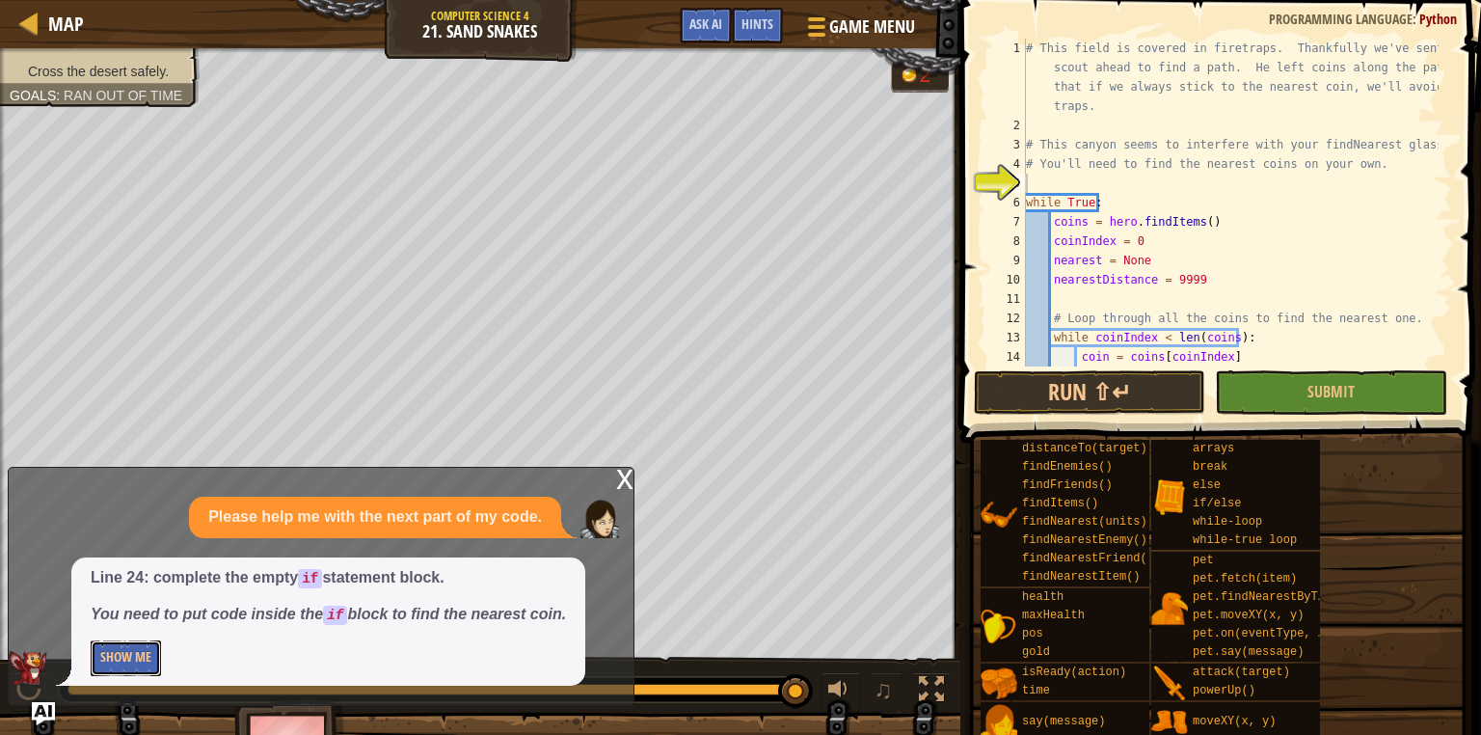
drag, startPoint x: 121, startPoint y: 653, endPoint x: 535, endPoint y: 485, distance: 447.2
click at [511, 482] on div "x Please help me with the next part of my code. Line 24: complete the empty if …" at bounding box center [321, 586] width 627 height 239
click at [152, 663] on button "Show Me" at bounding box center [126, 658] width 70 height 36
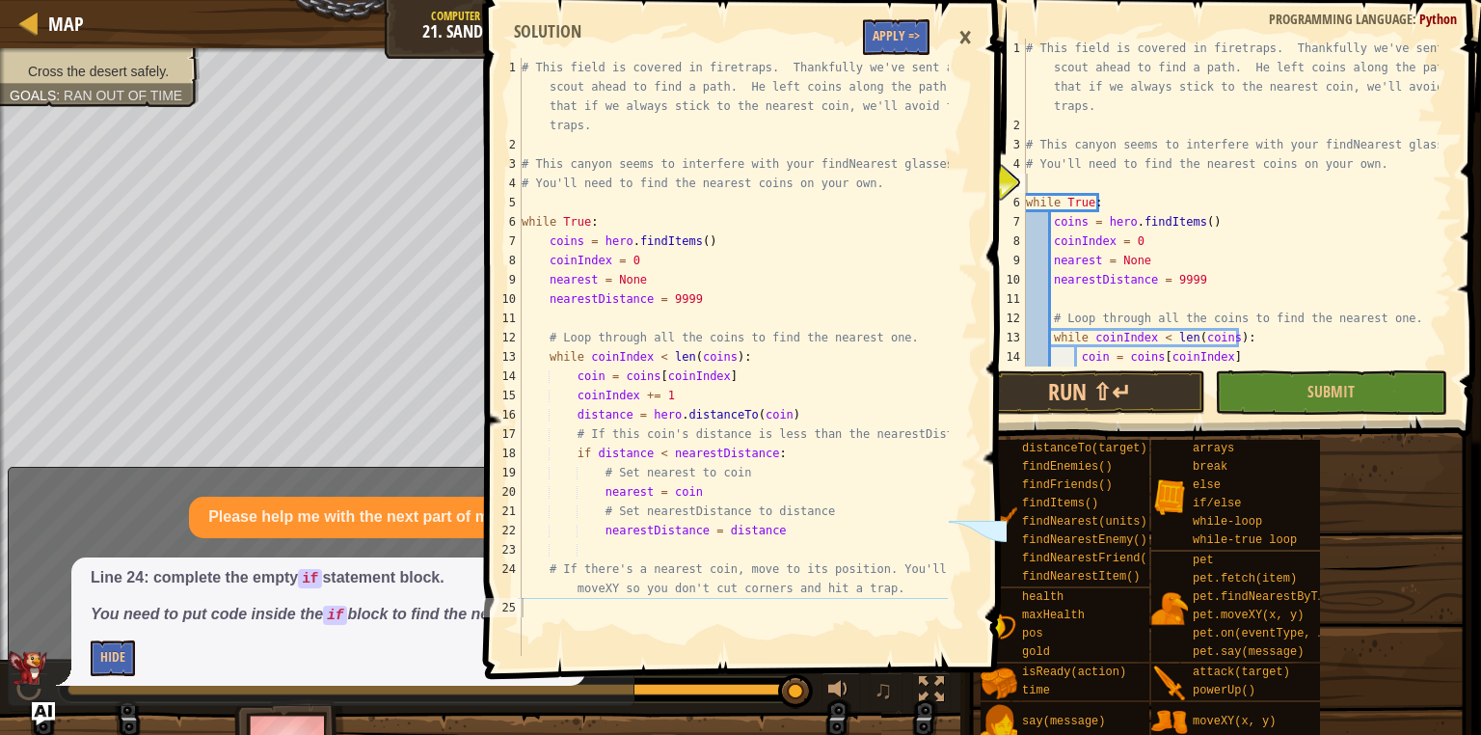
click at [955, 38] on div "×" at bounding box center [965, 37] width 33 height 44
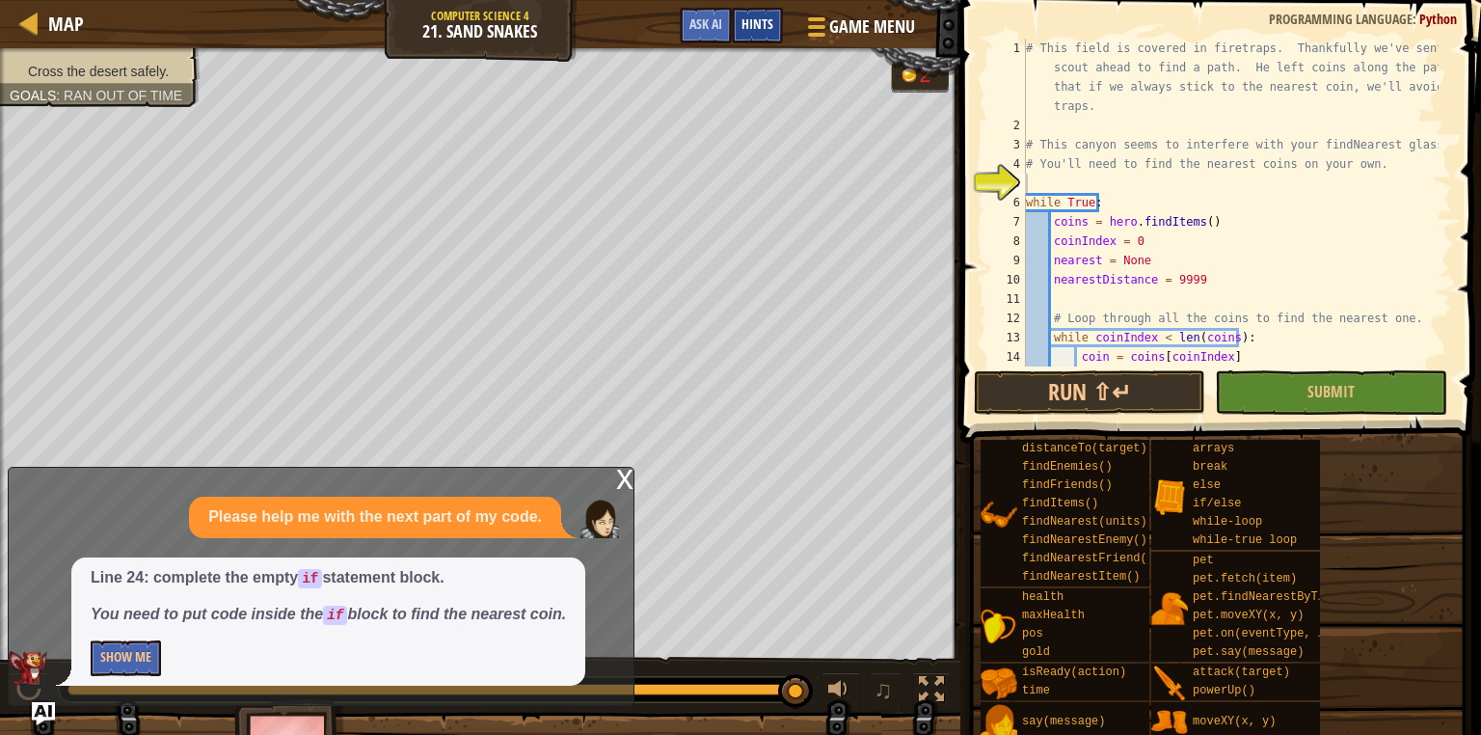
click at [763, 17] on span "Hints" at bounding box center [757, 23] width 32 height 18
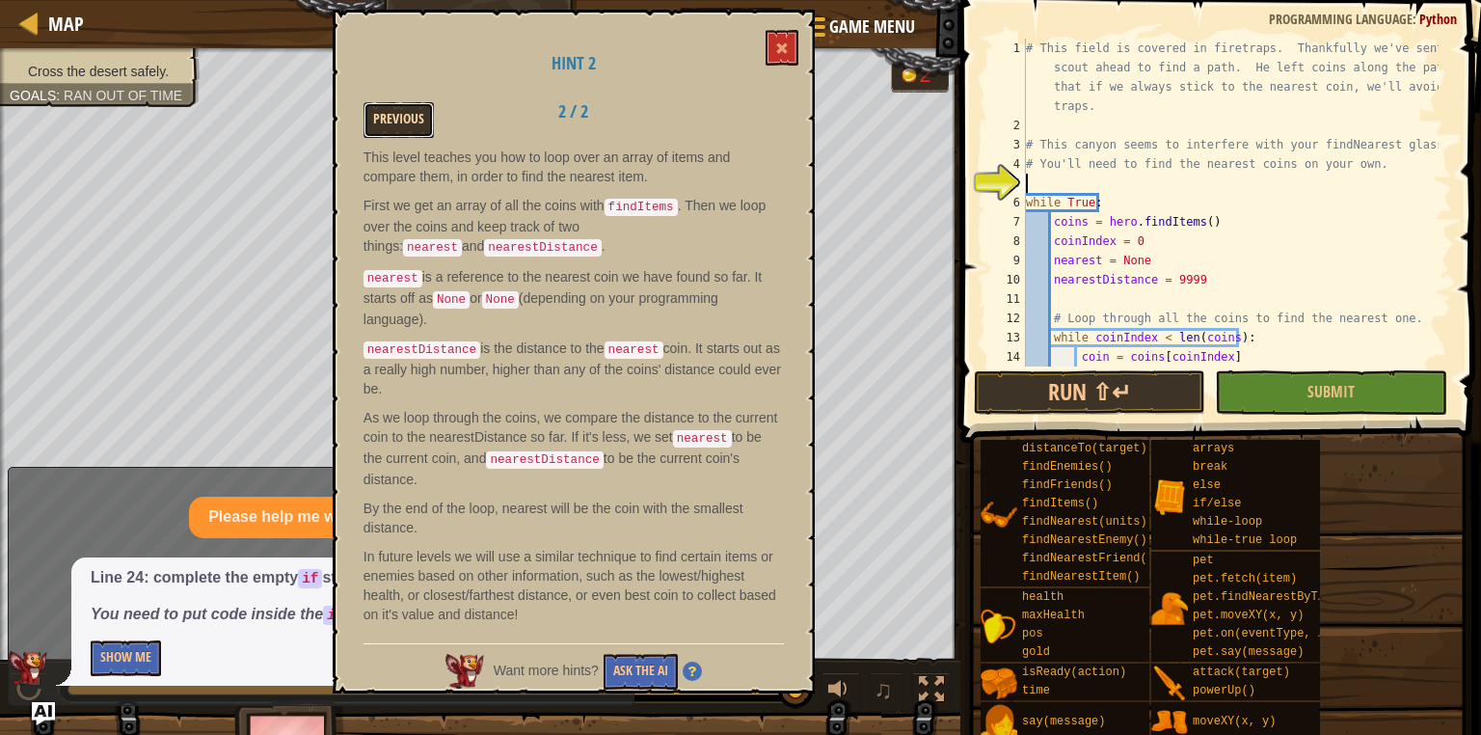
click at [369, 104] on button "Previous" at bounding box center [398, 120] width 70 height 36
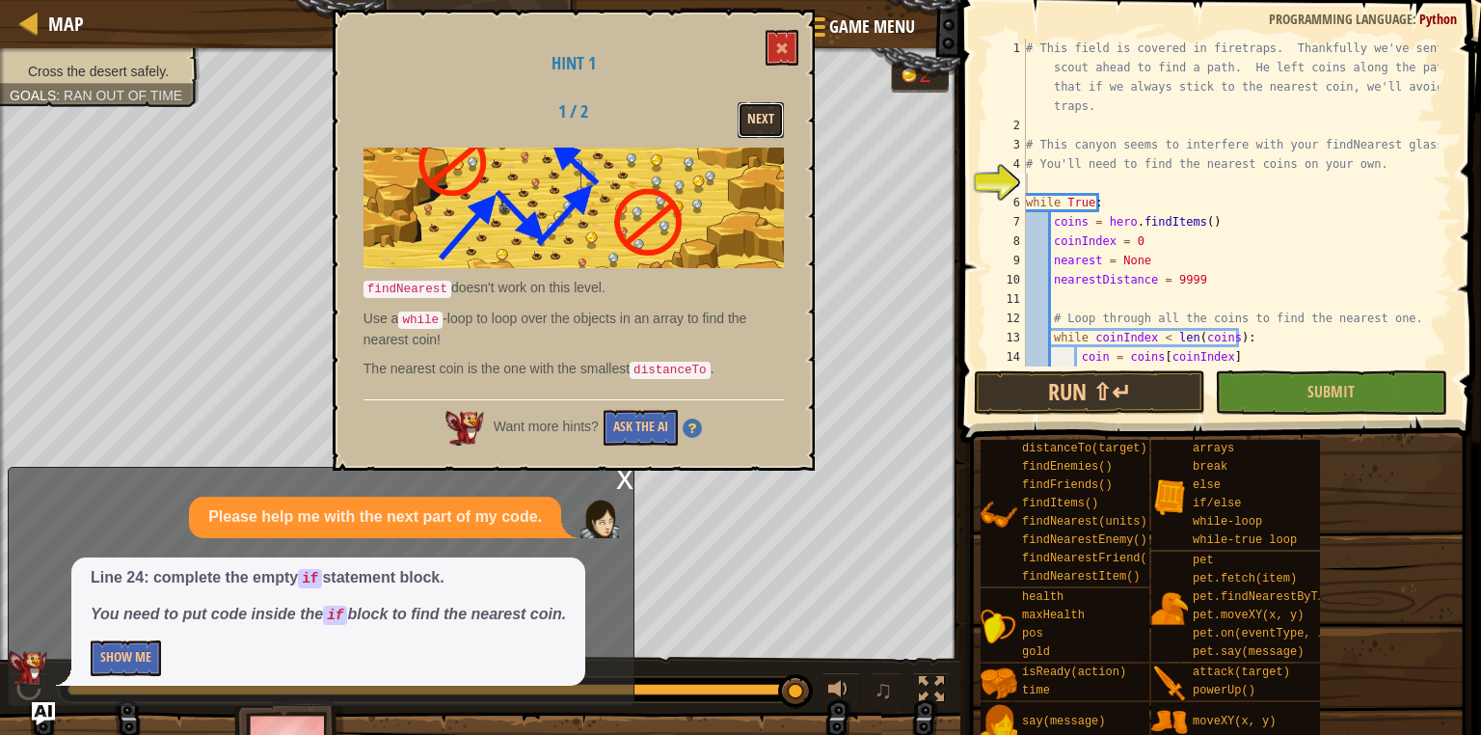
click at [755, 120] on button "Next" at bounding box center [761, 120] width 46 height 36
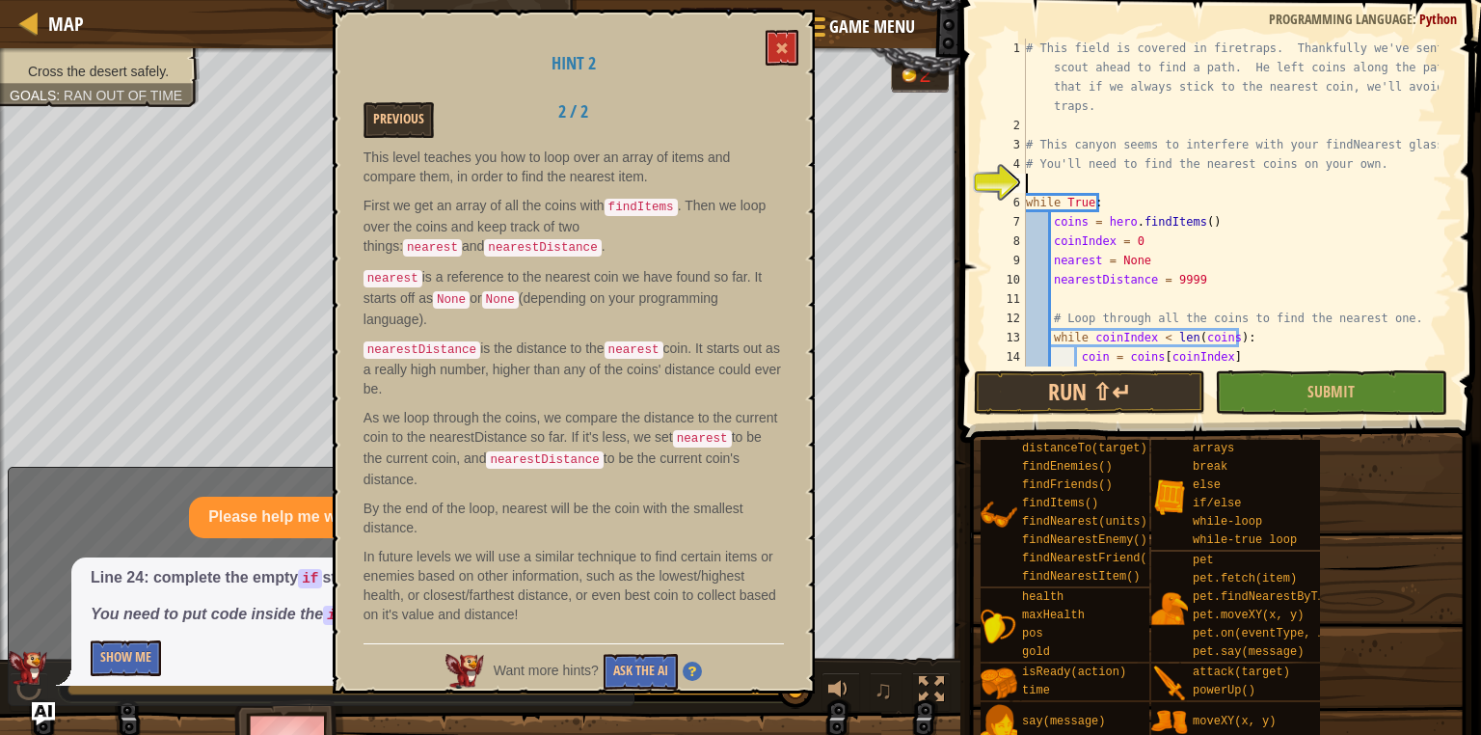
click at [1061, 185] on div "# This field is covered in firetraps. Thankfully we've sent a scout ahead to fi…" at bounding box center [1230, 251] width 417 height 424
type textarea "# You'll need to find the nearest coins on your own."
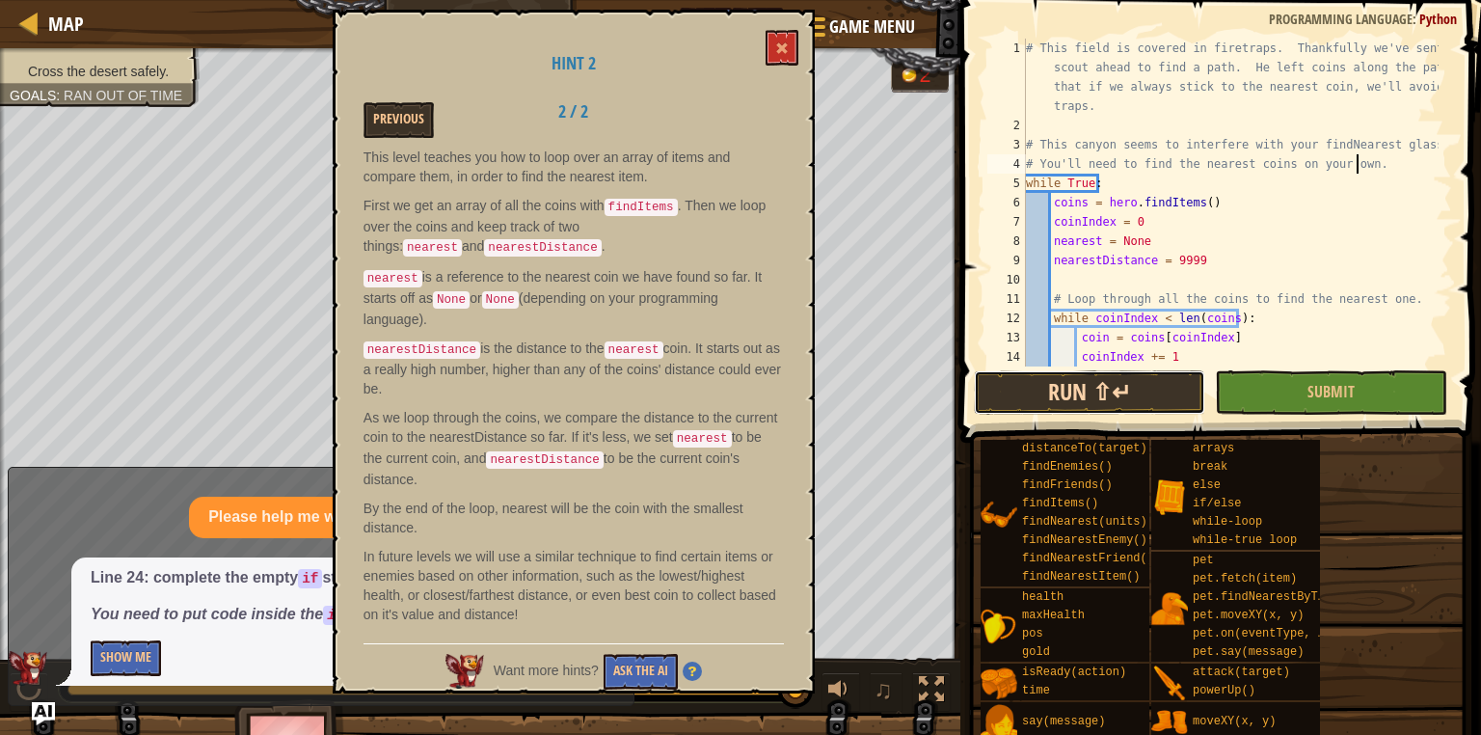
click at [1050, 392] on button "Run ⇧↵" at bounding box center [1089, 392] width 231 height 44
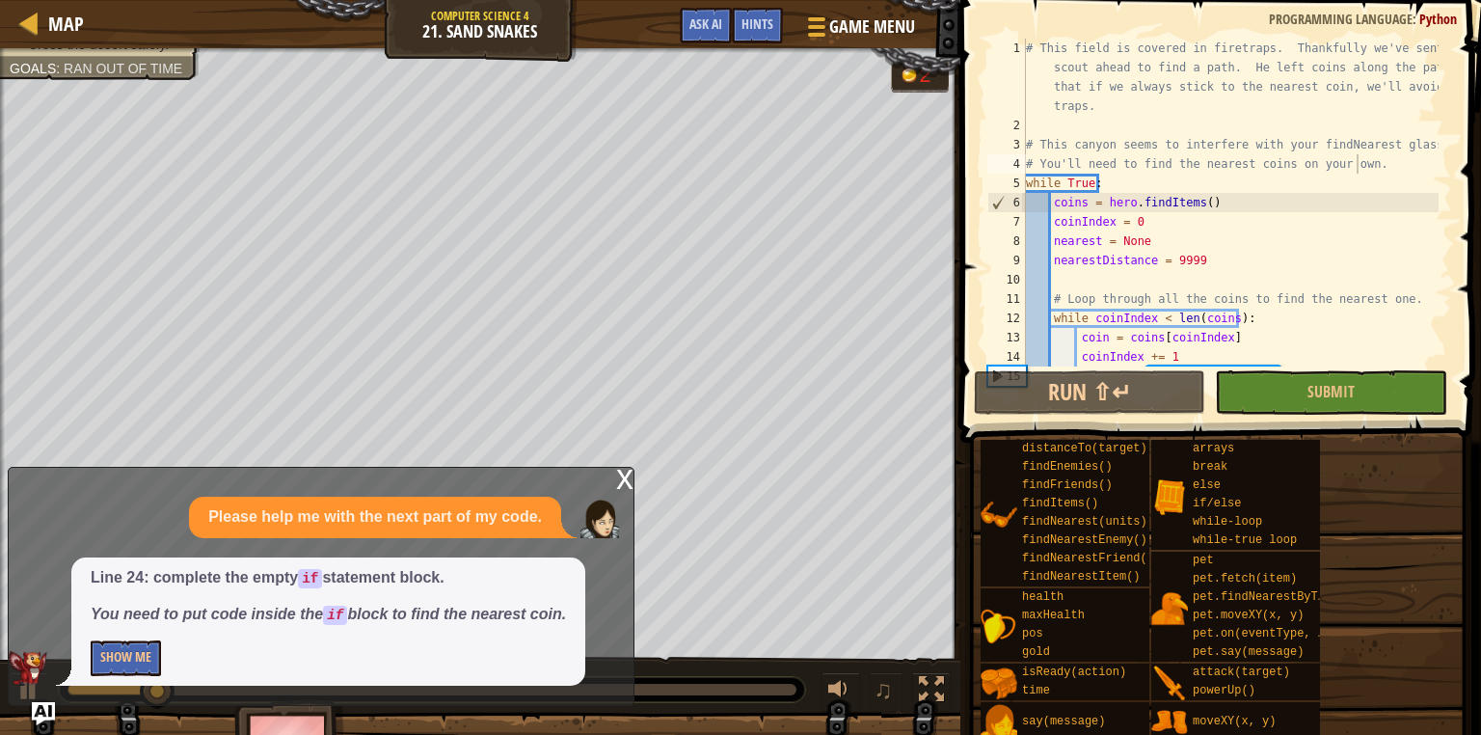
click at [627, 486] on div "x" at bounding box center [624, 477] width 17 height 19
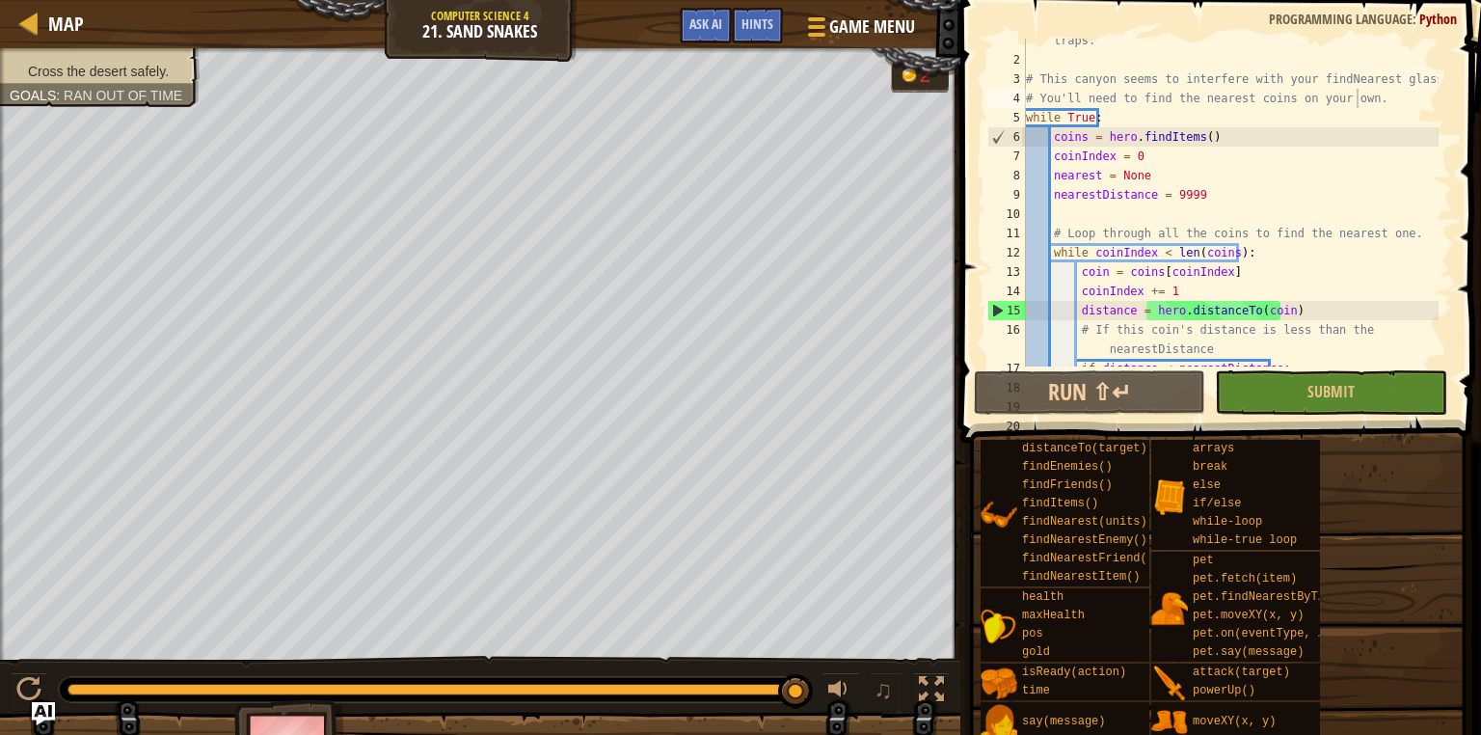
scroll to position [0, 0]
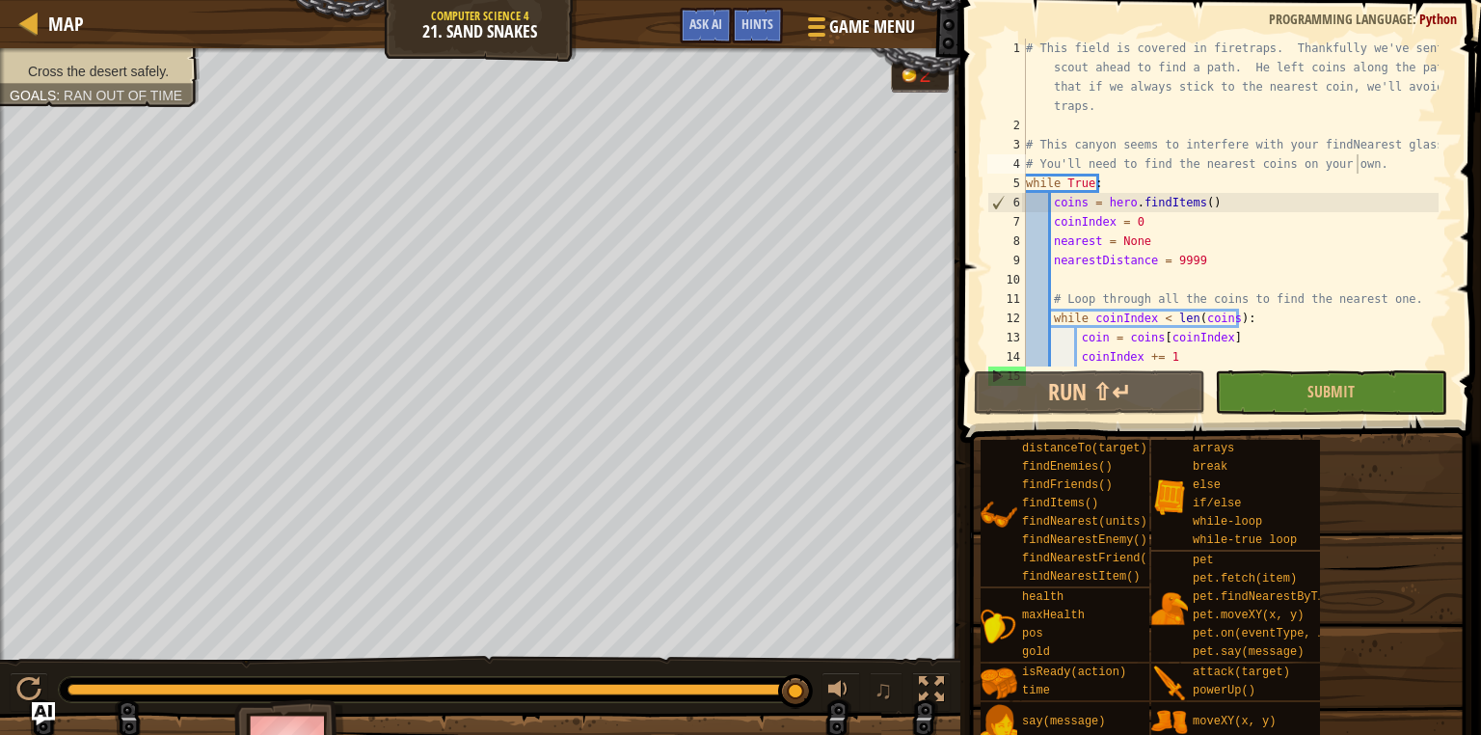
click at [1052, 127] on div "# This field is covered in firetraps. Thankfully we've sent a scout ahead to fi…" at bounding box center [1230, 251] width 417 height 424
click at [1349, 165] on div "# This field is covered in firetraps. Thankfully we've sent a scout ahead to fi…" at bounding box center [1230, 251] width 417 height 424
type textarea "# You'll need to find the nearest coins on your own."
click at [1385, 162] on div "# This field is covered in firetraps. Thankfully we've sent a scout ahead to fi…" at bounding box center [1230, 251] width 417 height 424
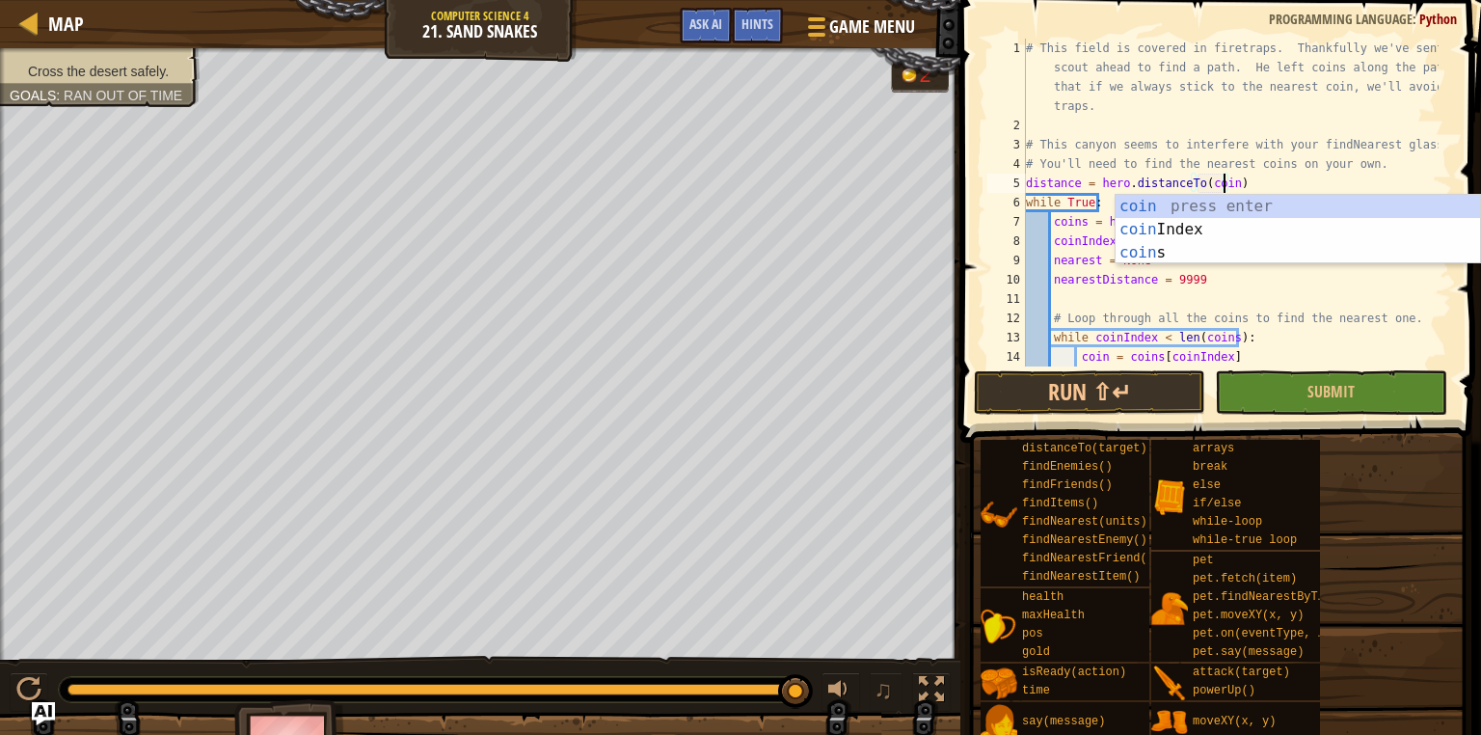
scroll to position [9, 15]
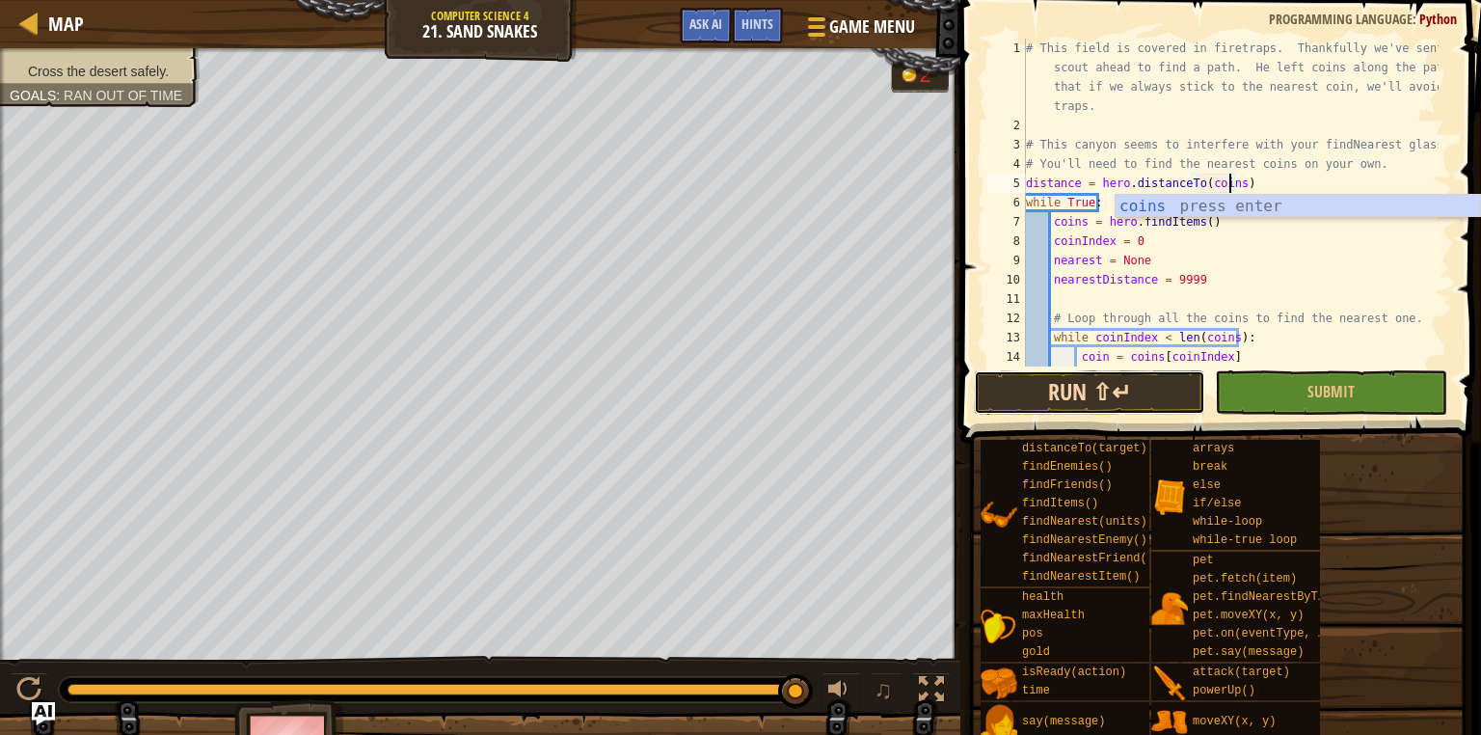
click at [1066, 391] on button "Run ⇧↵" at bounding box center [1089, 392] width 231 height 44
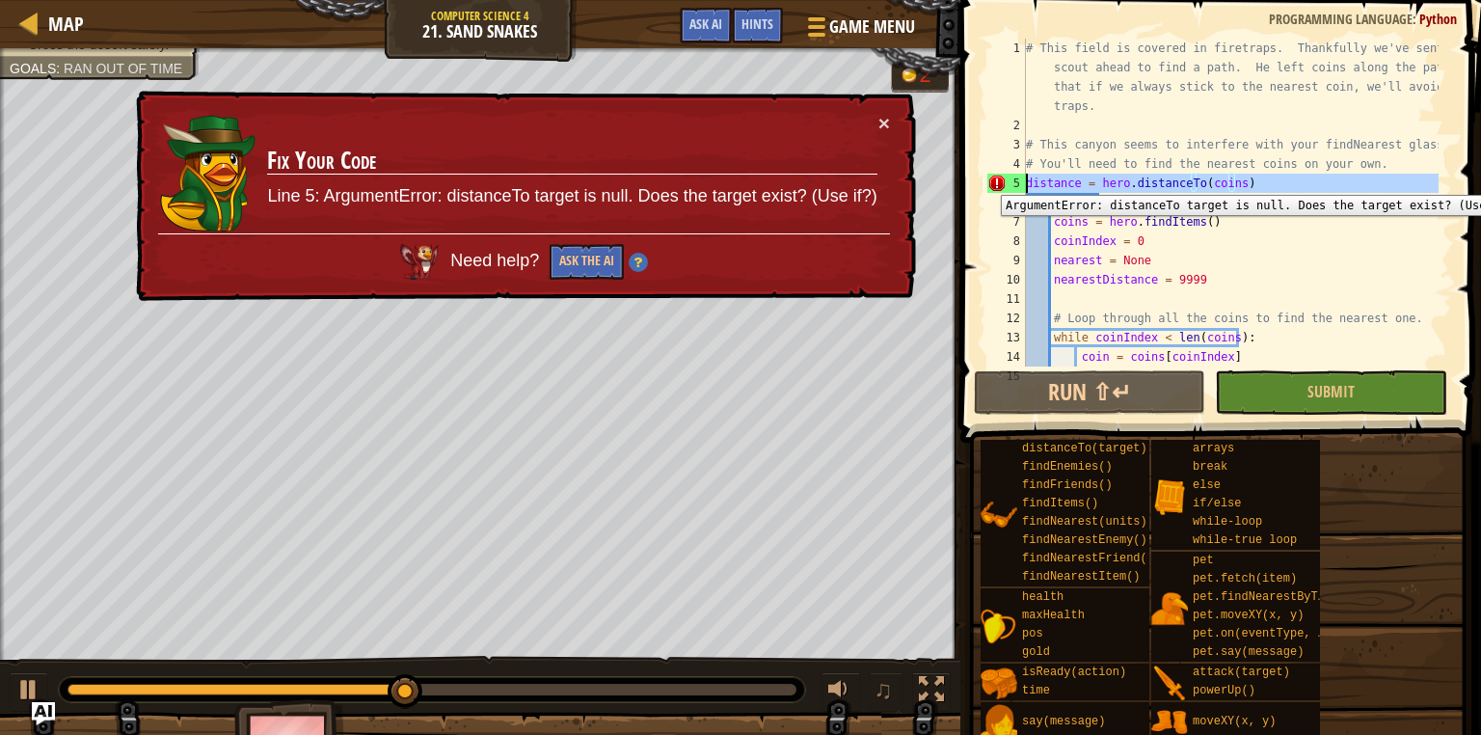
click at [1024, 180] on div "5" at bounding box center [1006, 183] width 39 height 19
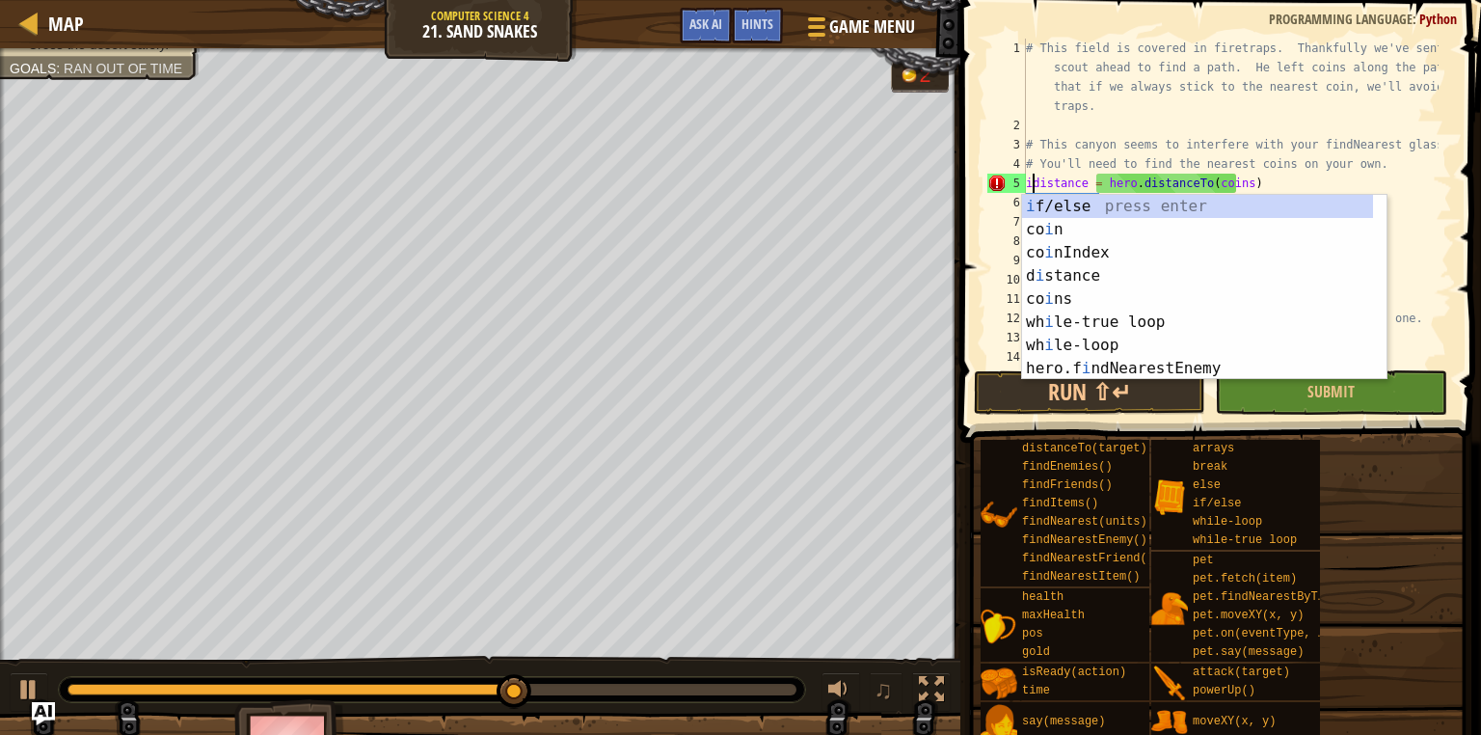
scroll to position [9, 0]
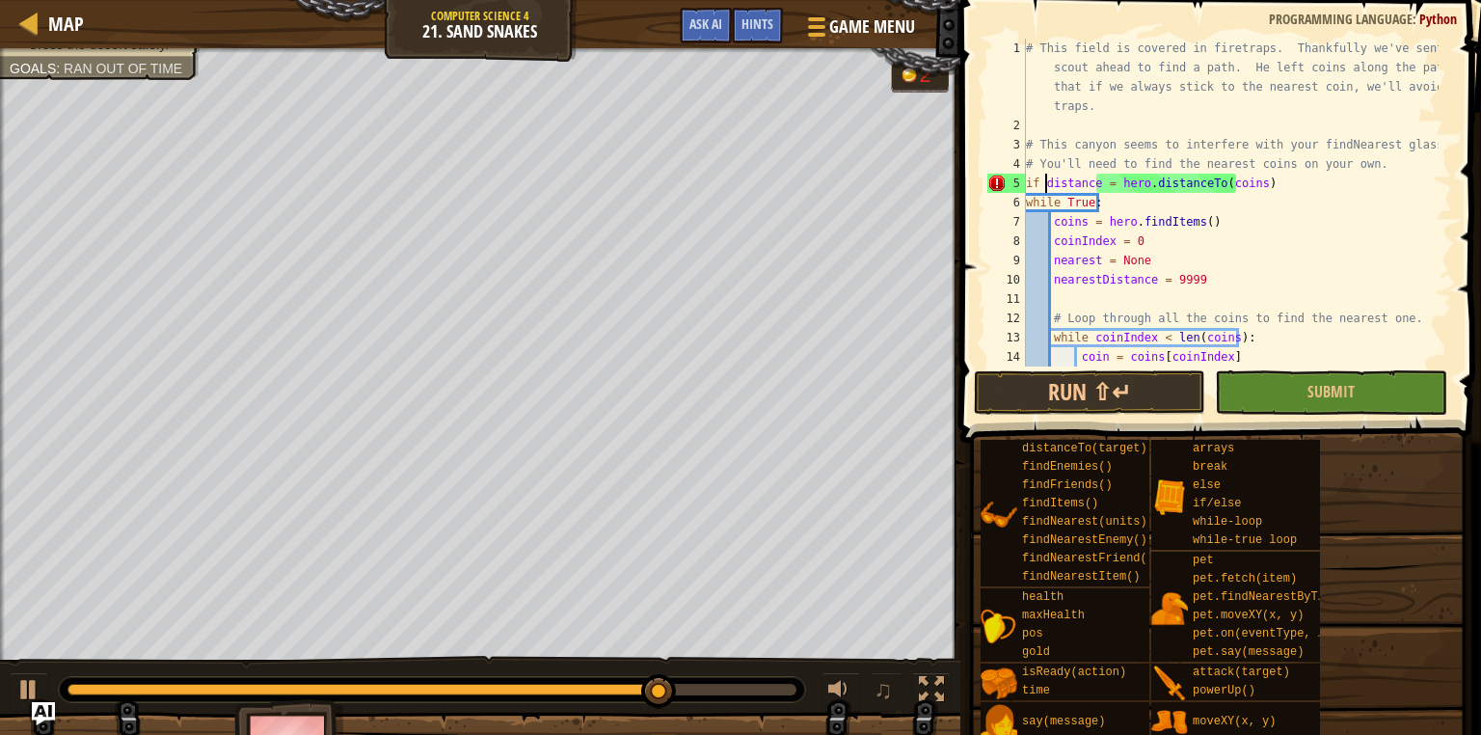
click at [1266, 183] on div "# This field is covered in firetraps. Thankfully we've sent a scout ahead to fi…" at bounding box center [1230, 251] width 417 height 424
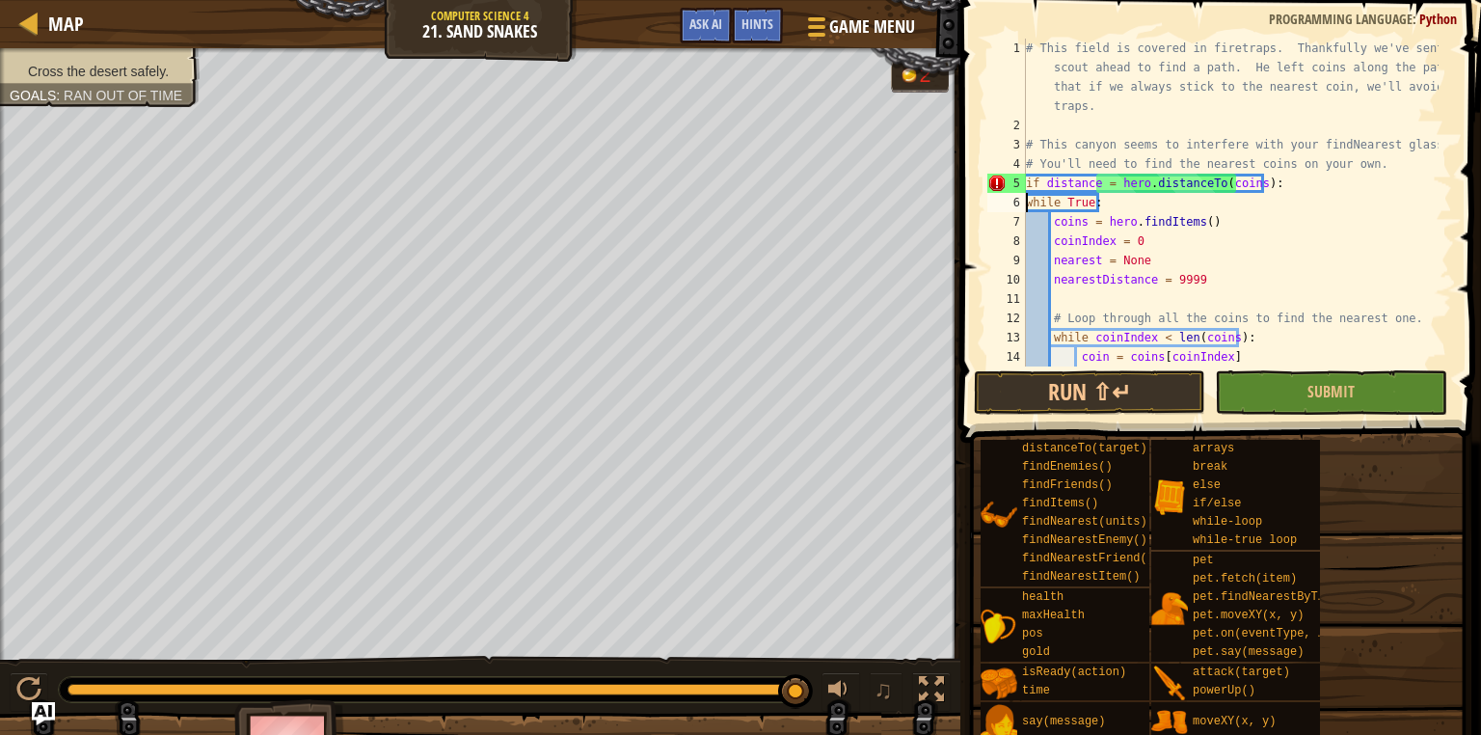
click at [1029, 201] on div "# This field is covered in firetraps. Thankfully we've sent a scout ahead to fi…" at bounding box center [1230, 251] width 417 height 424
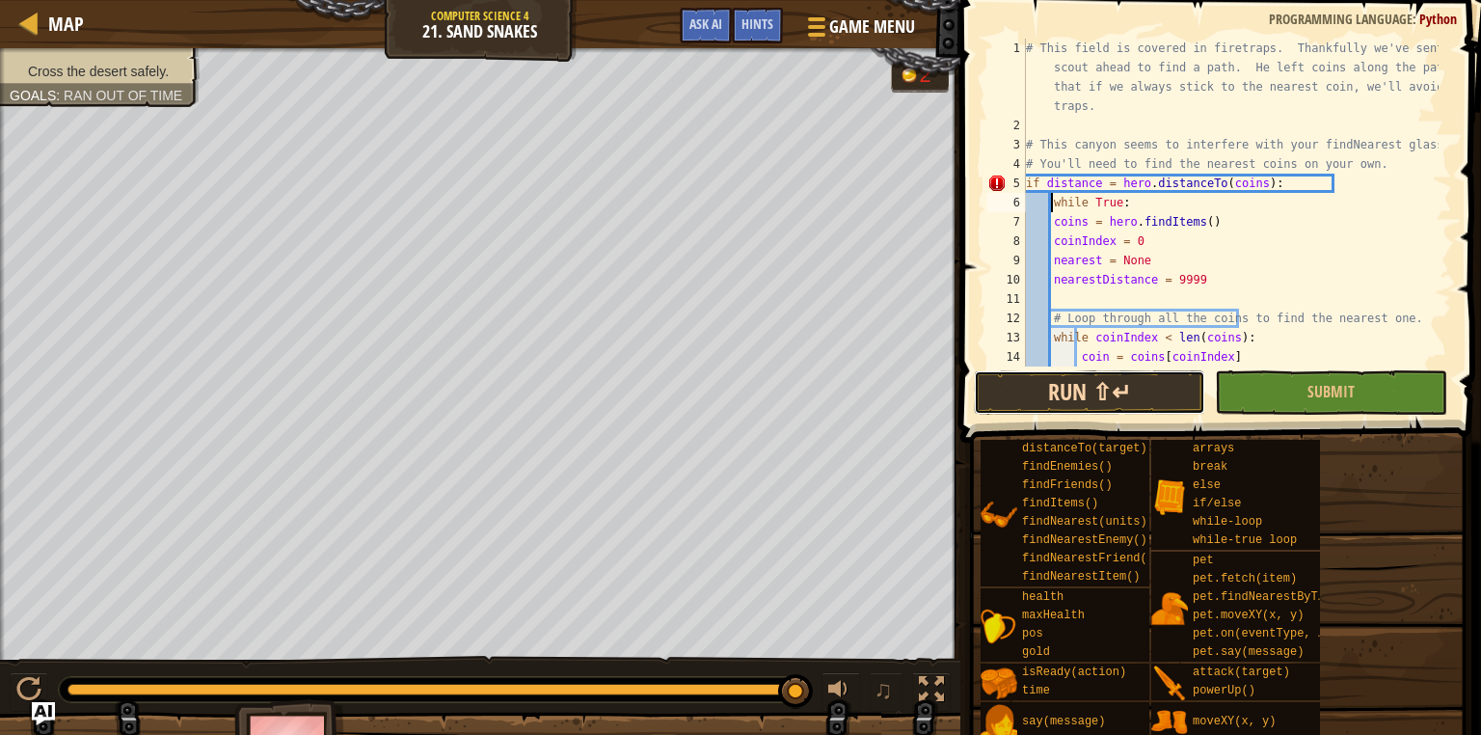
click at [1080, 400] on button "Run ⇧↵" at bounding box center [1089, 392] width 231 height 44
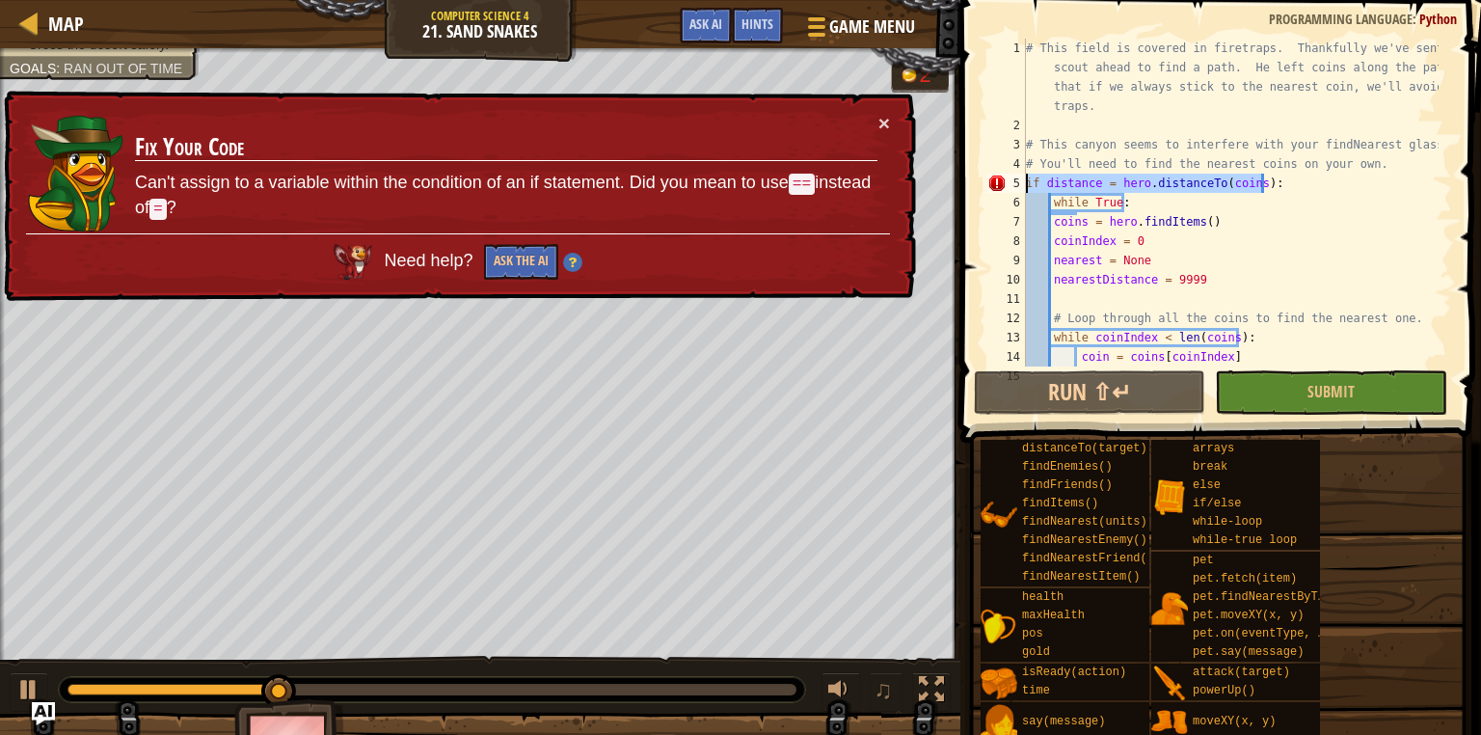
drag, startPoint x: 1262, startPoint y: 185, endPoint x: 1011, endPoint y: 183, distance: 250.7
click at [1011, 183] on div "while True: 1 2 3 4 5 6 7 8 9 10 11 12 13 14 15 # This field is covered in fire…" at bounding box center [1217, 203] width 469 height 328
type textarea "if distance = hero.distanceTo(coins):"
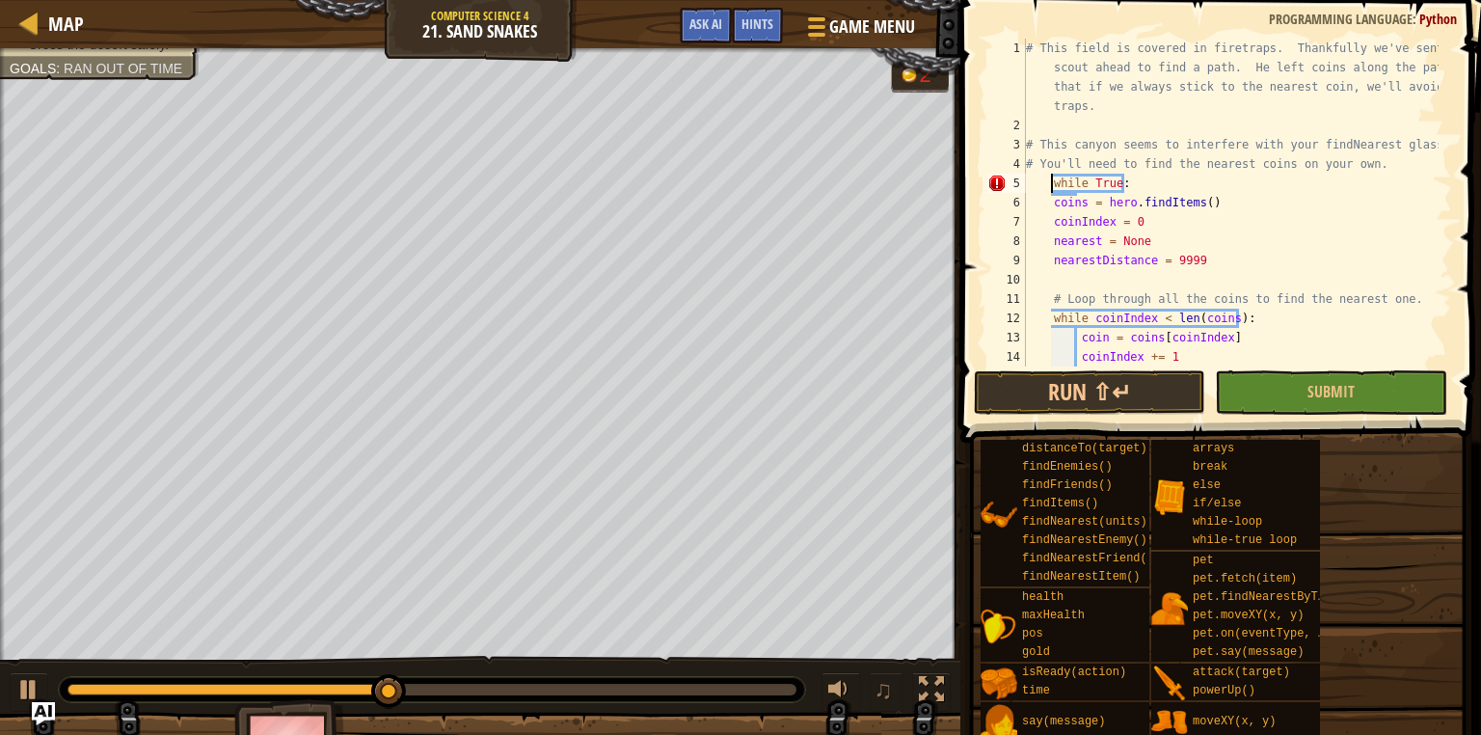
click at [1053, 182] on div "# This field is covered in firetraps. Thankfully we've sent a scout ahead to fi…" at bounding box center [1230, 251] width 417 height 424
click at [1272, 217] on div "# This field is covered in firetraps. Thankfully we've sent a scout ahead to fi…" at bounding box center [1230, 251] width 417 height 424
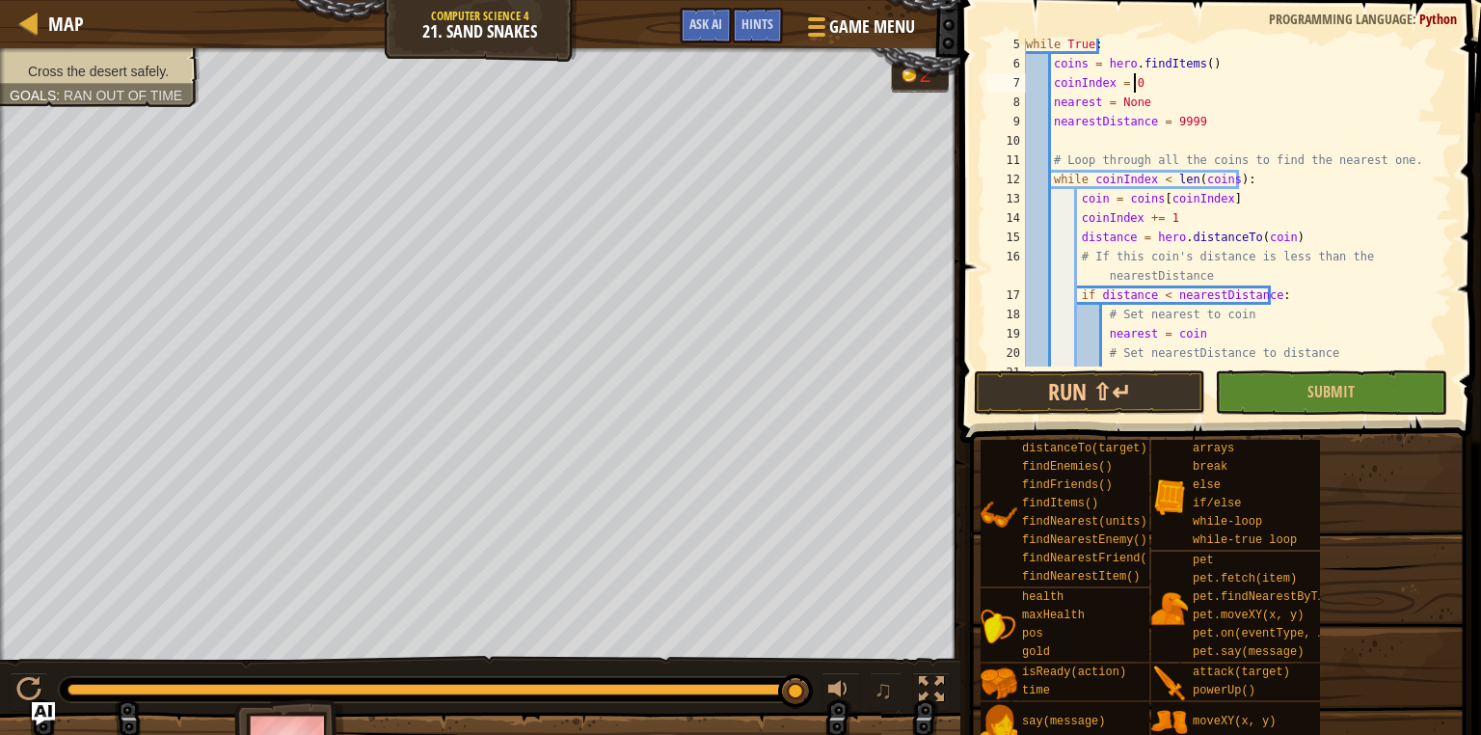
scroll to position [0, 0]
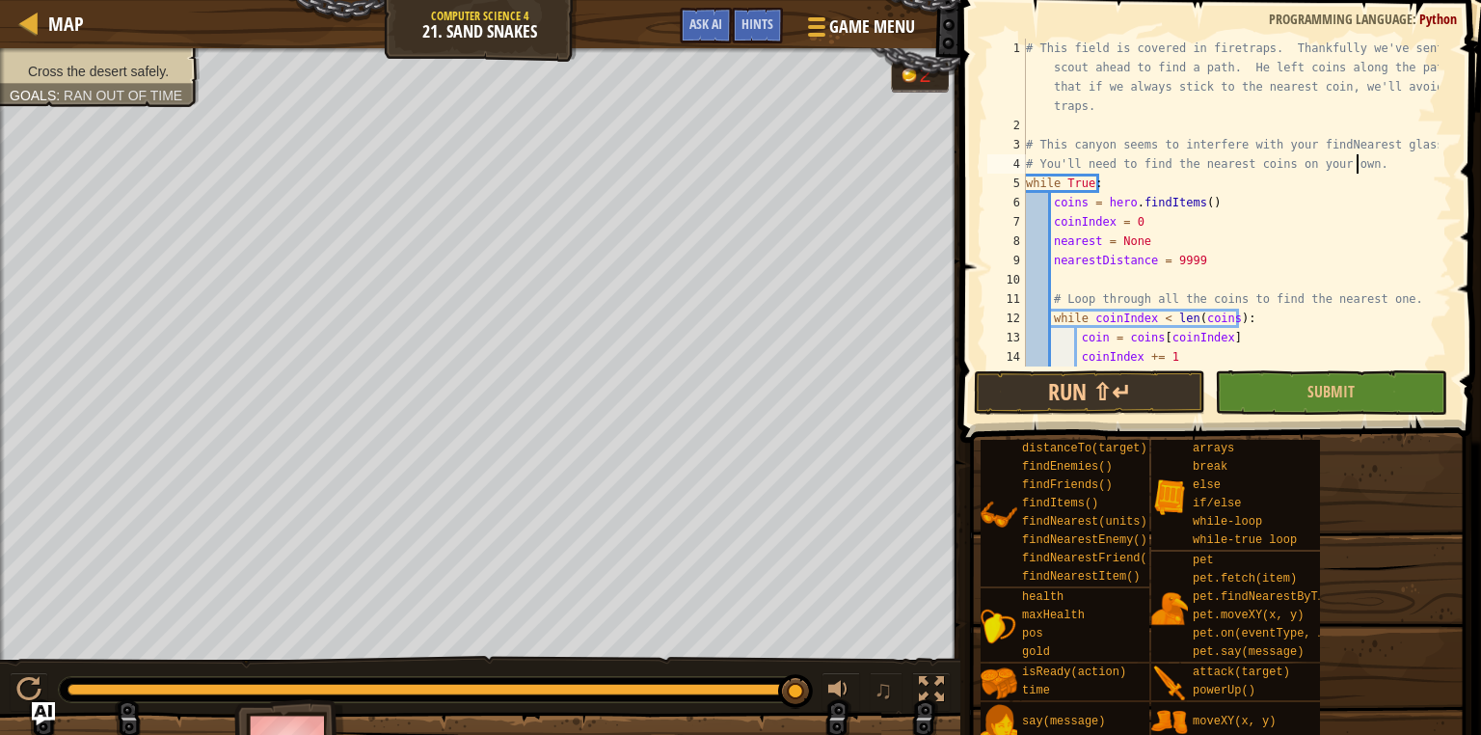
click at [1369, 162] on div "# This field is covered in firetraps. Thankfully we've sent a scout ahead to fi…" at bounding box center [1230, 251] width 417 height 424
type textarea "# You'll need to find the nearest coins on your own."
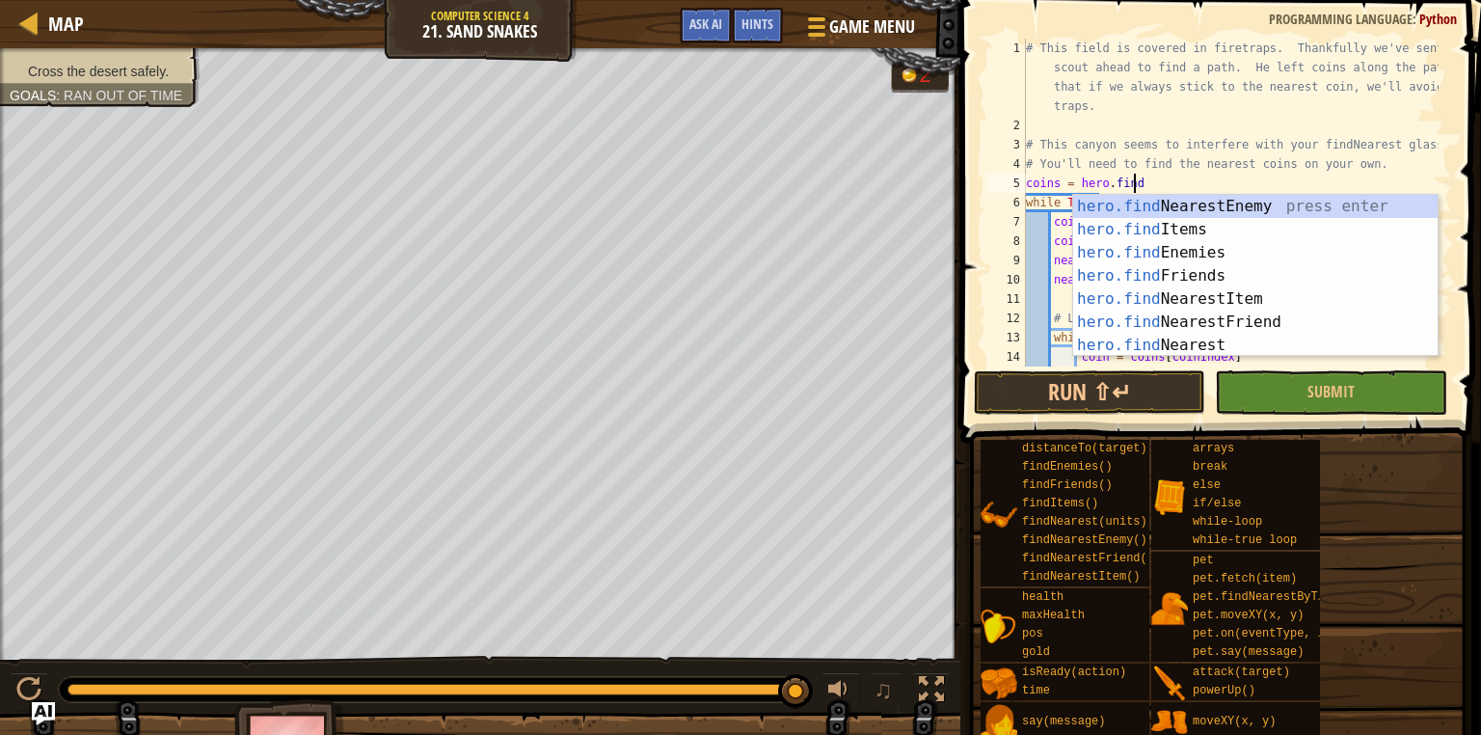
scroll to position [9, 8]
click at [1184, 115] on div "# This field is covered in firetraps. Thankfully we've sent a scout ahead to fi…" at bounding box center [1230, 251] width 417 height 424
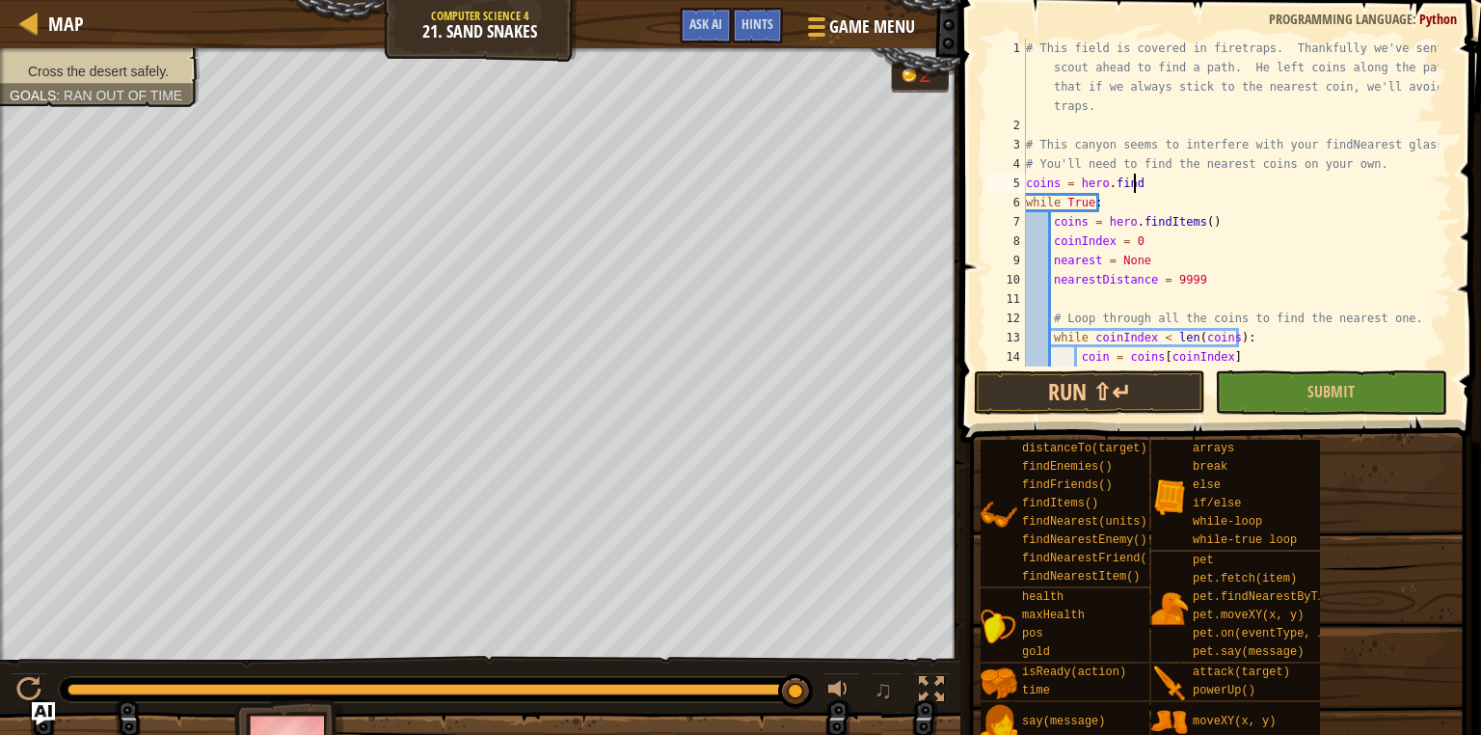
click at [1145, 179] on div "# This field is covered in firetraps. Thankfully we've sent a scout ahead to fi…" at bounding box center [1230, 251] width 417 height 424
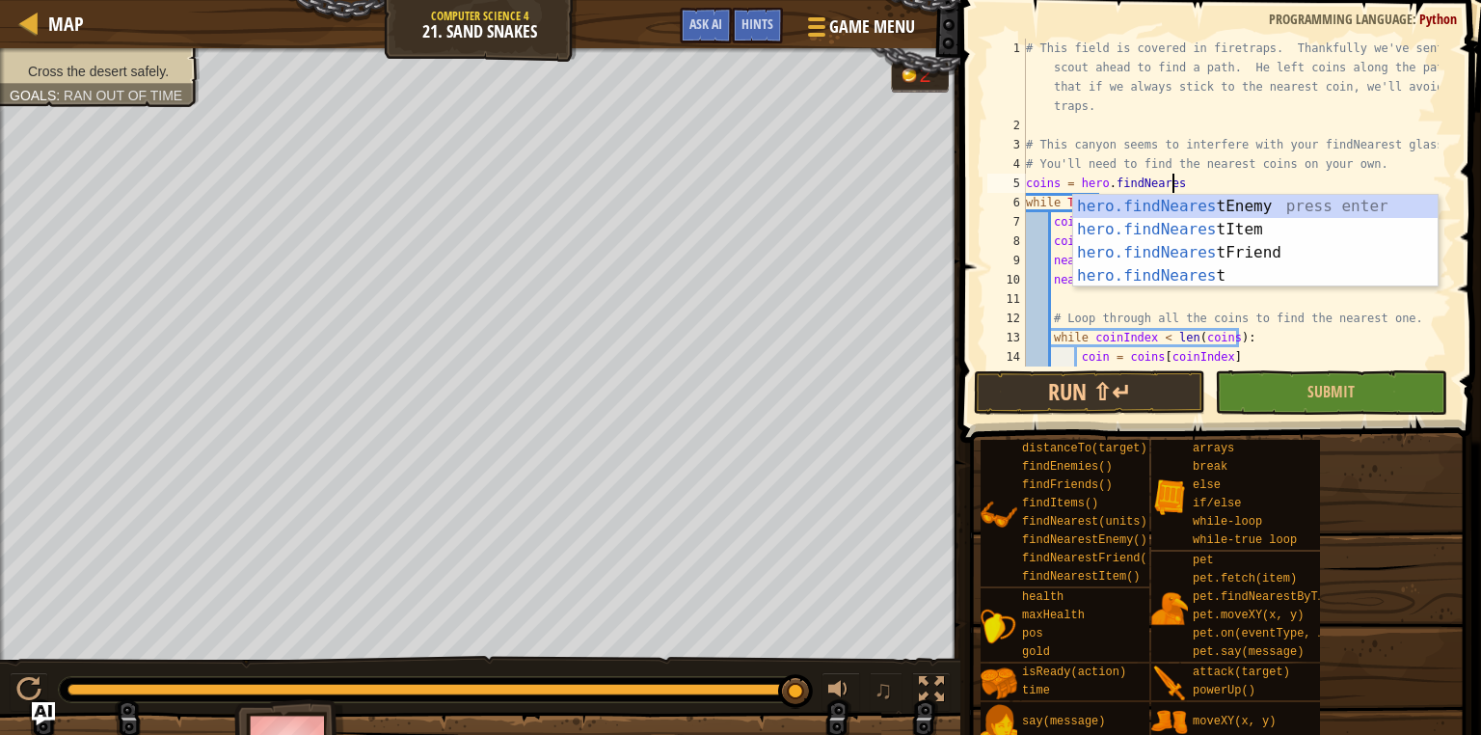
type textarea "coins = hero.findNearest"
click at [1169, 243] on div "hero.findNearest press enter hero.findNearest Enemy press enter hero.findNeares…" at bounding box center [1255, 264] width 364 height 139
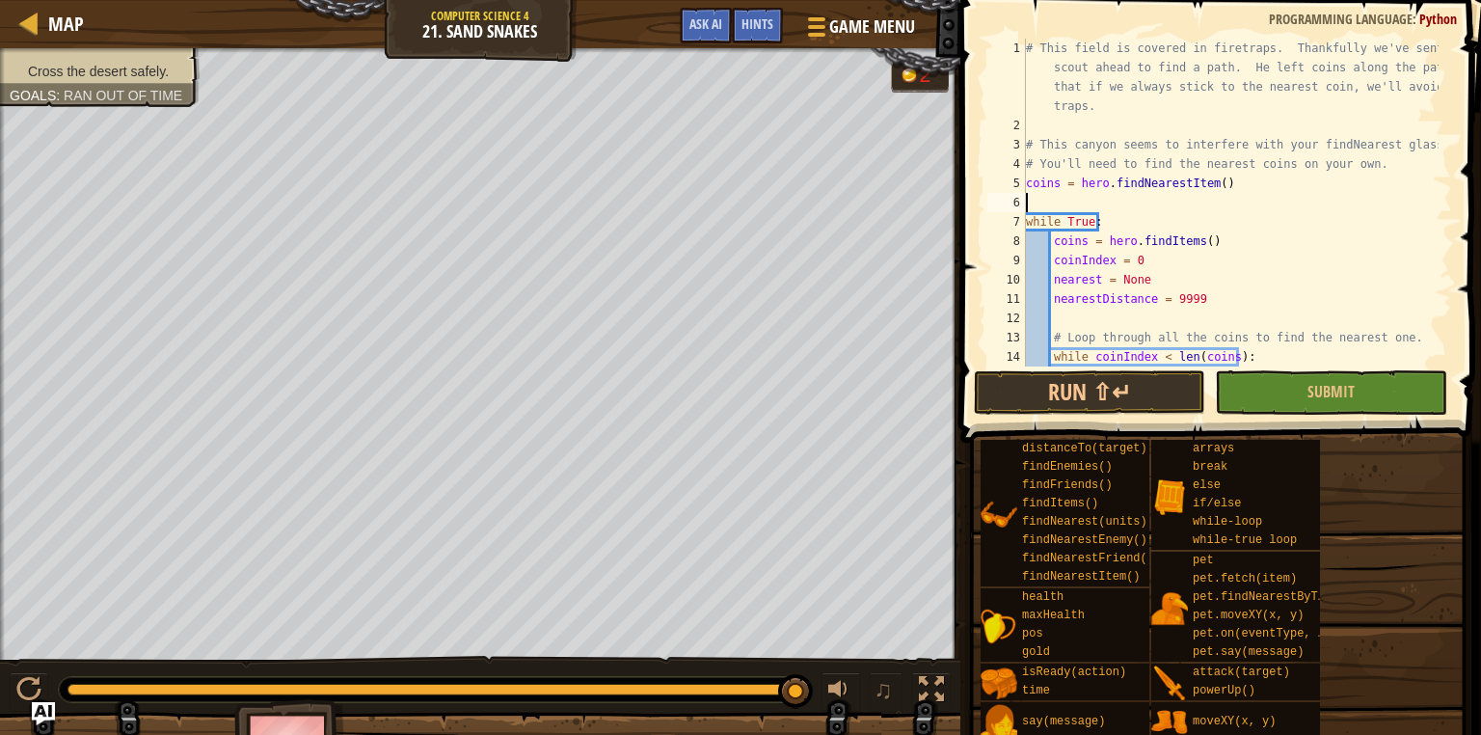
scroll to position [9, 0]
click at [1203, 184] on div "# This field is covered in firetraps. Thankfully we've sent a scout ahead to fi…" at bounding box center [1230, 251] width 417 height 424
type textarea "coins = hero.findNearestItems()"
click at [1088, 383] on button "Run ⇧↵" at bounding box center [1089, 392] width 231 height 44
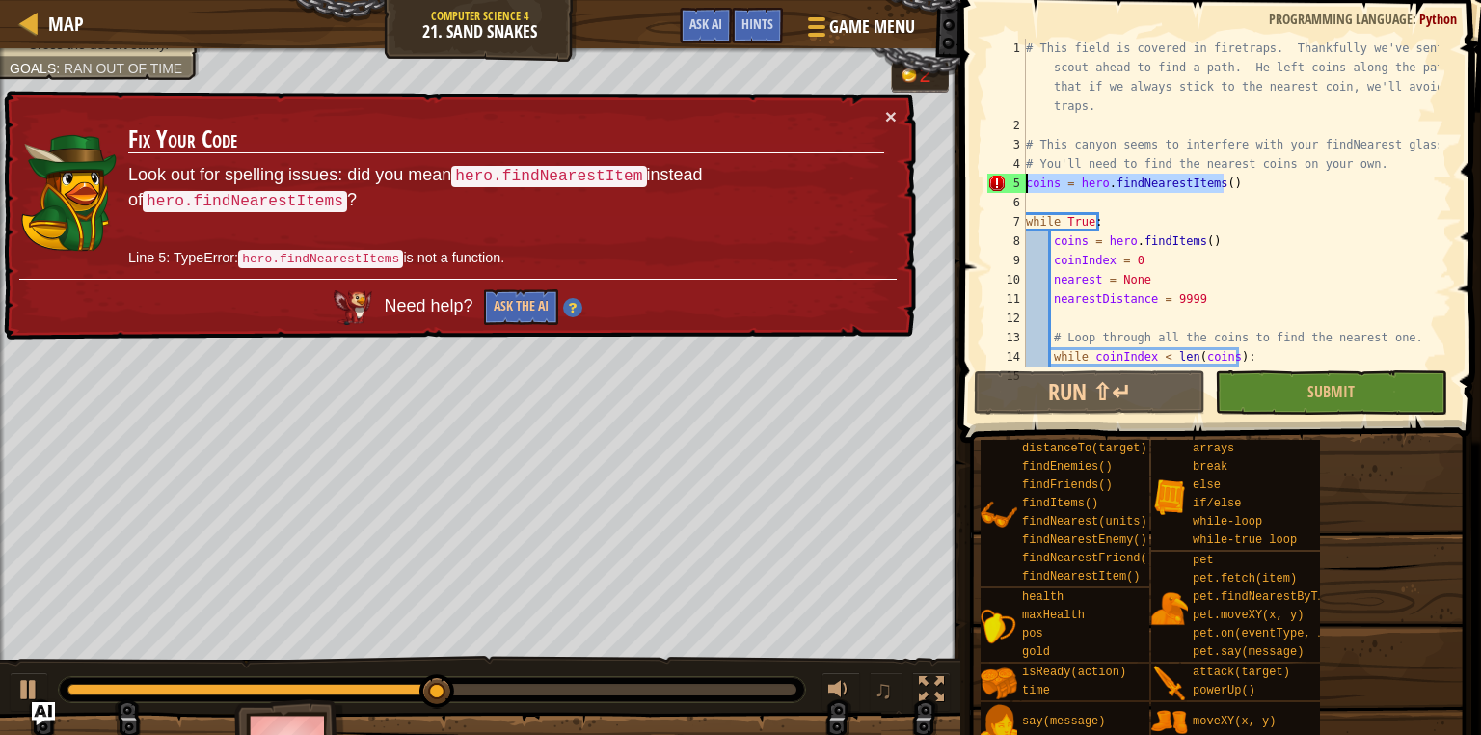
drag, startPoint x: 1224, startPoint y: 188, endPoint x: 1028, endPoint y: 184, distance: 196.7
click at [1028, 184] on div "# This field is covered in firetraps. Thankfully we've sent a scout ahead to fi…" at bounding box center [1230, 251] width 417 height 424
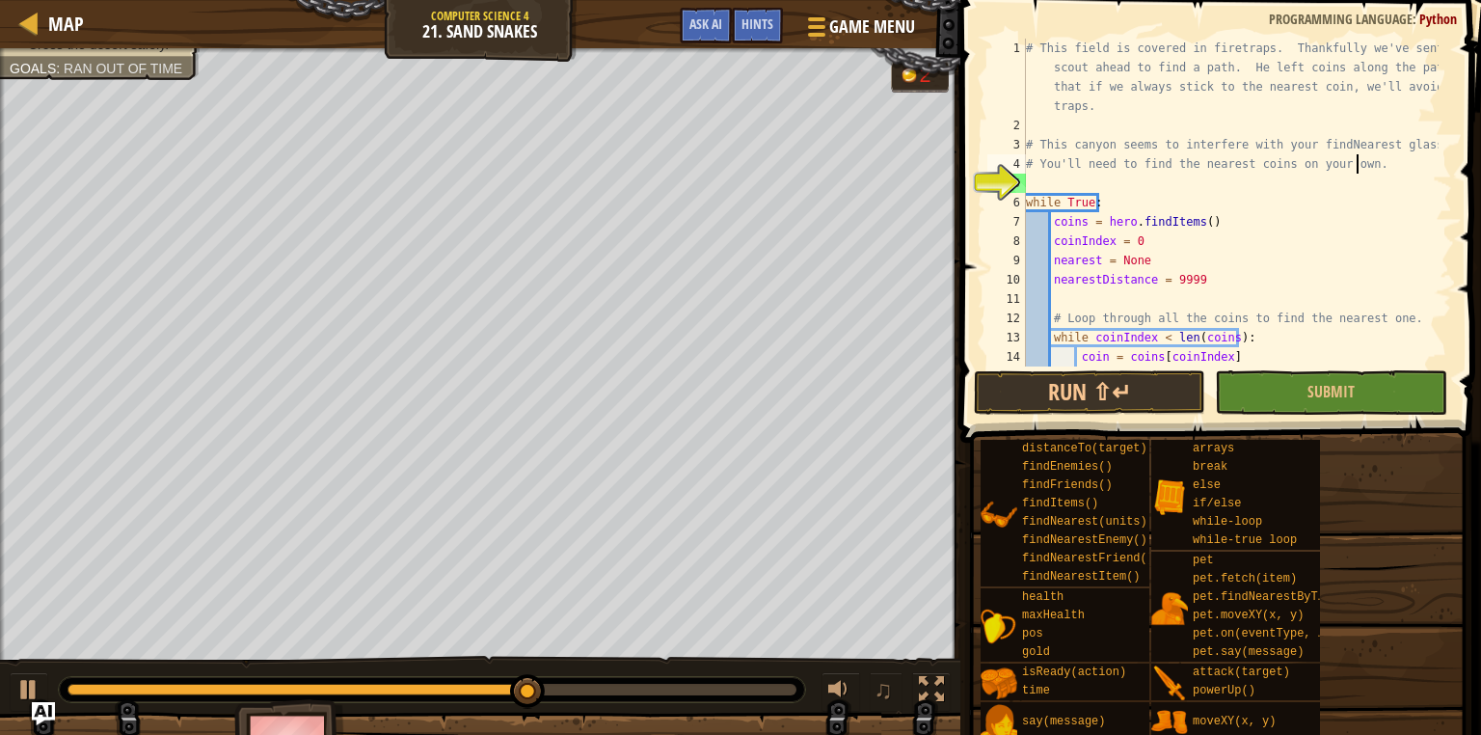
type textarea "# You'll need to find the nearest coins on your own"
